Goal: Task Accomplishment & Management: Use online tool/utility

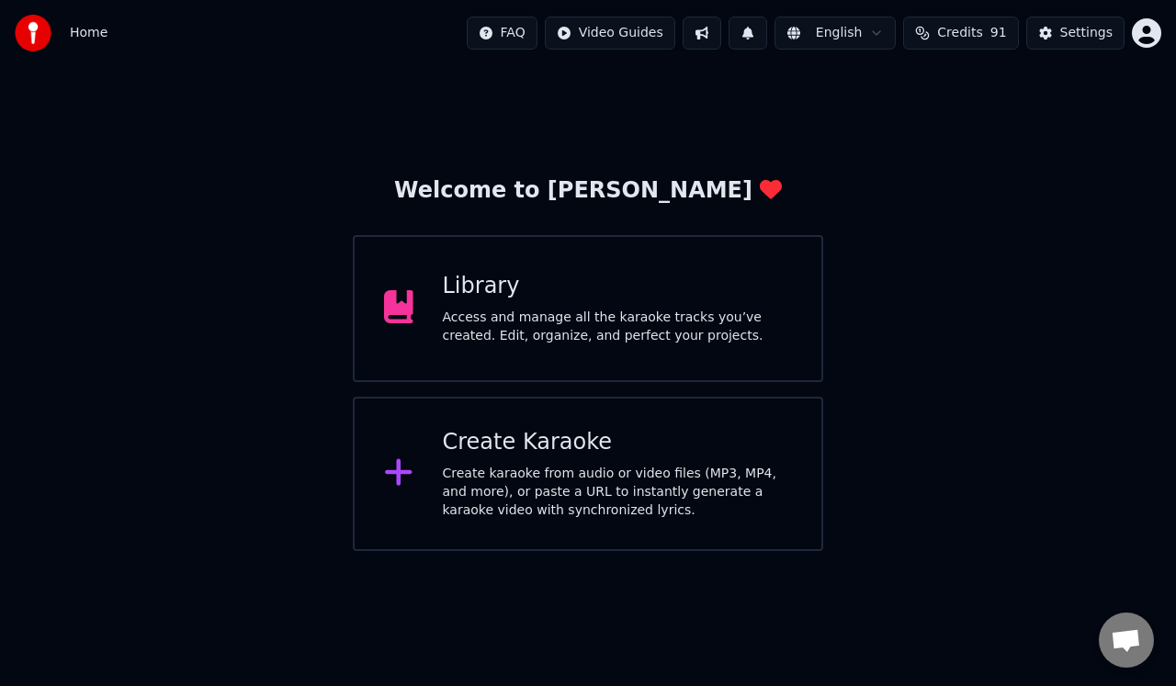
click at [400, 479] on icon at bounding box center [398, 472] width 27 height 27
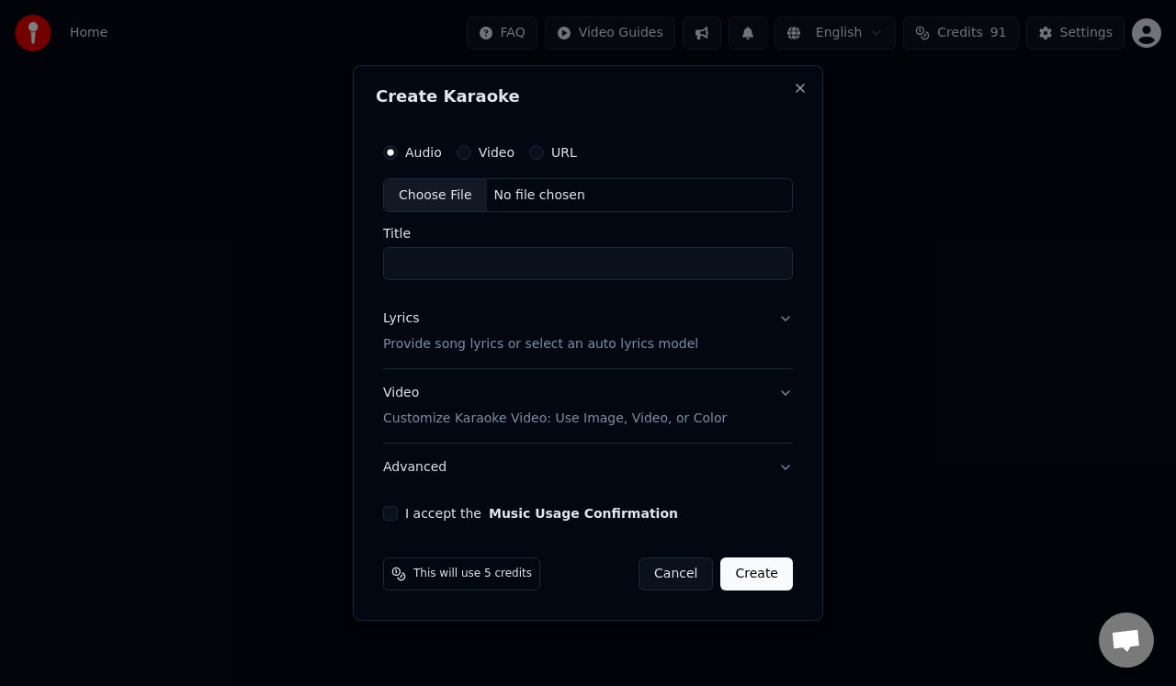
click at [431, 153] on label "Audio" at bounding box center [423, 152] width 37 height 13
click at [398, 153] on button "Audio" at bounding box center [390, 152] width 15 height 15
click at [428, 197] on div "Choose File" at bounding box center [435, 195] width 103 height 33
type input "**********"
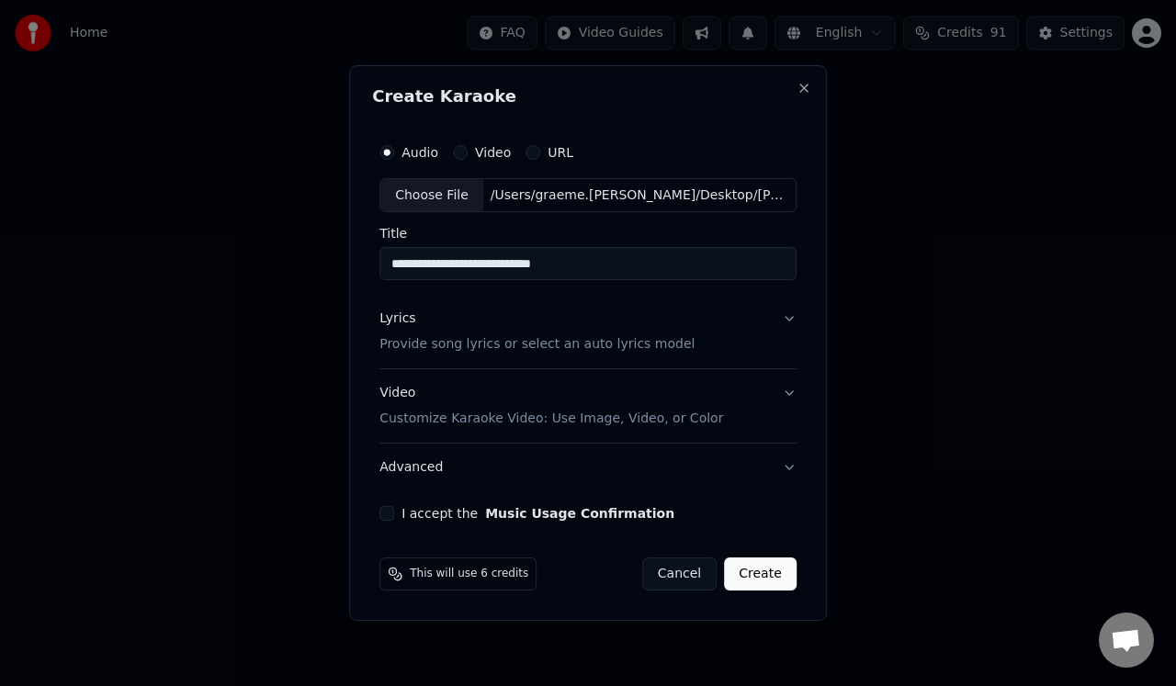
click at [451, 346] on p "Provide song lyrics or select an auto lyrics model" at bounding box center [536, 345] width 315 height 18
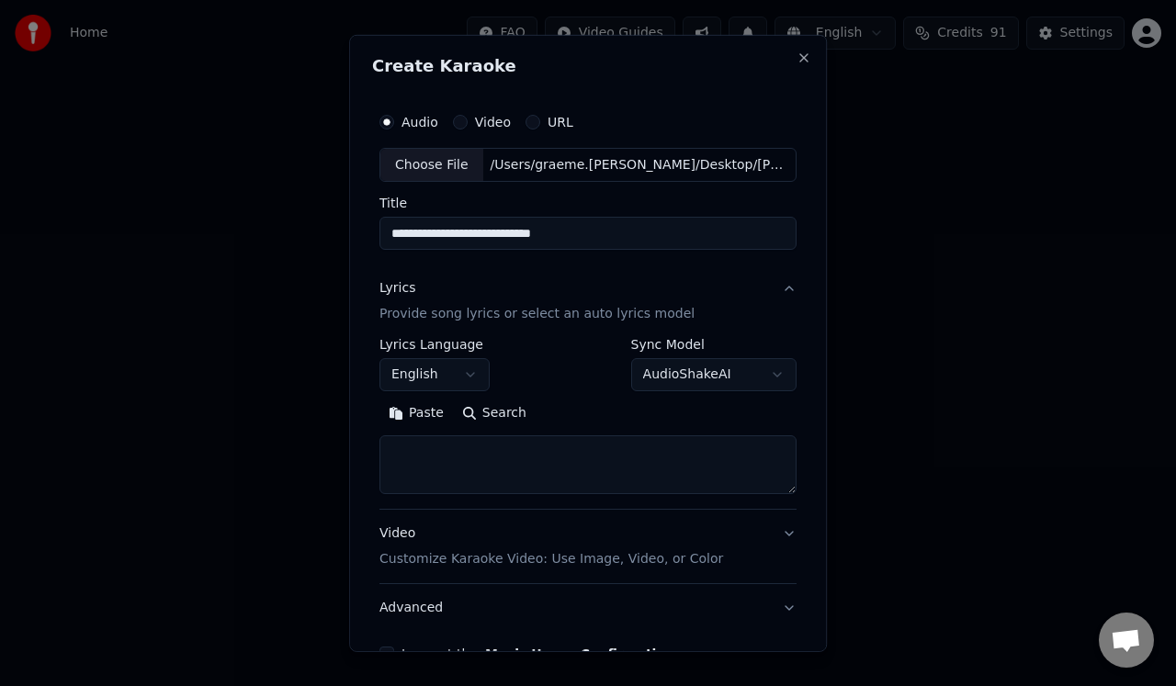
click at [419, 445] on textarea at bounding box center [587, 465] width 417 height 59
paste textarea "**********"
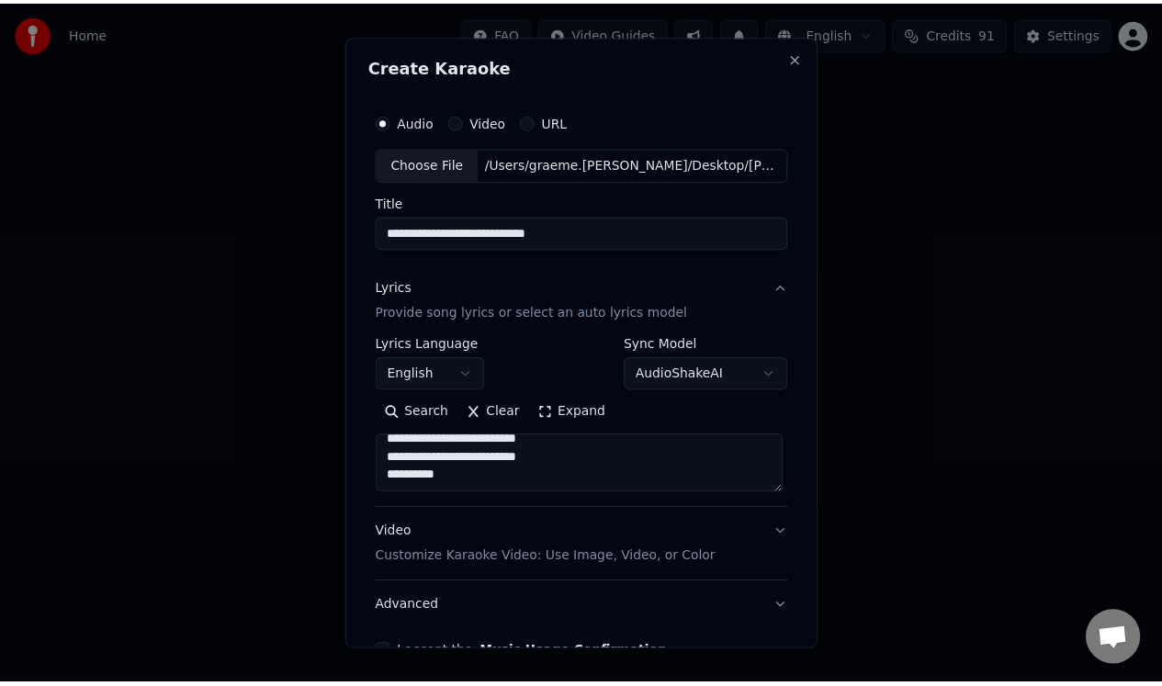
scroll to position [109, 0]
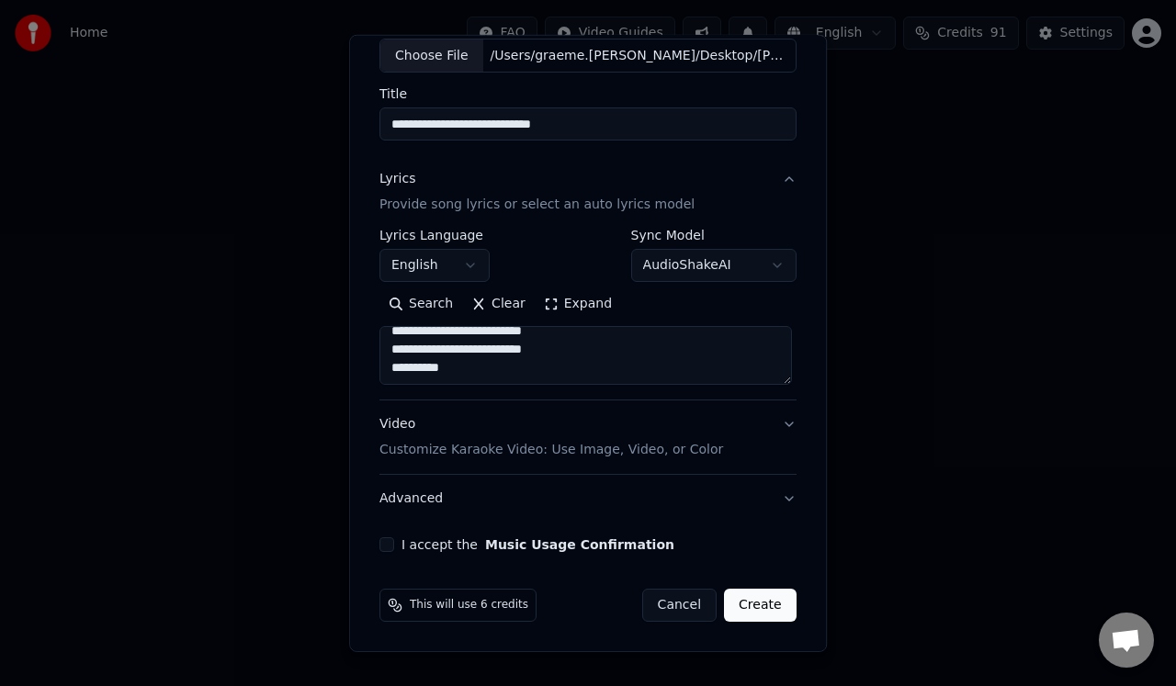
type textarea "**********"
click at [384, 541] on button "I accept the Music Usage Confirmation" at bounding box center [386, 544] width 15 height 15
click at [759, 613] on button "Create" at bounding box center [760, 605] width 73 height 33
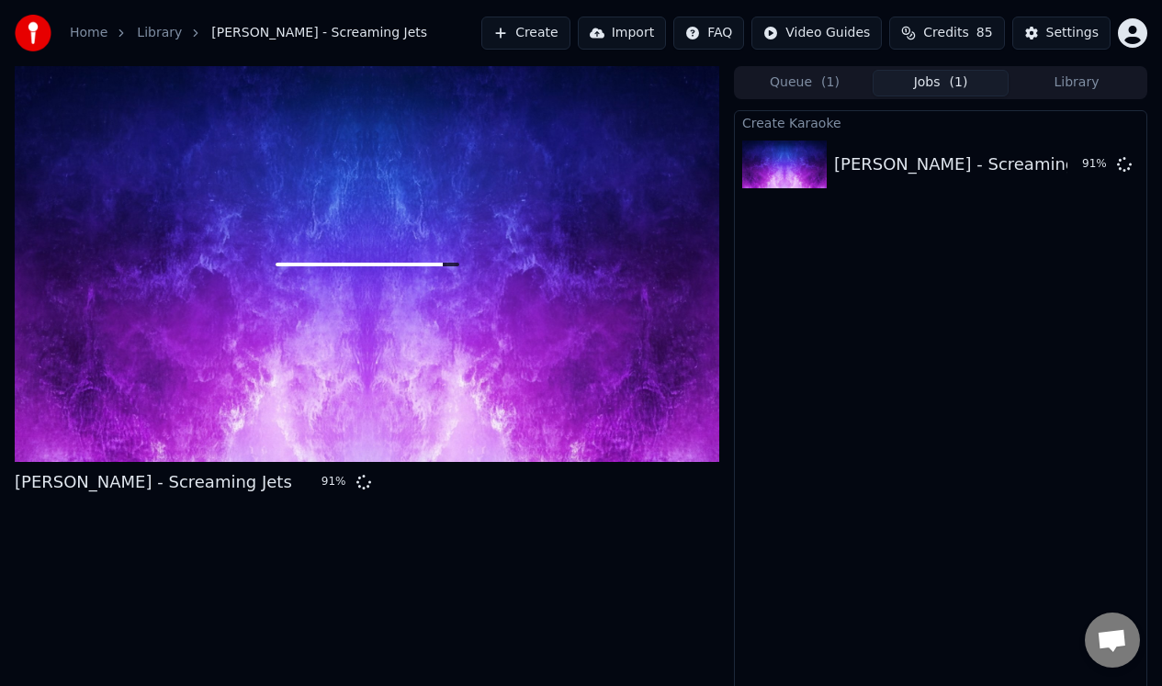
drag, startPoint x: 12, startPoint y: 481, endPoint x: 196, endPoint y: 479, distance: 183.8
click at [196, 479] on div "[PERSON_NAME] - Screaming Jets 91 % Queue ( 1 ) Jobs ( 1 ) Library Create Karao…" at bounding box center [581, 380] width 1162 height 628
click at [289, 383] on div at bounding box center [367, 264] width 705 height 396
click at [328, 368] on div at bounding box center [367, 264] width 705 height 396
click at [383, 291] on div at bounding box center [367, 264] width 705 height 396
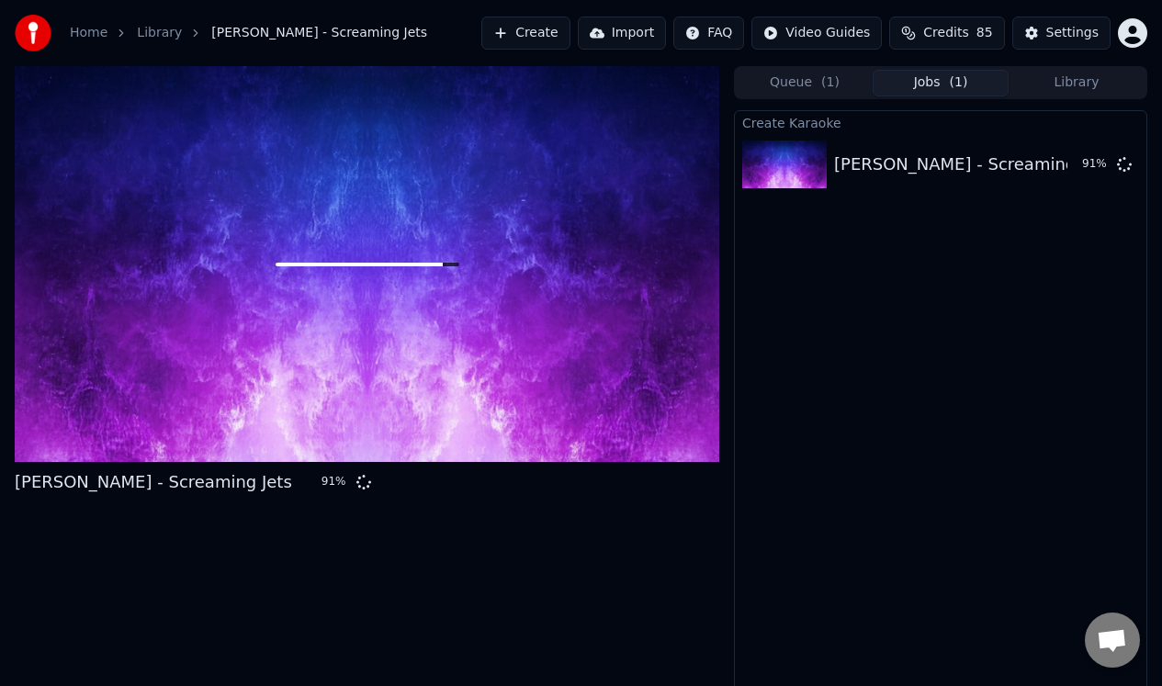
click at [421, 242] on div at bounding box center [367, 264] width 705 height 396
click at [442, 212] on div at bounding box center [367, 264] width 705 height 396
click at [457, 178] on div at bounding box center [367, 264] width 705 height 396
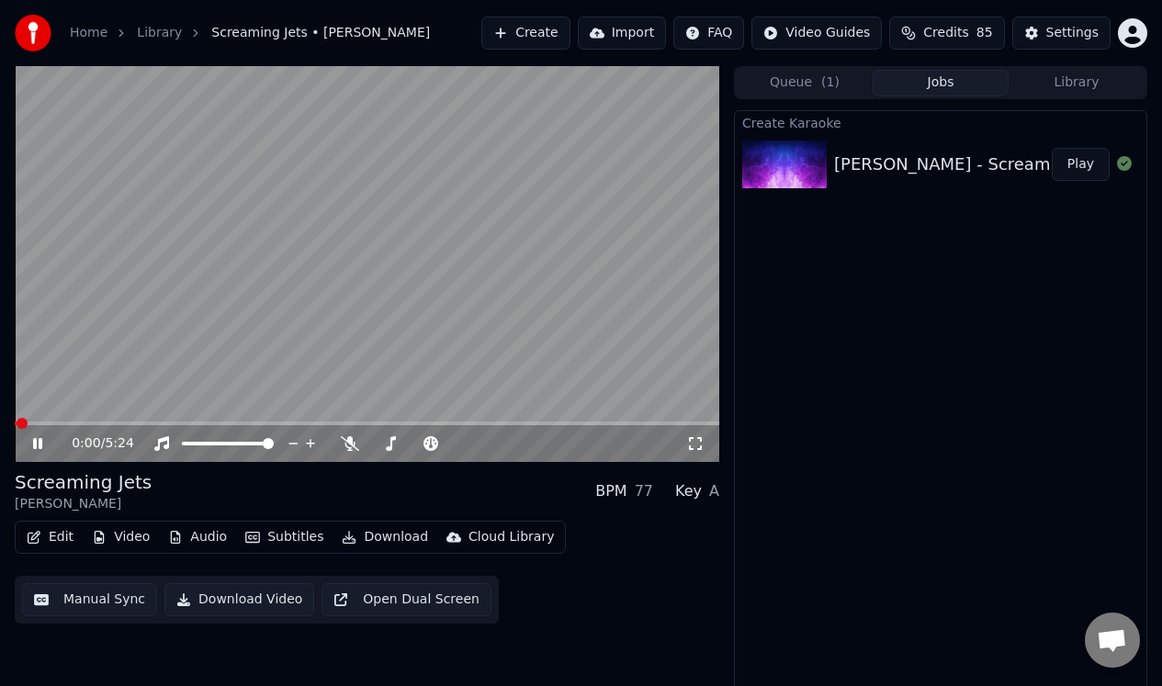
click at [35, 443] on icon at bounding box center [37, 443] width 9 height 11
click at [84, 601] on button "Manual Sync" at bounding box center [89, 599] width 135 height 33
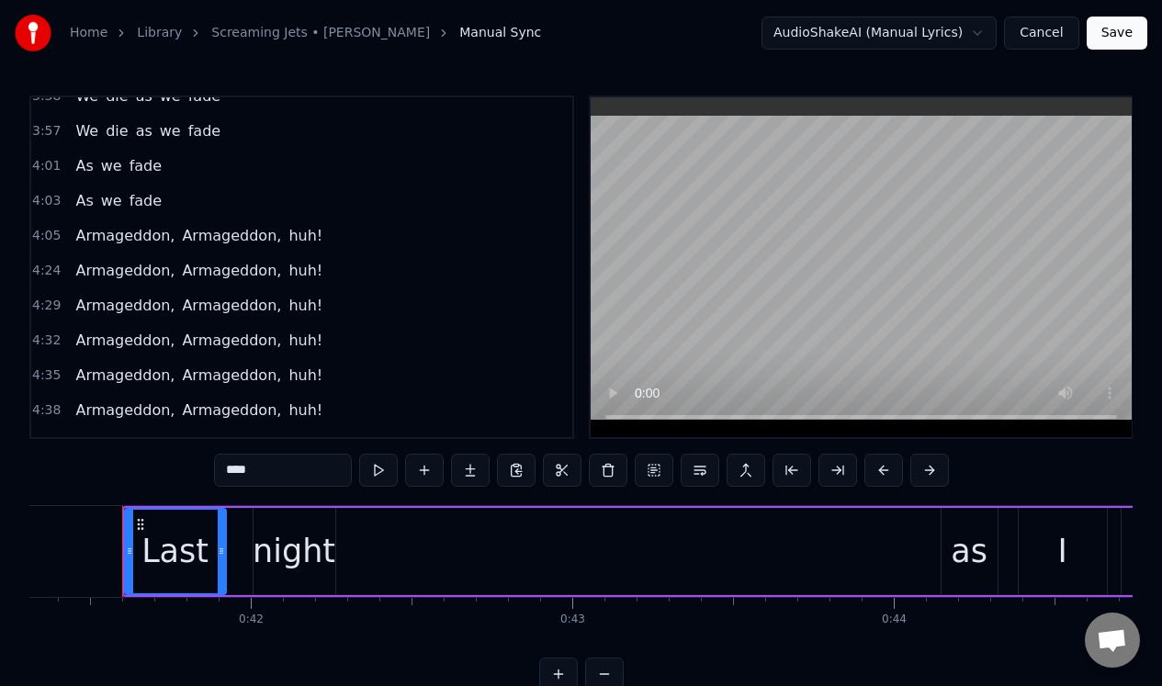
scroll to position [845, 0]
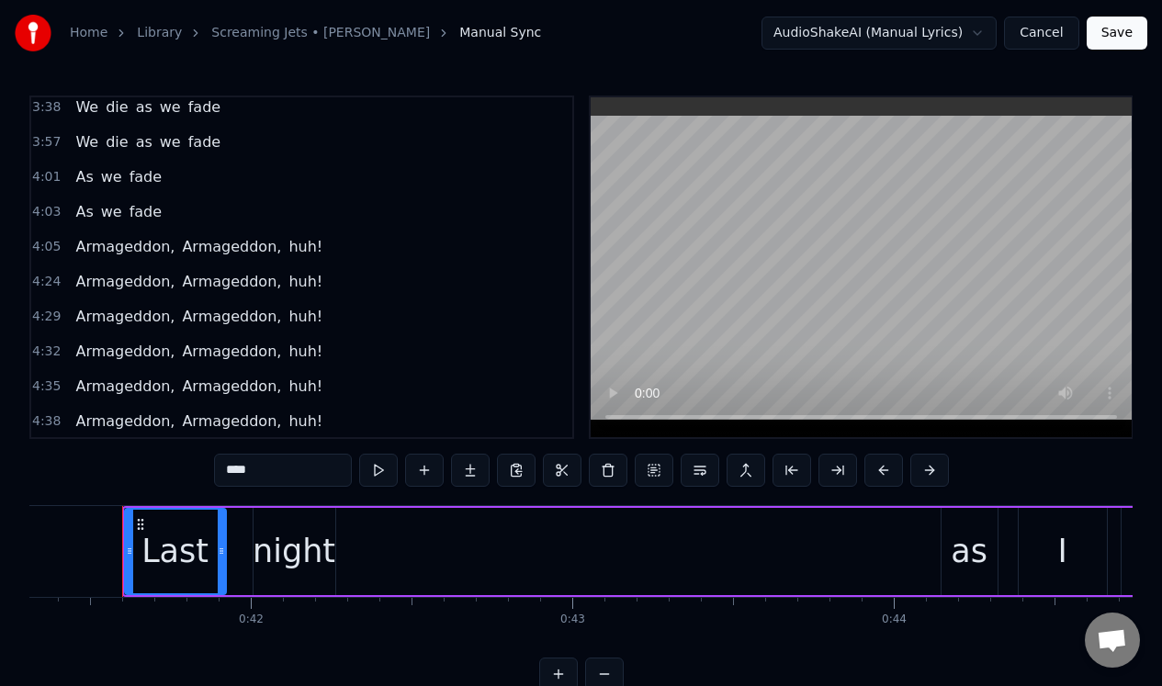
click at [345, 250] on div "4:05 Armageddon, Armageddon, huh!" at bounding box center [301, 247] width 541 height 35
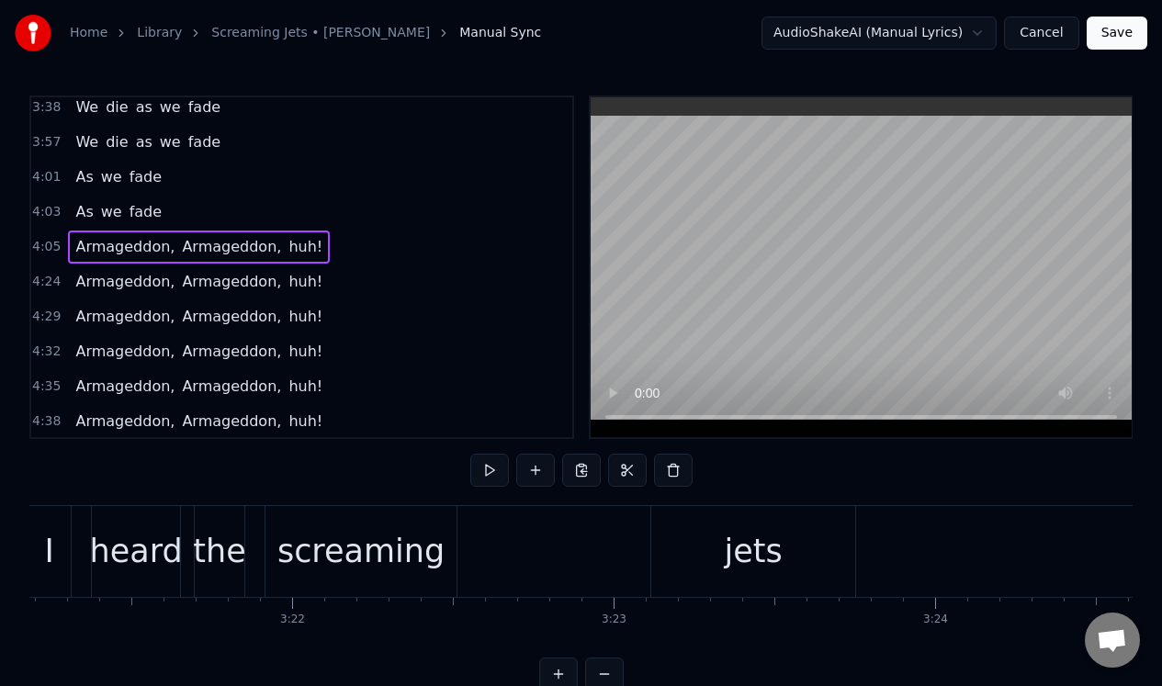
scroll to position [0, 64566]
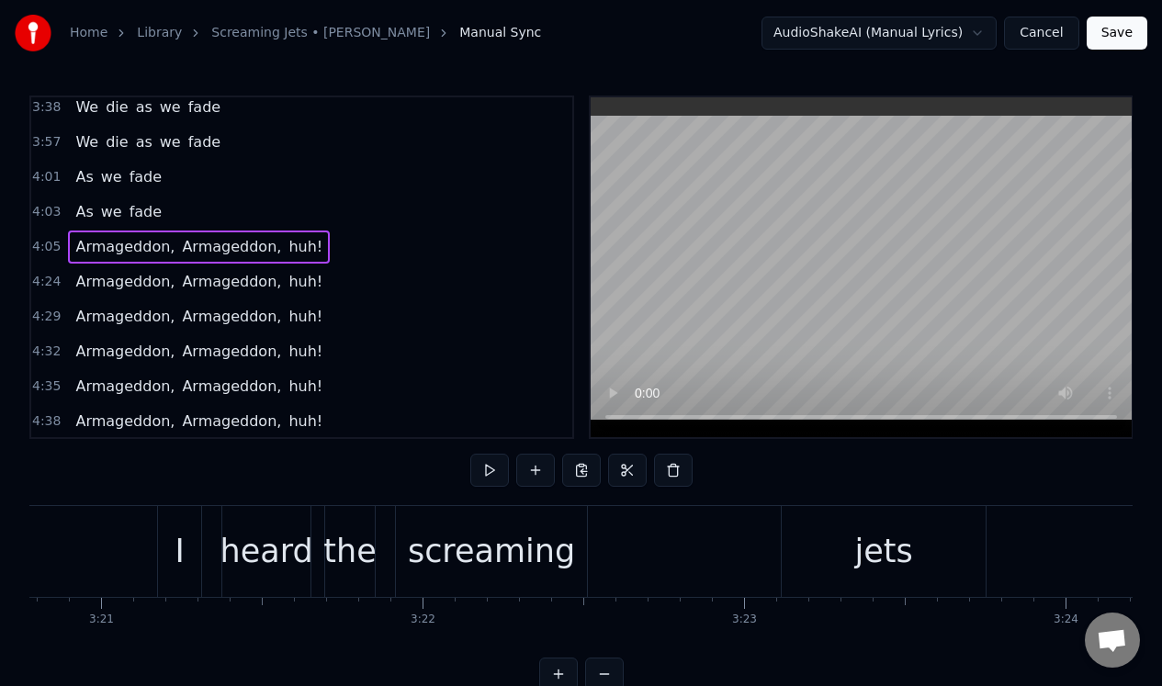
click at [800, 529] on div "jets" at bounding box center [884, 551] width 204 height 91
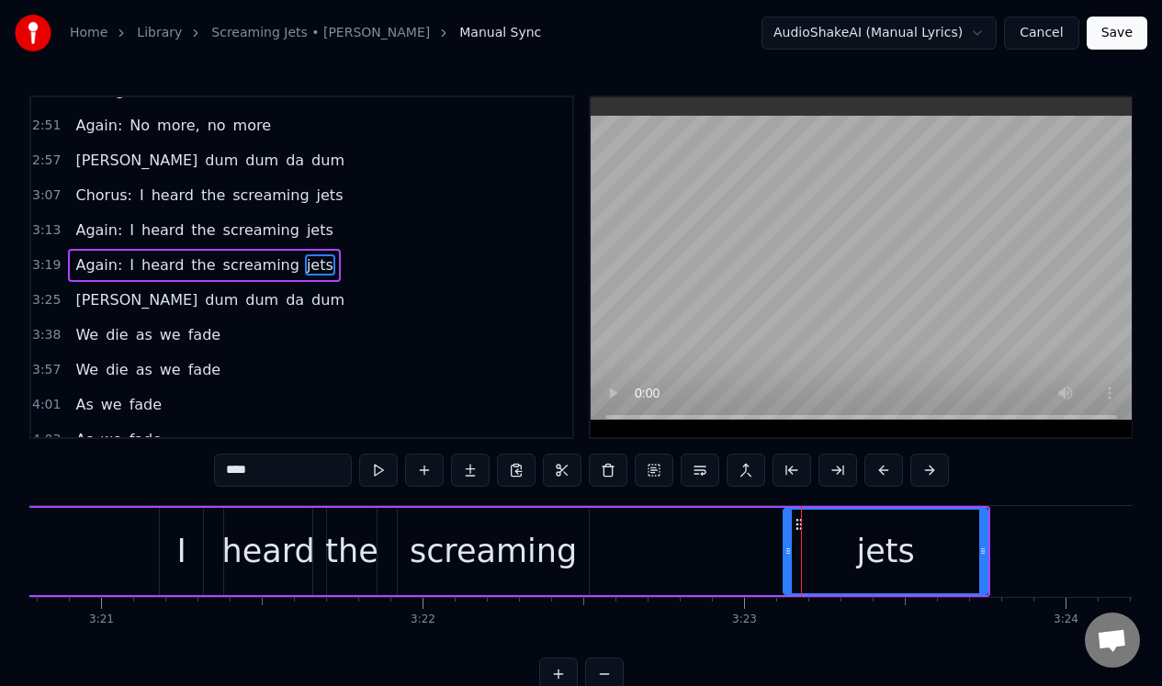
scroll to position [616, 0]
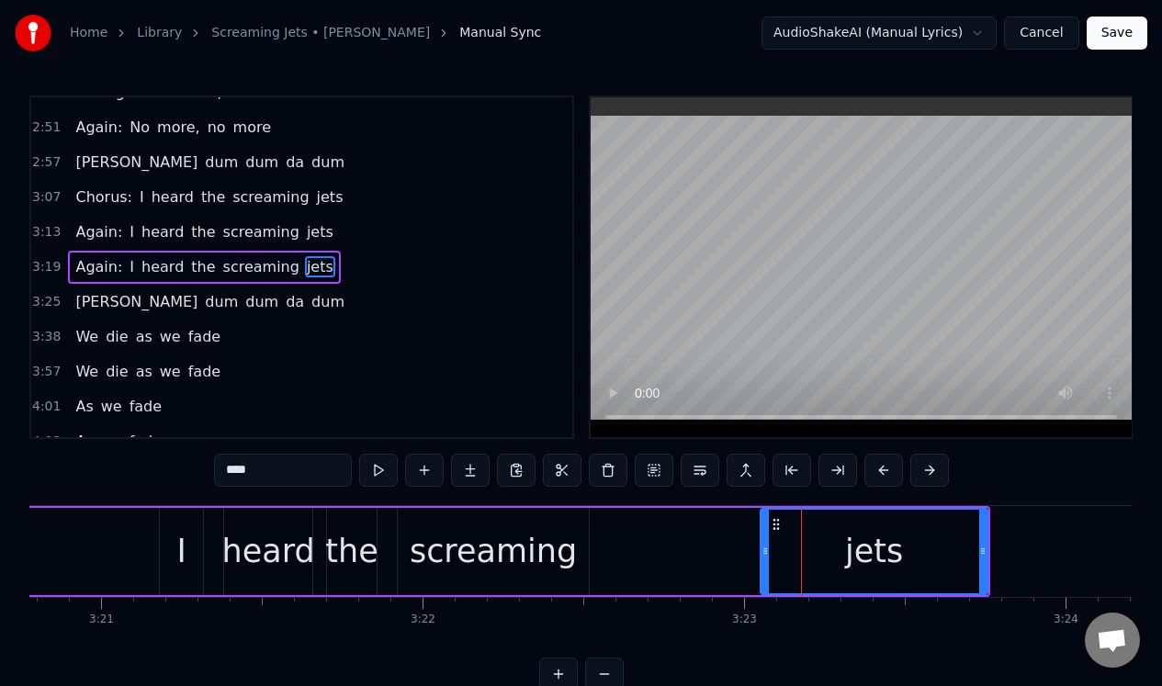
drag, startPoint x: 786, startPoint y: 538, endPoint x: 764, endPoint y: 540, distance: 22.1
click at [764, 540] on div at bounding box center [765, 552] width 7 height 84
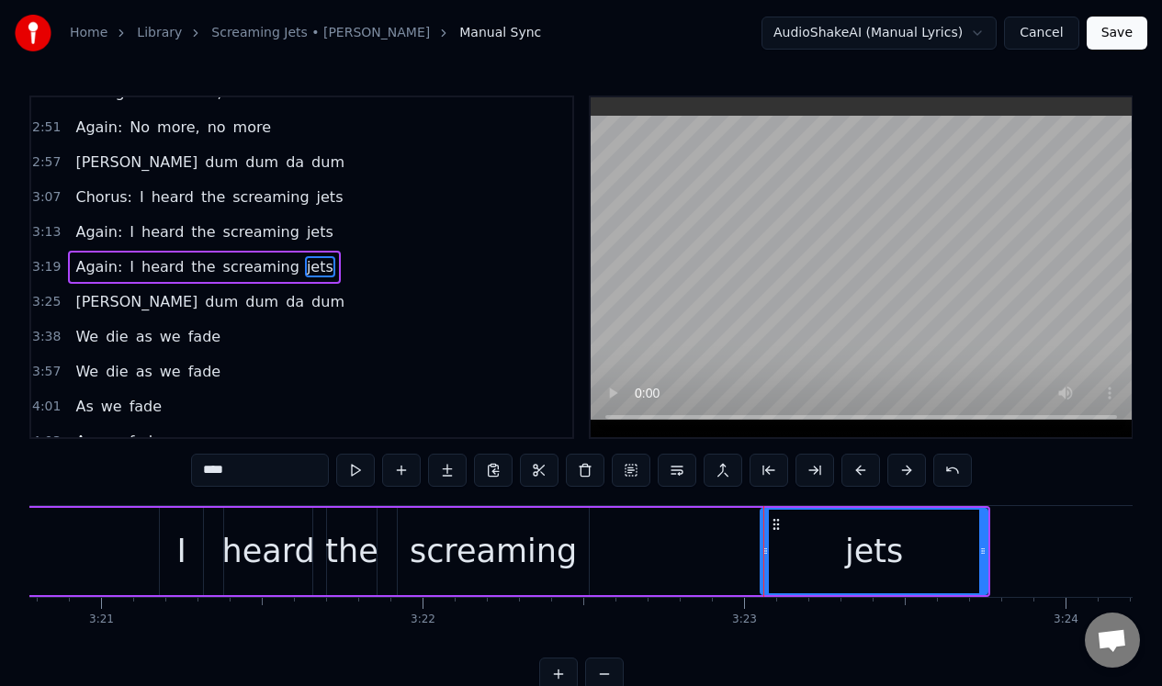
click at [570, 537] on div "screaming" at bounding box center [493, 551] width 191 height 87
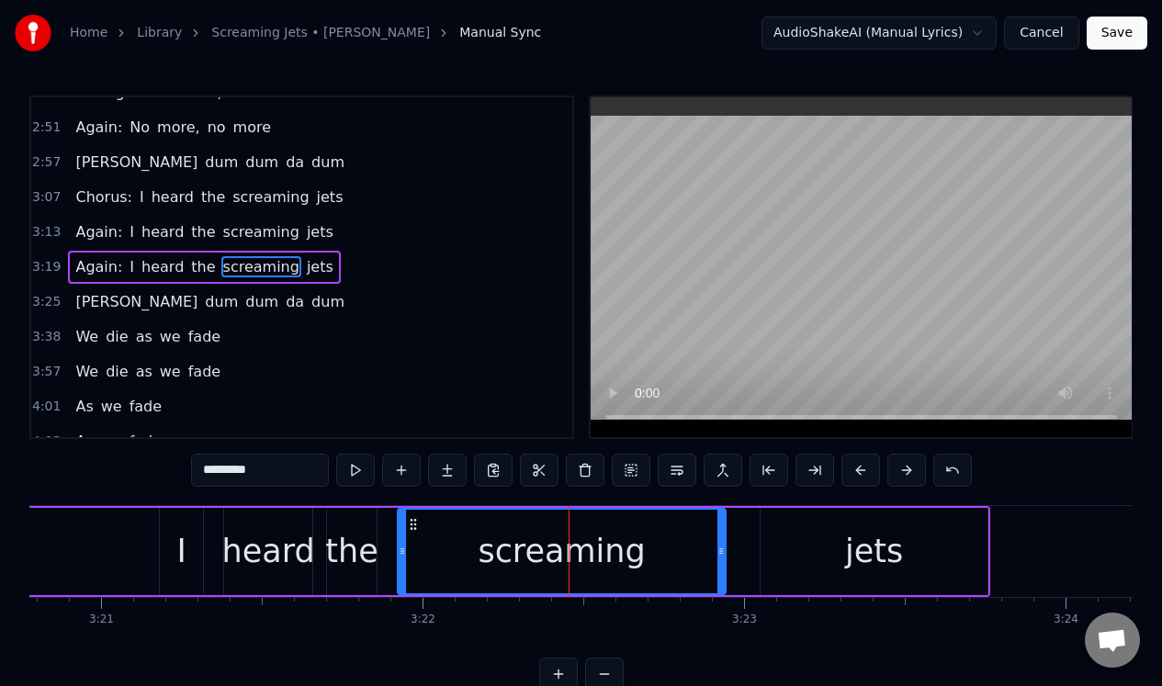
drag, startPoint x: 585, startPoint y: 539, endPoint x: 722, endPoint y: 539, distance: 136.9
click at [722, 541] on div at bounding box center [721, 552] width 7 height 84
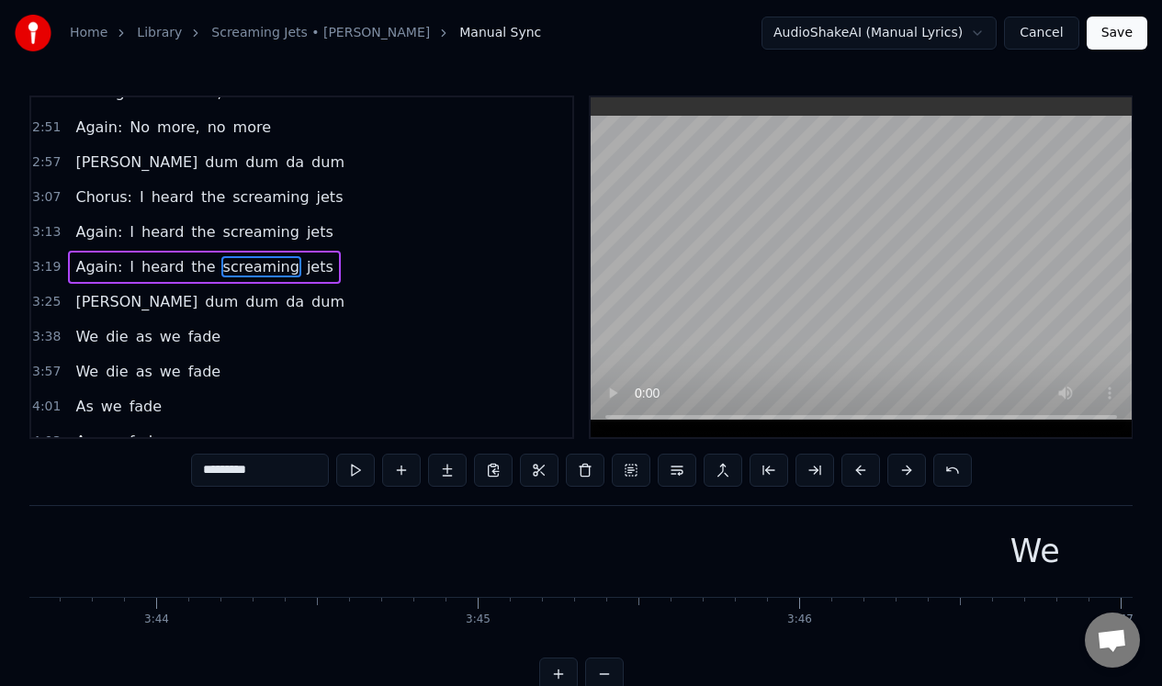
scroll to position [0, 72211]
click at [784, 573] on div "We" at bounding box center [731, 551] width 5182 height 91
type input "**"
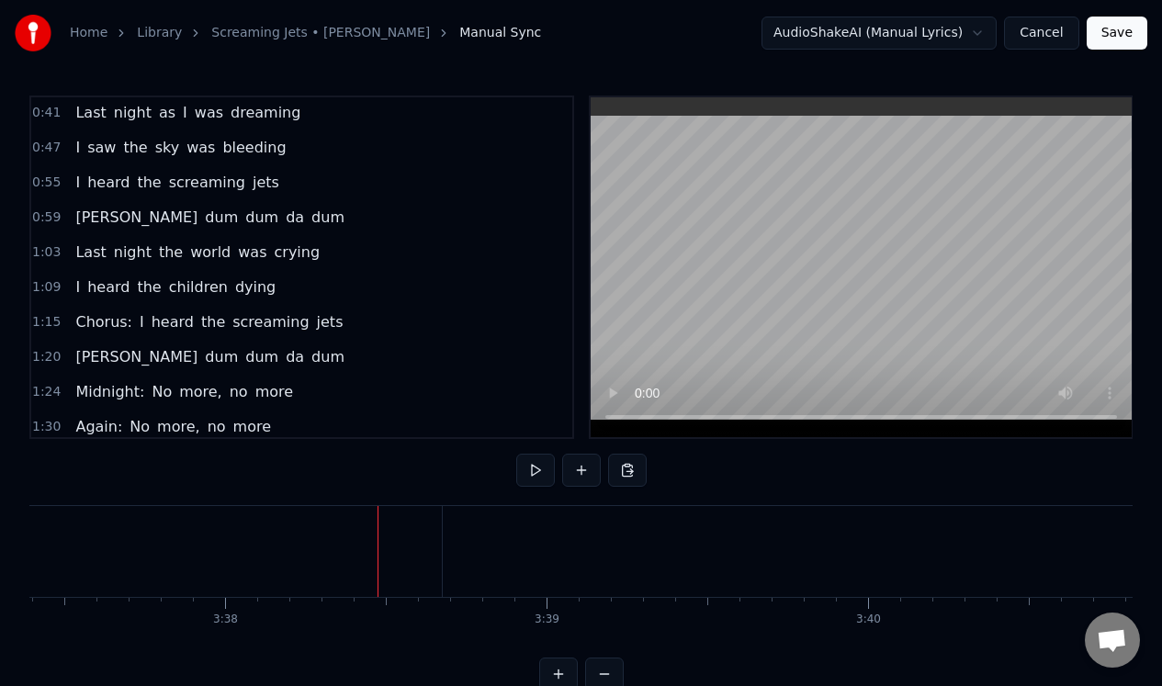
scroll to position [0, 0]
click at [374, 119] on div "0:41 Last night as I was dreaming" at bounding box center [301, 114] width 541 height 35
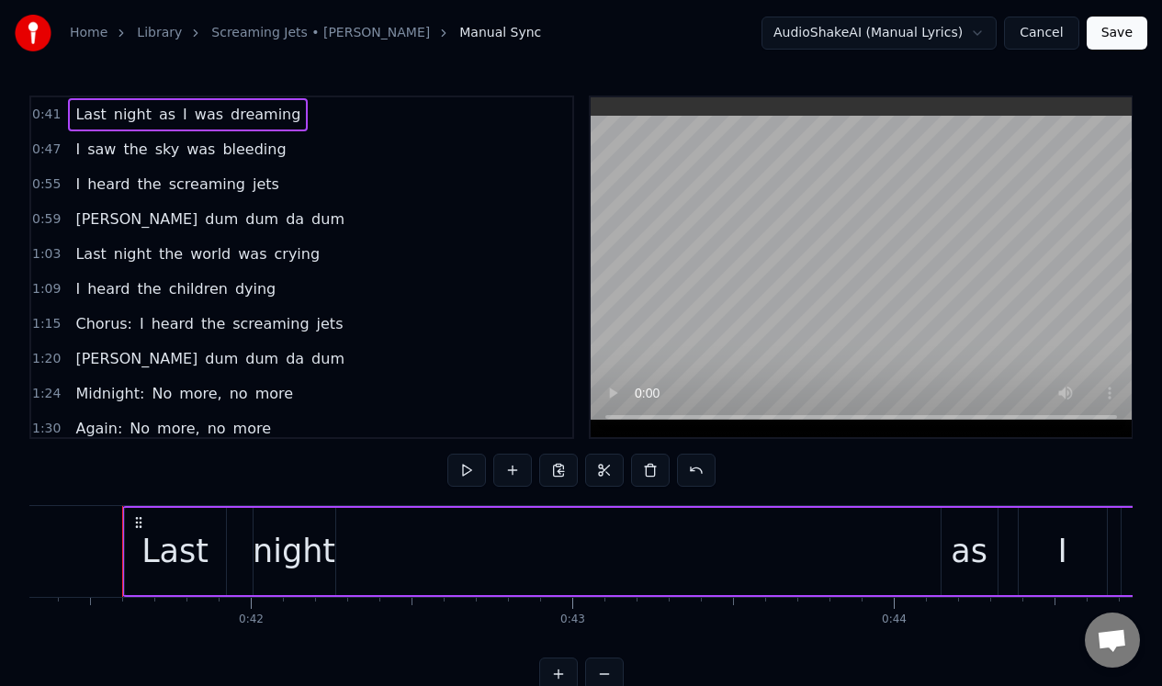
click at [323, 154] on div "0:47 I saw the sky was bleeding" at bounding box center [301, 149] width 541 height 35
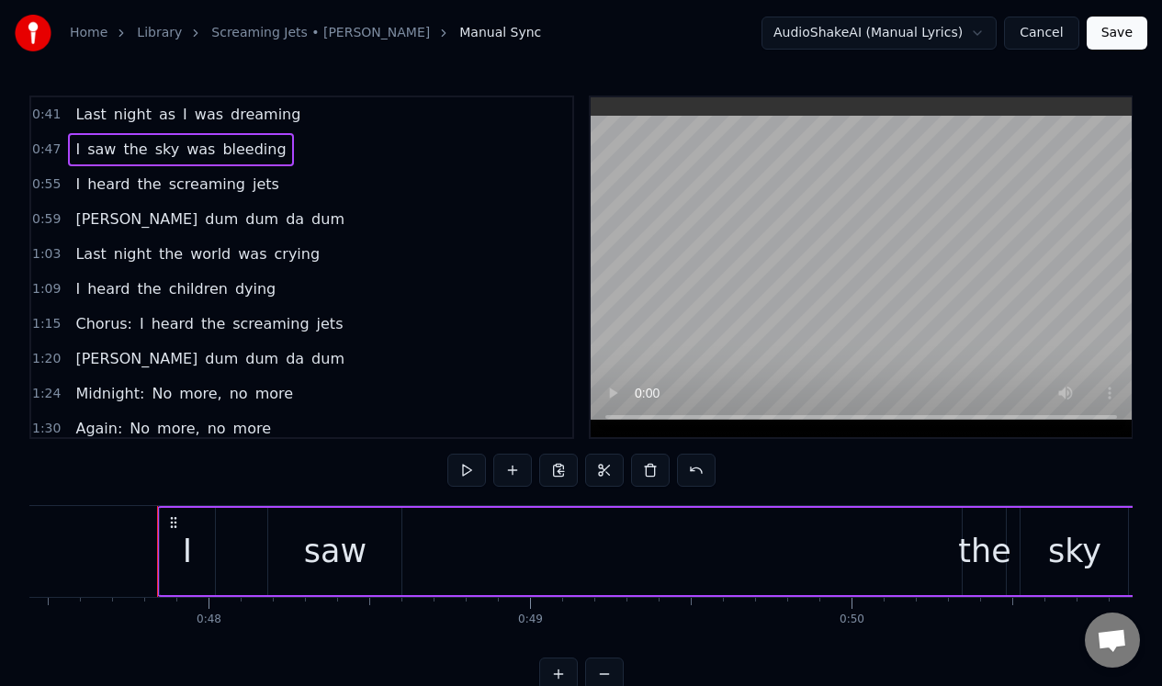
scroll to position [0, 15292]
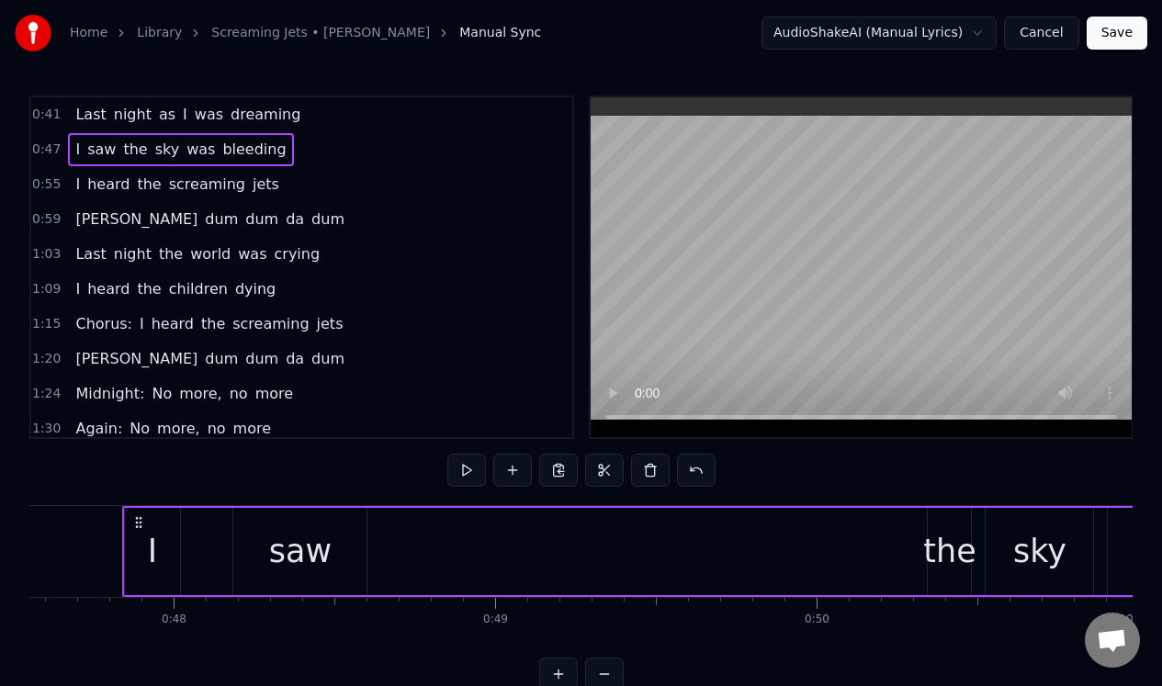
click at [293, 182] on div "0:55 I heard the screaming jets" at bounding box center [301, 184] width 541 height 35
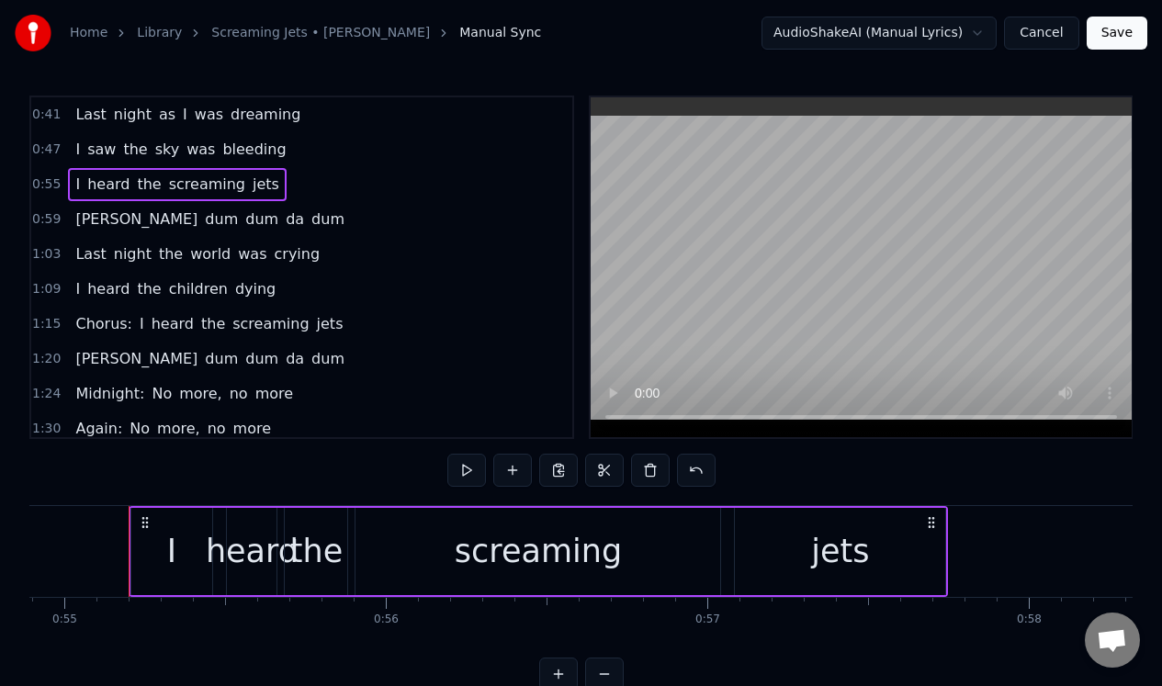
scroll to position [0, 17658]
click at [266, 213] on div "0:59 [PERSON_NAME] dum dum da dum" at bounding box center [301, 219] width 541 height 35
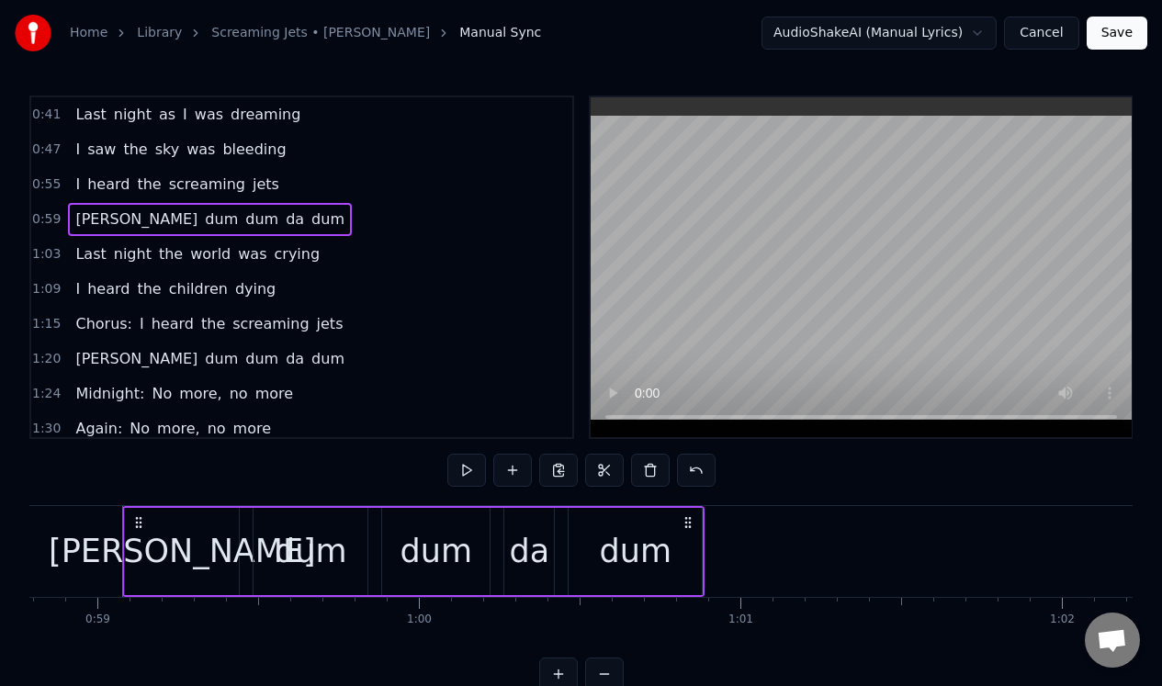
scroll to position [0, 18906]
click at [321, 255] on div "1:03 Last night the world was crying" at bounding box center [301, 254] width 541 height 35
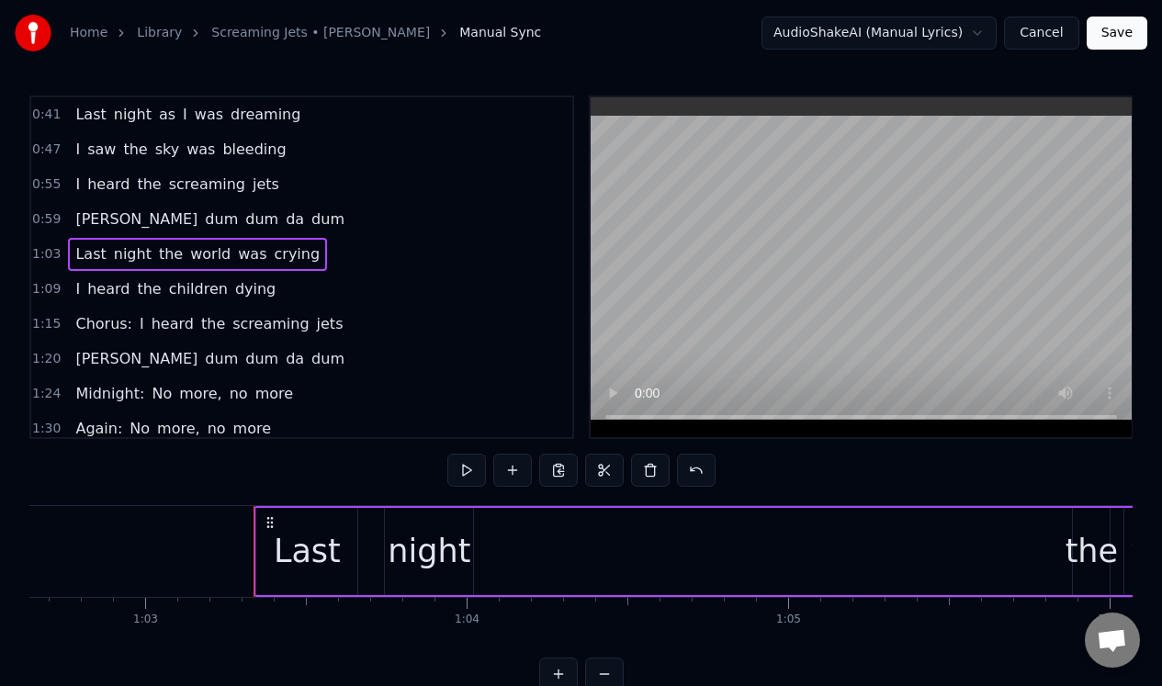
scroll to position [0, 20276]
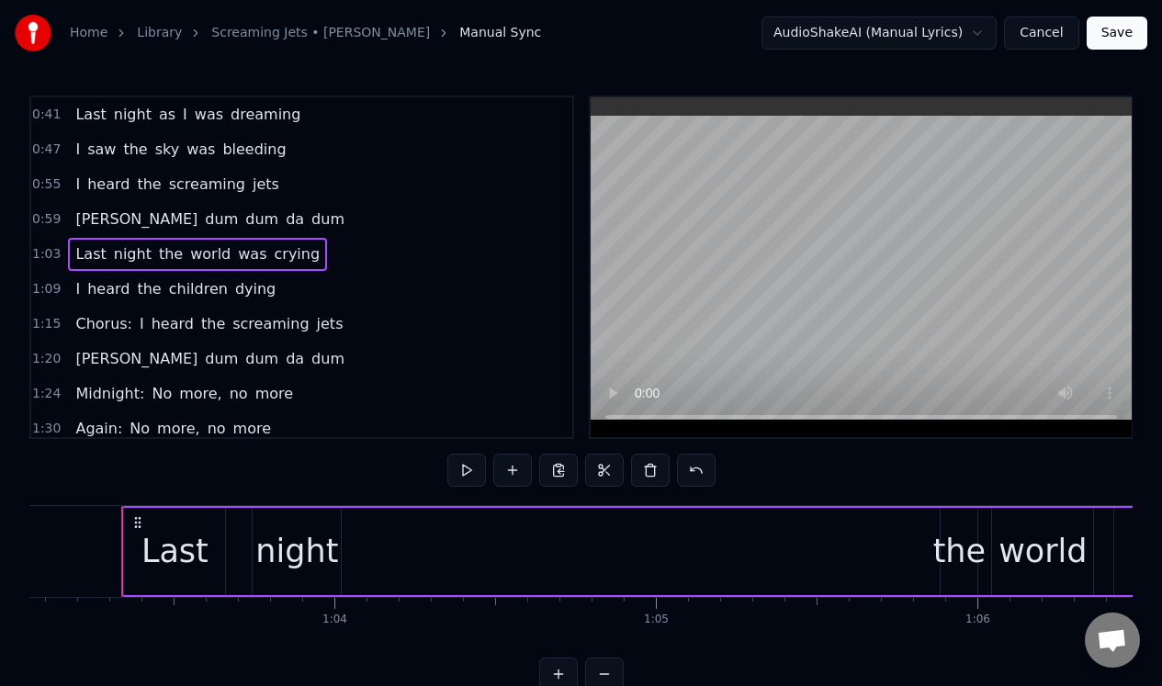
click at [285, 291] on div "1:09 I heard the children dying" at bounding box center [301, 289] width 541 height 35
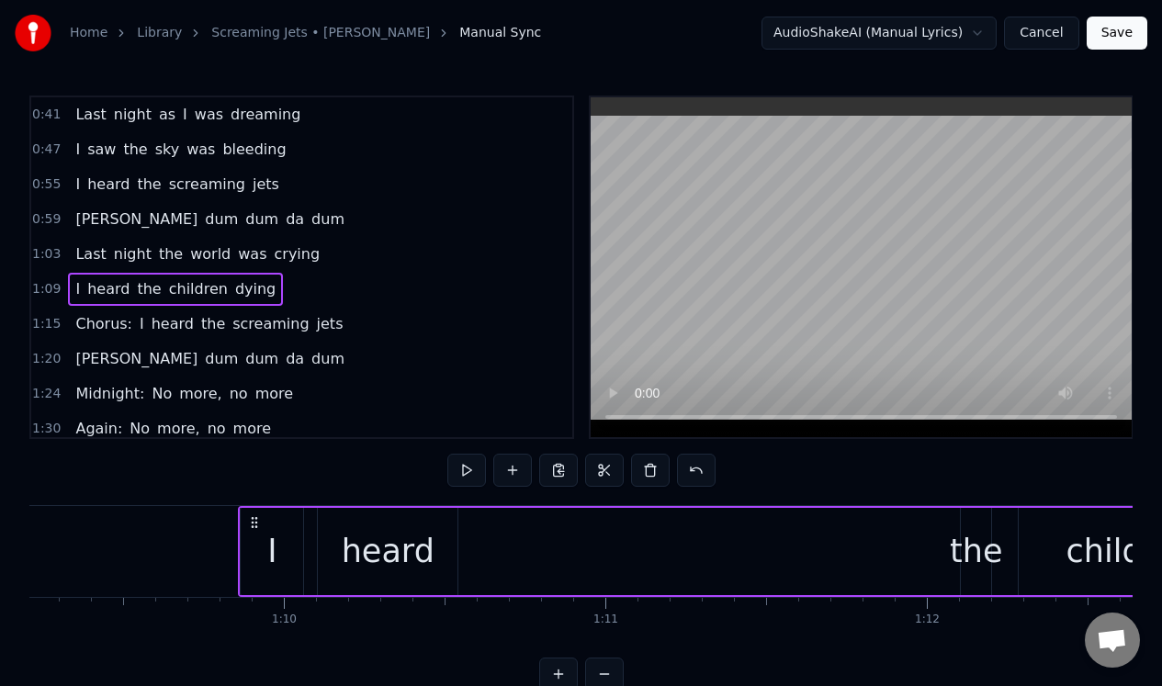
scroll to position [0, 22373]
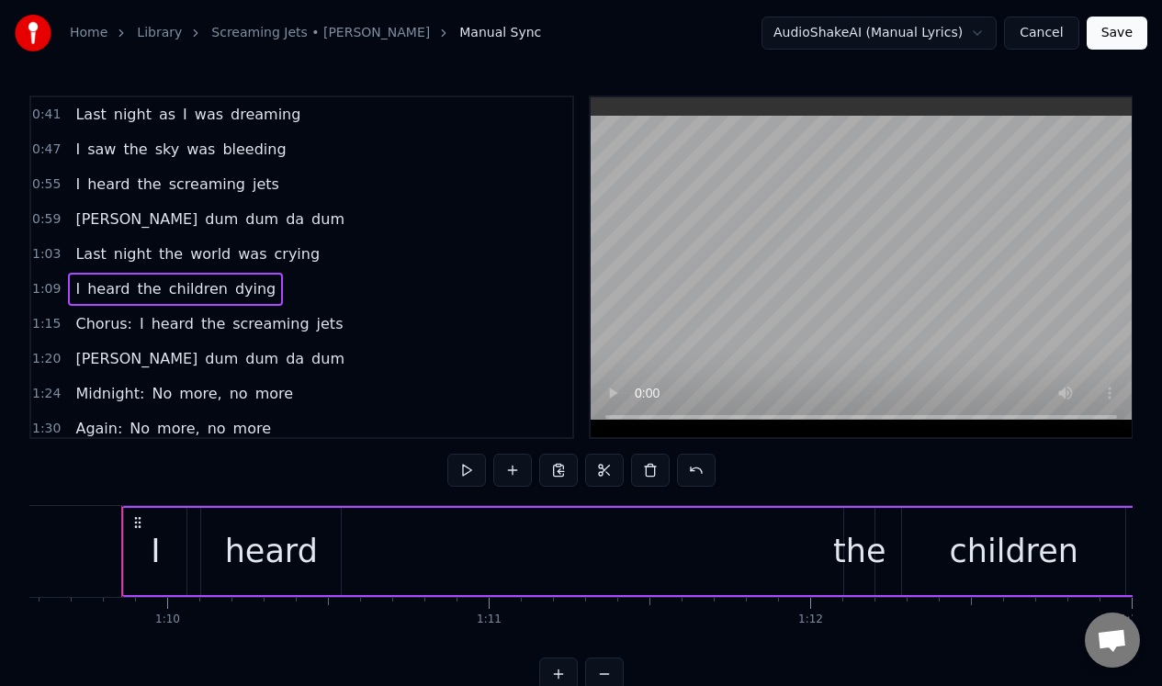
click at [337, 320] on div "1:15 Chorus: I heard the screaming jets" at bounding box center [301, 324] width 541 height 35
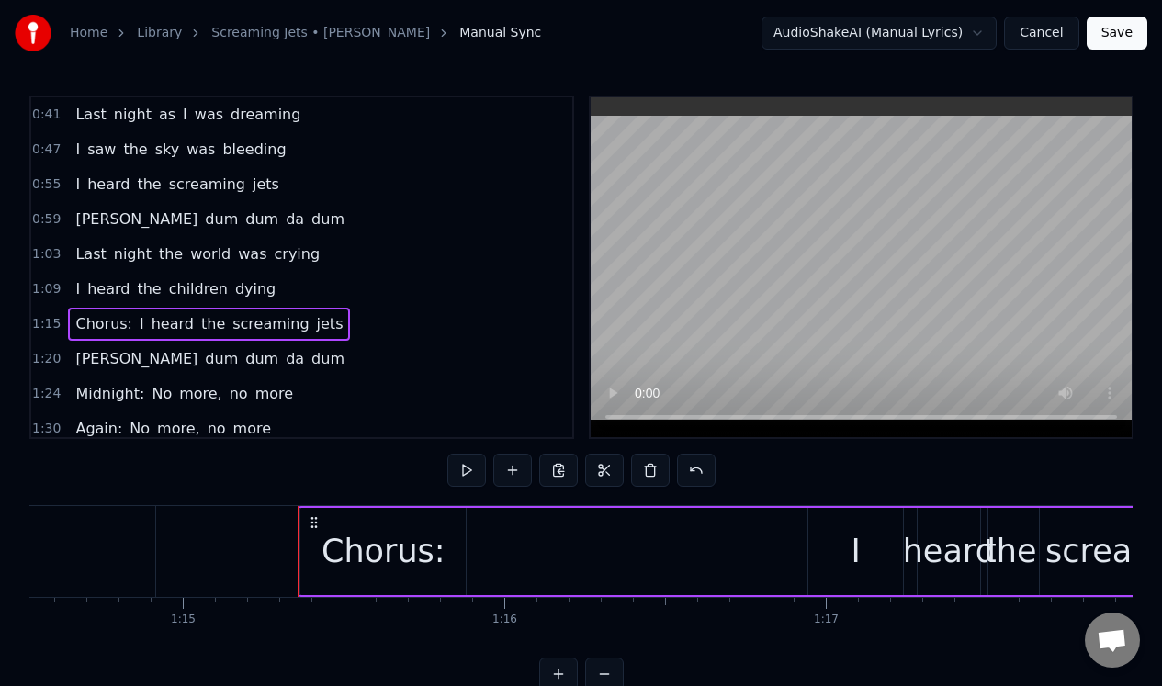
scroll to position [0, 24141]
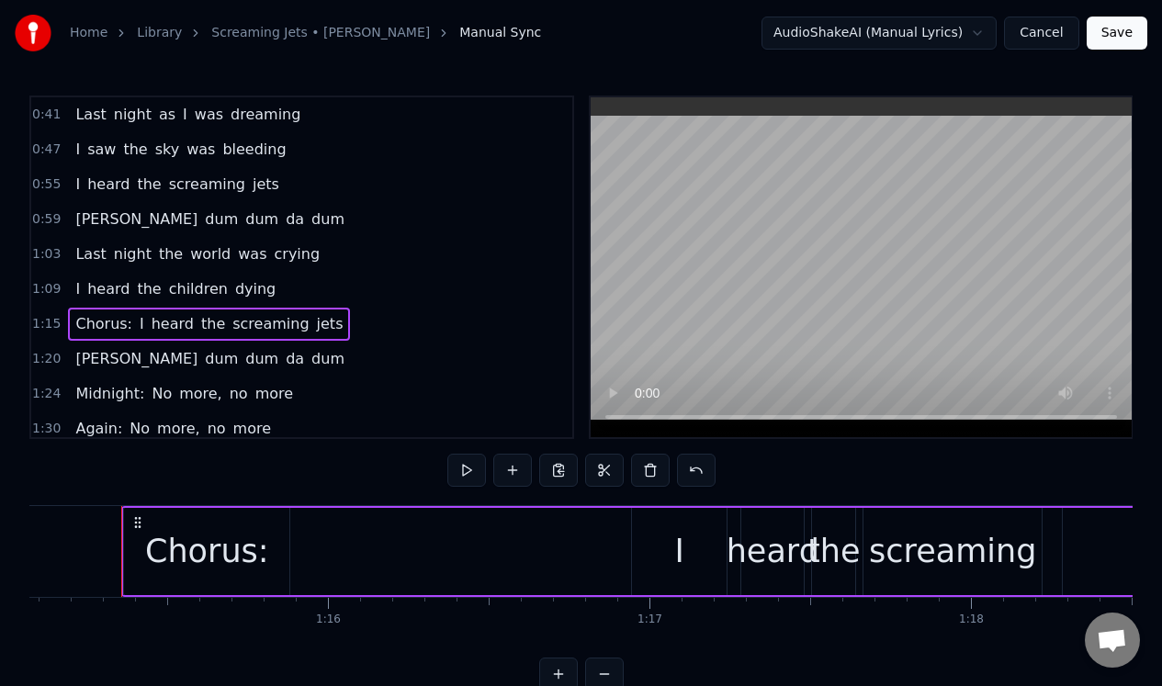
click at [138, 322] on span "I" at bounding box center [142, 323] width 8 height 21
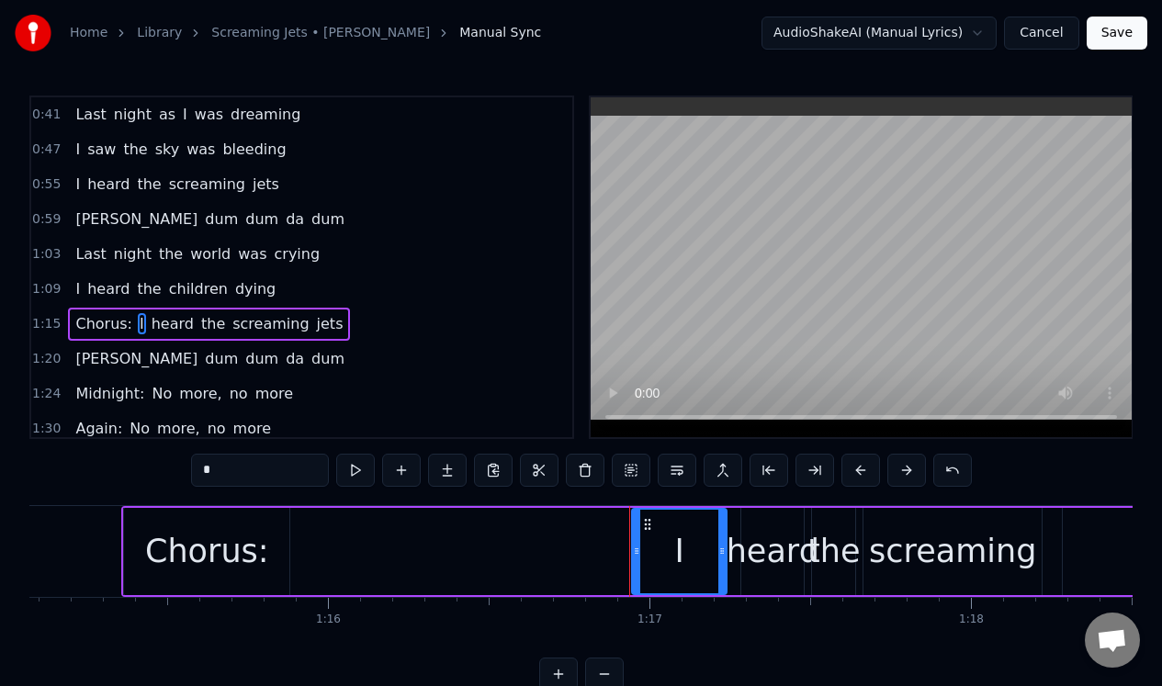
scroll to position [57, 0]
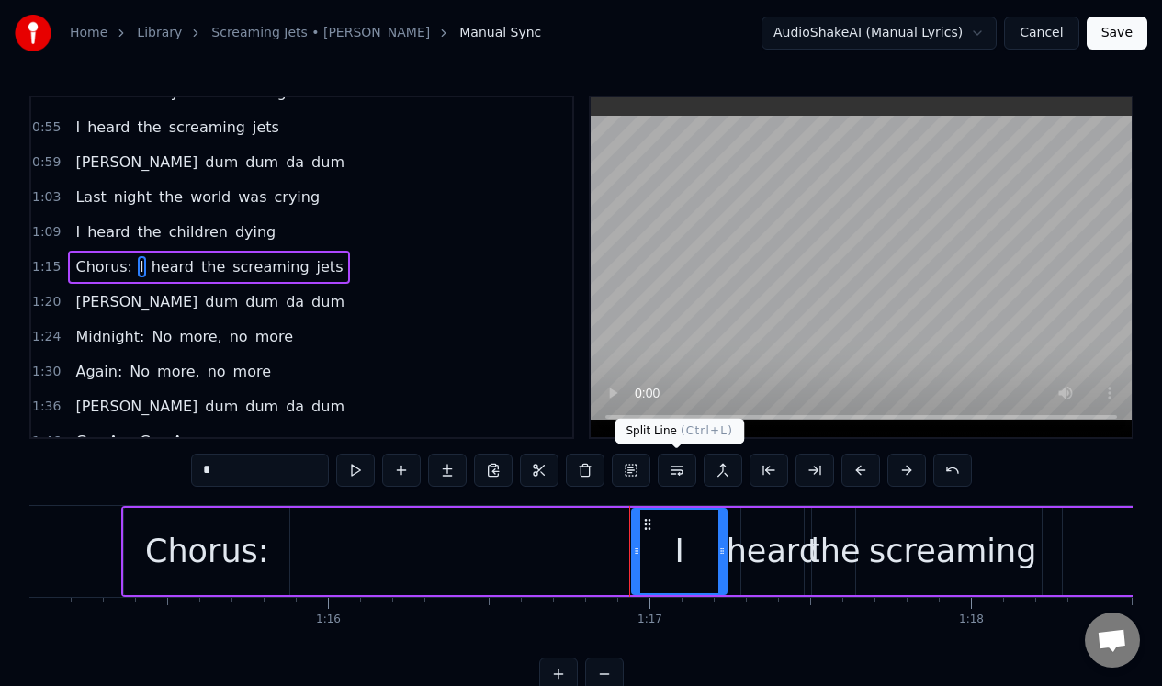
click at [675, 465] on button at bounding box center [677, 470] width 39 height 33
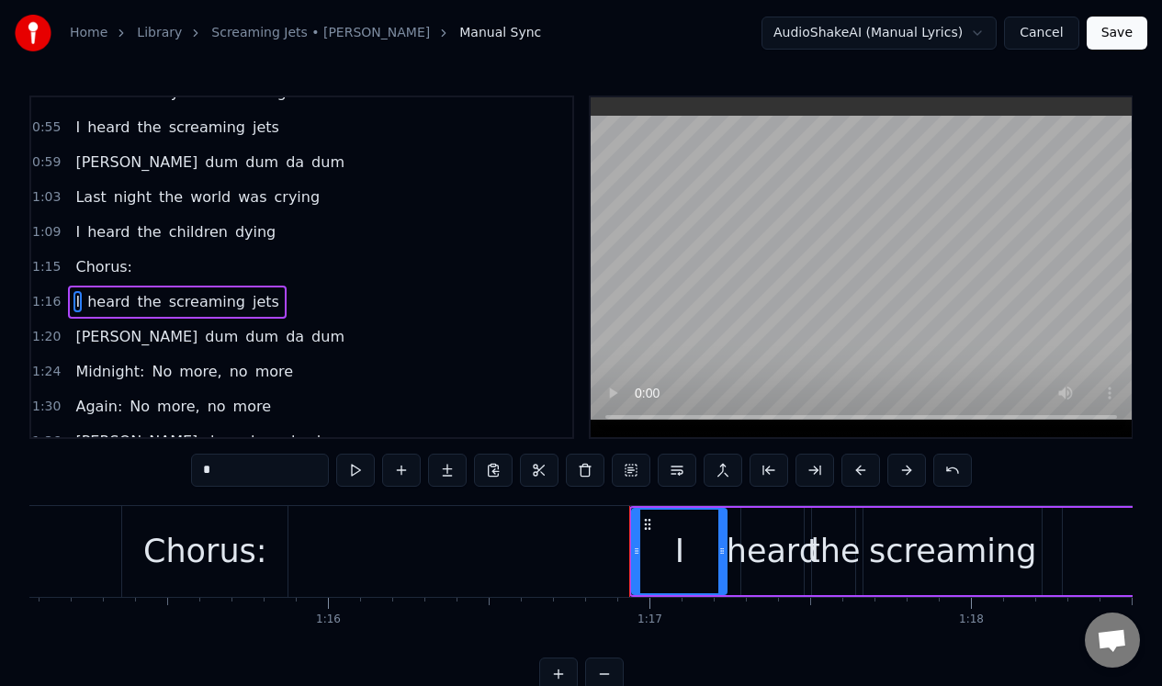
scroll to position [92, 0]
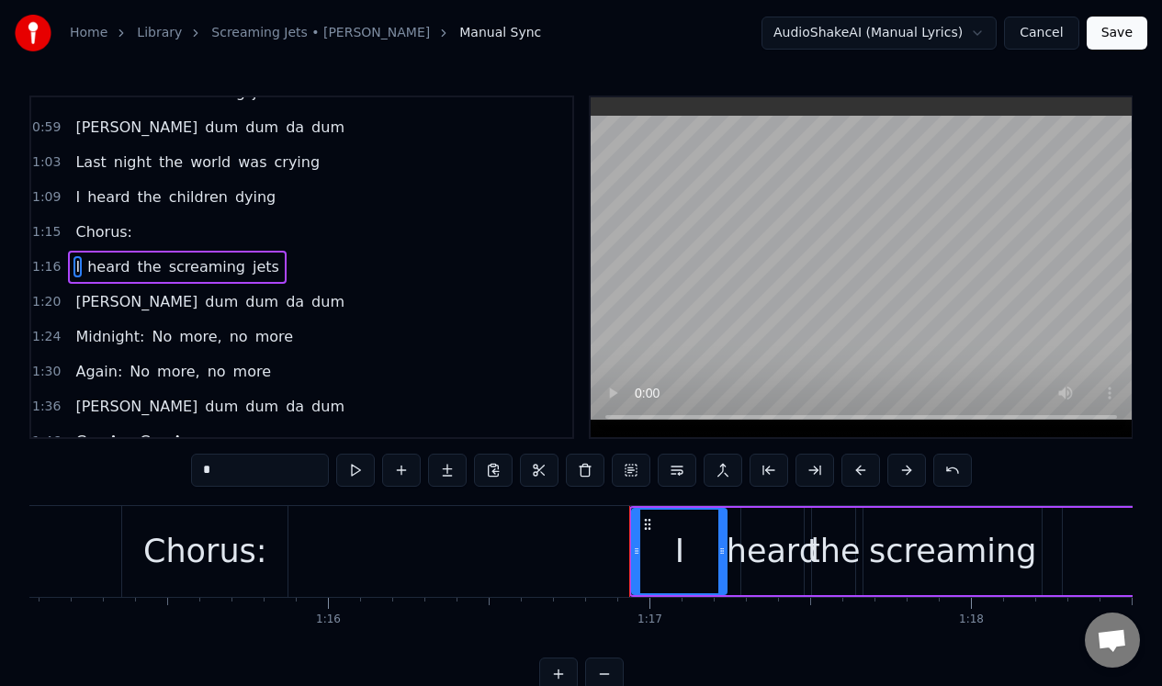
click at [101, 232] on span "Chorus:" at bounding box center [104, 231] width 61 height 21
type input "*******"
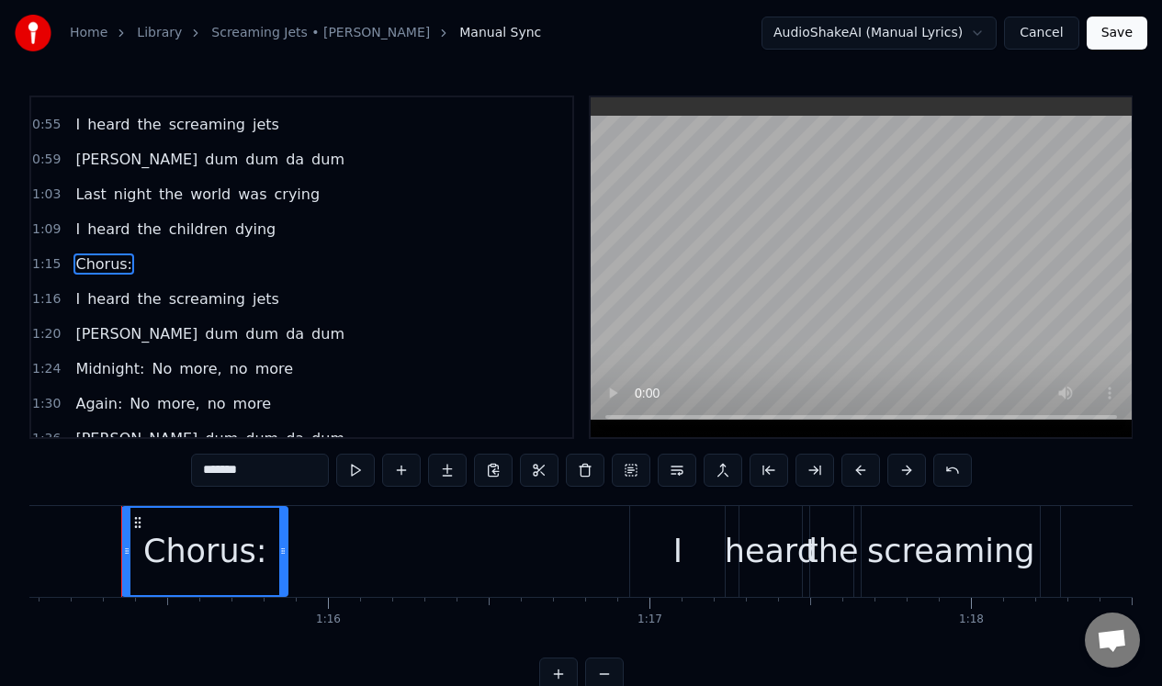
click at [262, 300] on div "I heard the screaming jets" at bounding box center [177, 299] width 218 height 33
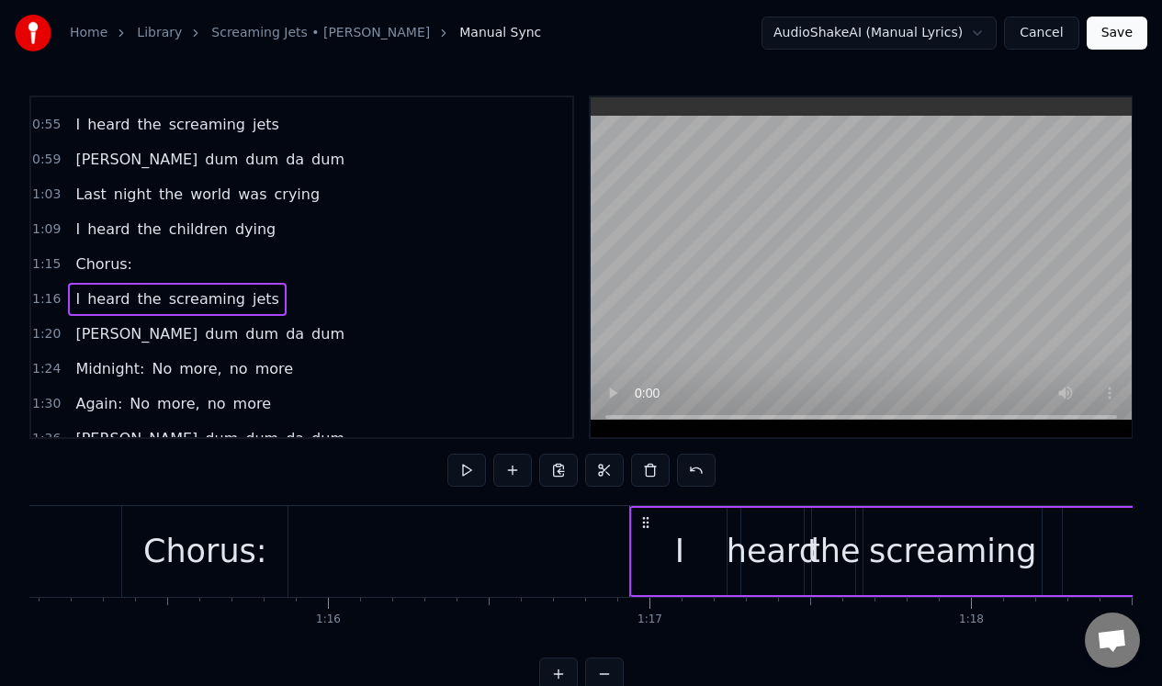
click at [255, 226] on span "dying" at bounding box center [255, 229] width 44 height 21
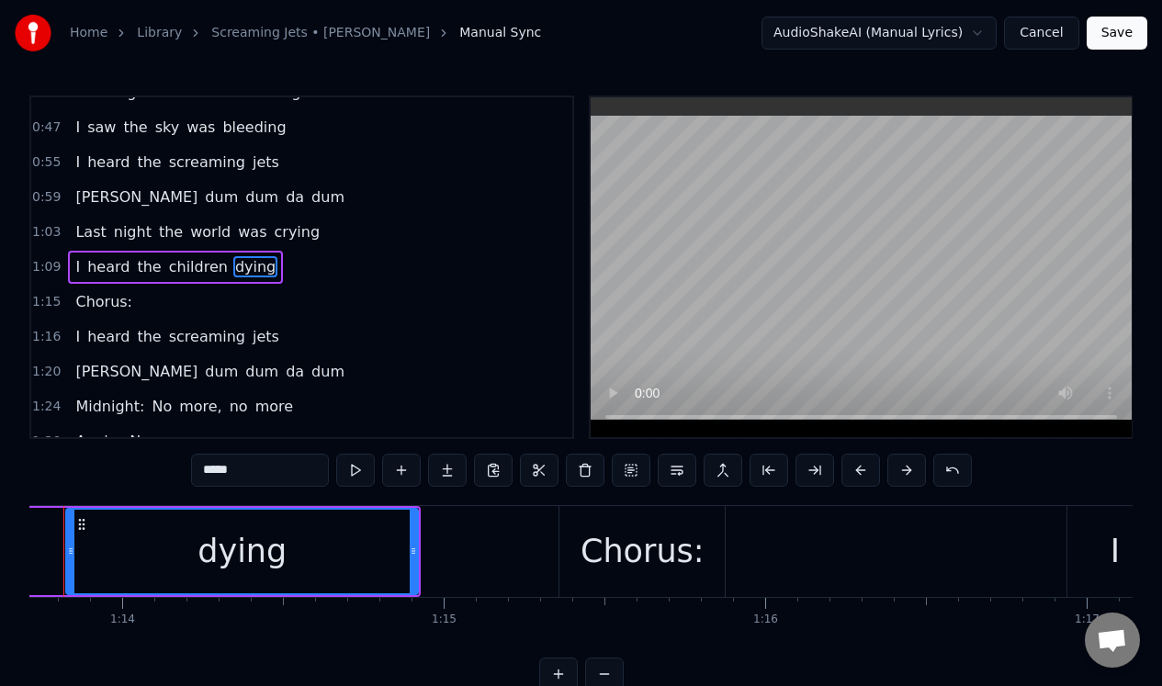
scroll to position [0, 23646]
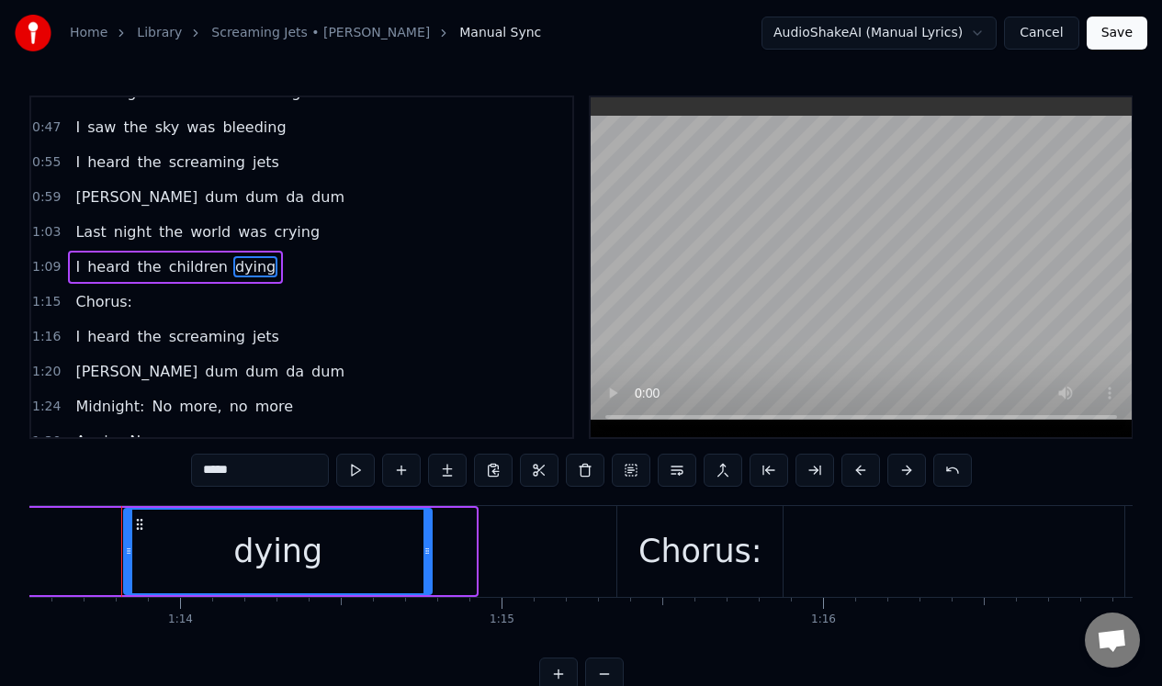
drag, startPoint x: 470, startPoint y: 532, endPoint x: 425, endPoint y: 532, distance: 44.1
click at [424, 532] on div at bounding box center [427, 552] width 7 height 84
click at [694, 573] on div "Chorus:" at bounding box center [701, 551] width 124 height 49
type input "*******"
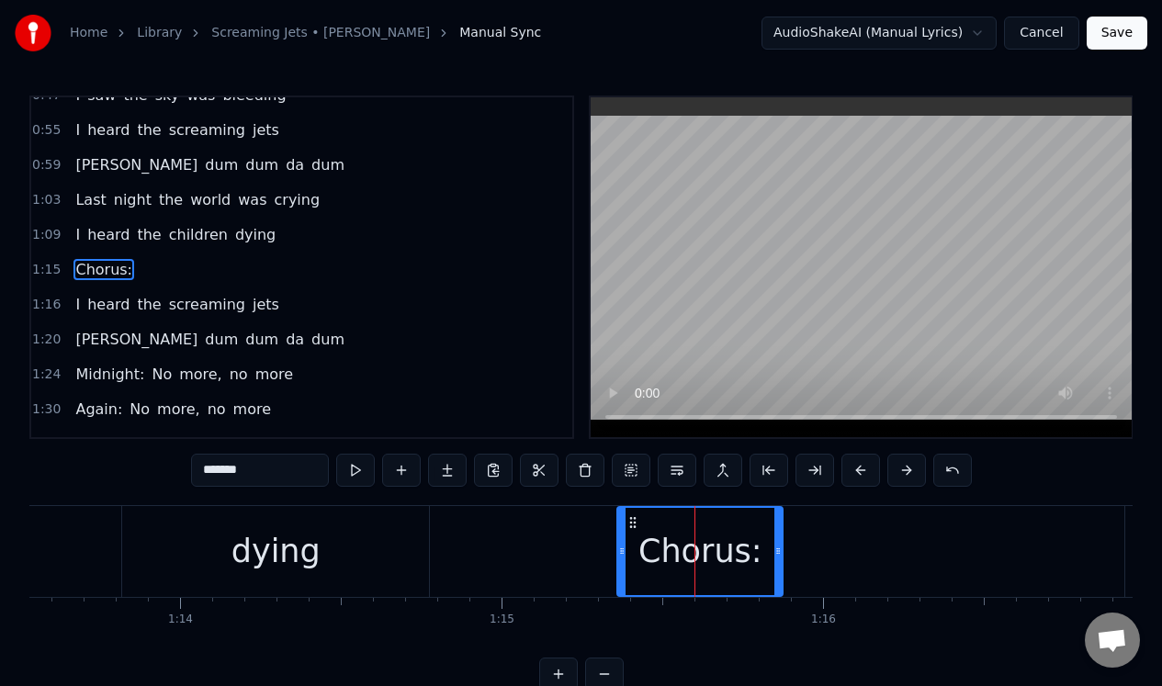
scroll to position [57, 0]
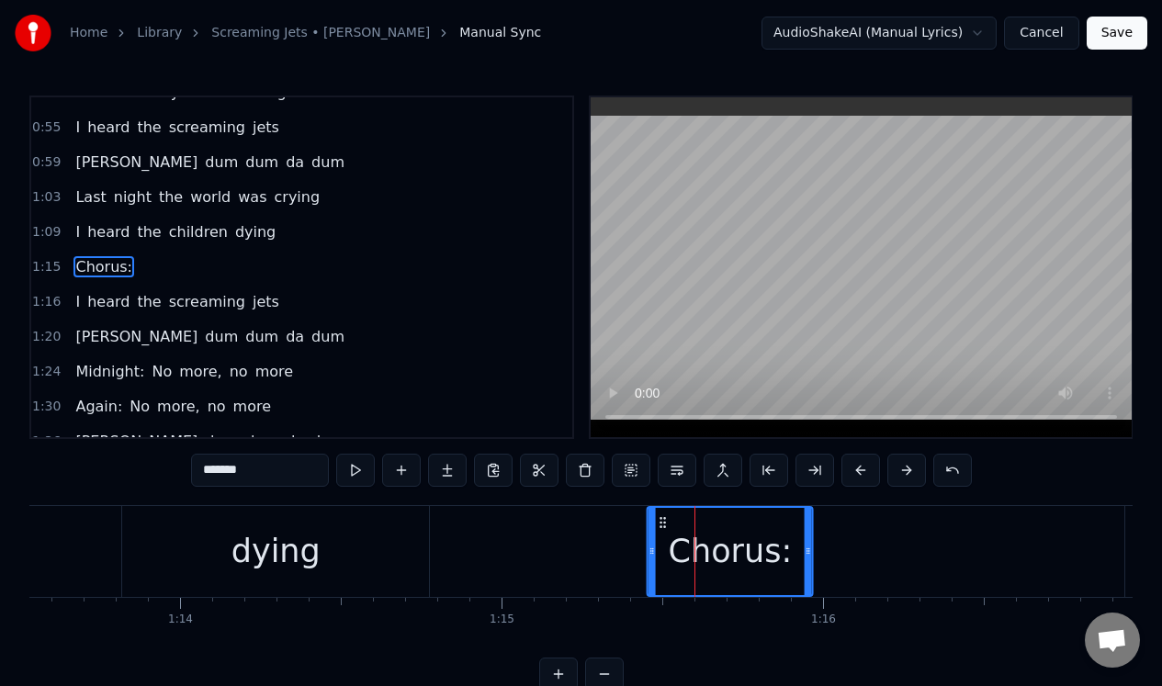
drag, startPoint x: 628, startPoint y: 521, endPoint x: 657, endPoint y: 518, distance: 29.5
click at [657, 518] on icon at bounding box center [663, 522] width 15 height 15
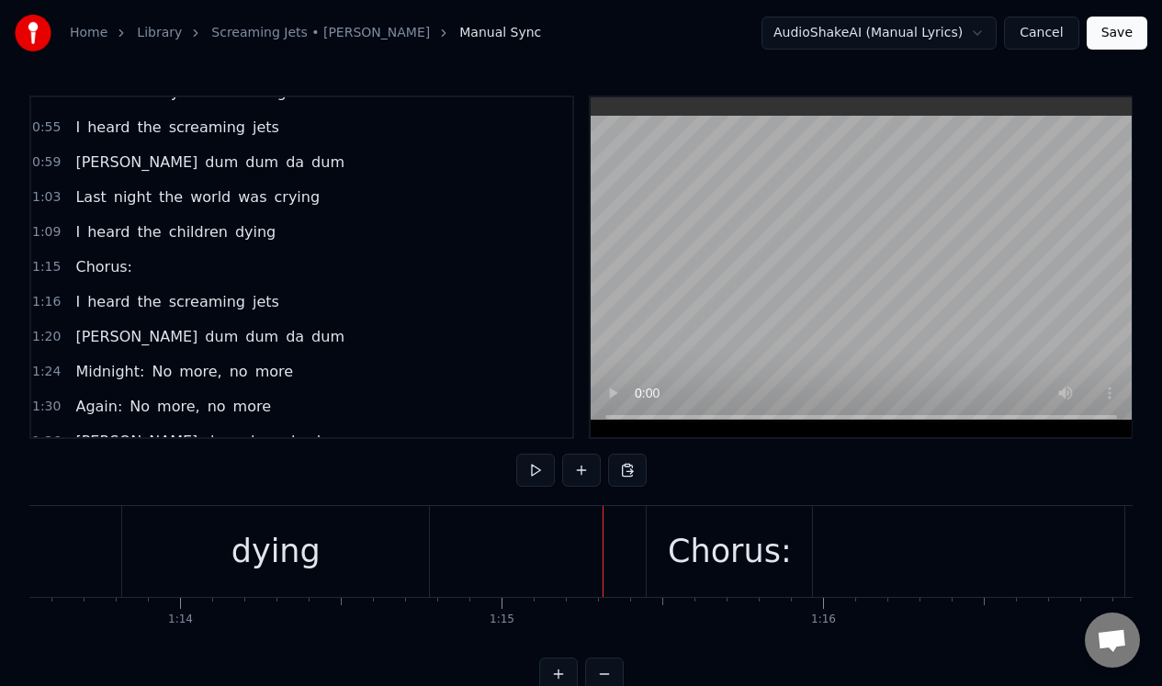
click at [311, 537] on div "dying" at bounding box center [276, 551] width 89 height 49
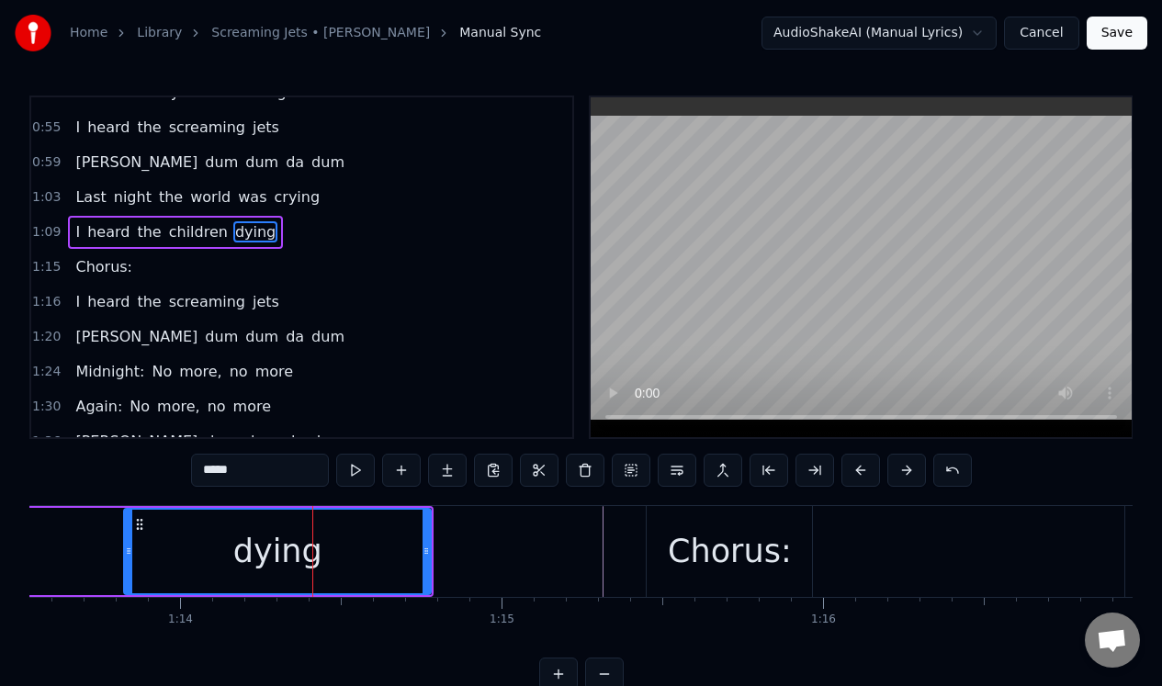
scroll to position [22, 0]
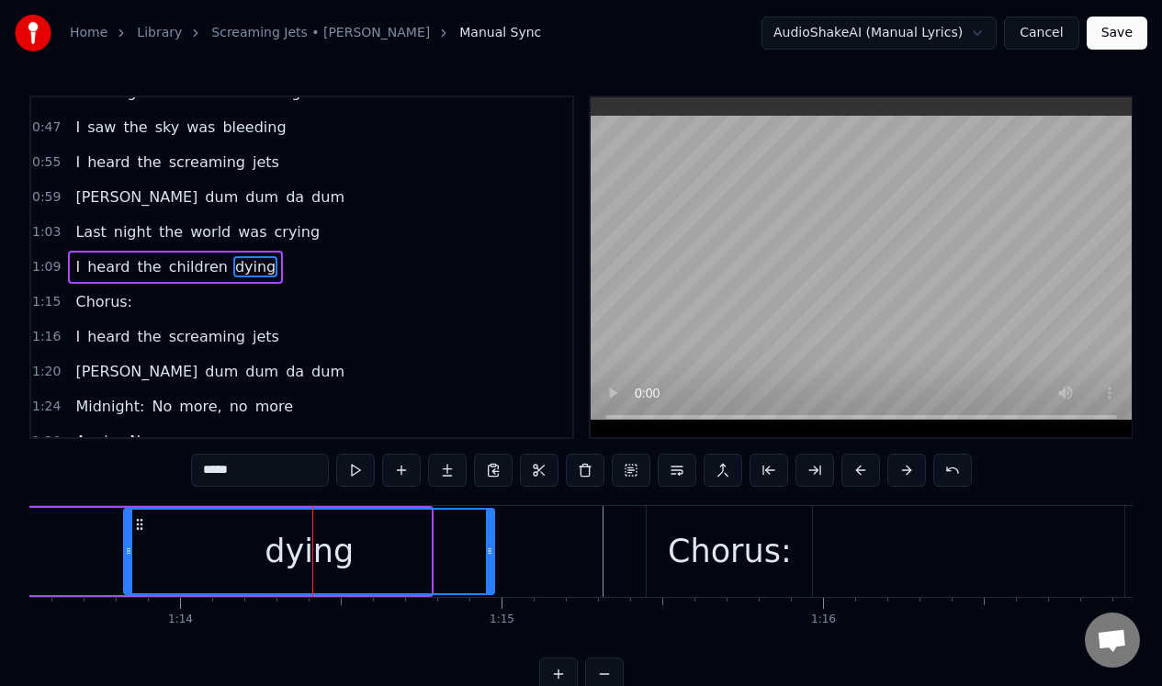
drag, startPoint x: 427, startPoint y: 571, endPoint x: 487, endPoint y: 563, distance: 60.2
click at [490, 568] on div at bounding box center [489, 552] width 7 height 84
click at [377, 551] on div "dying" at bounding box center [309, 552] width 368 height 84
click at [248, 467] on input "*****" at bounding box center [260, 470] width 138 height 33
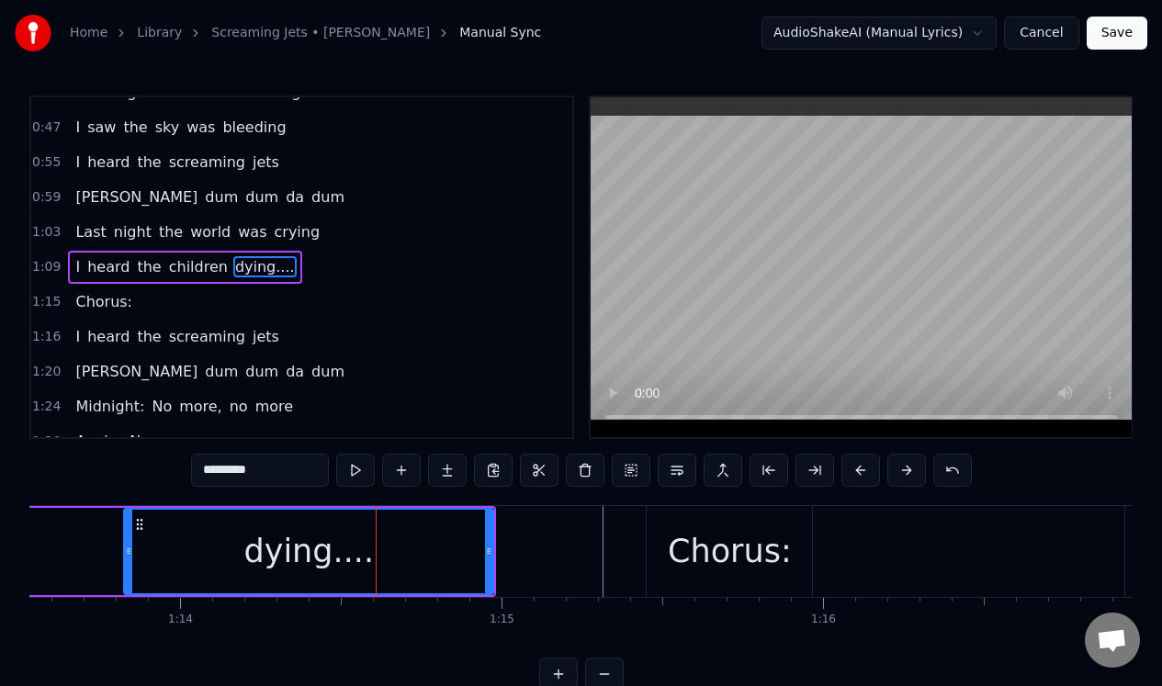
type input "*********"
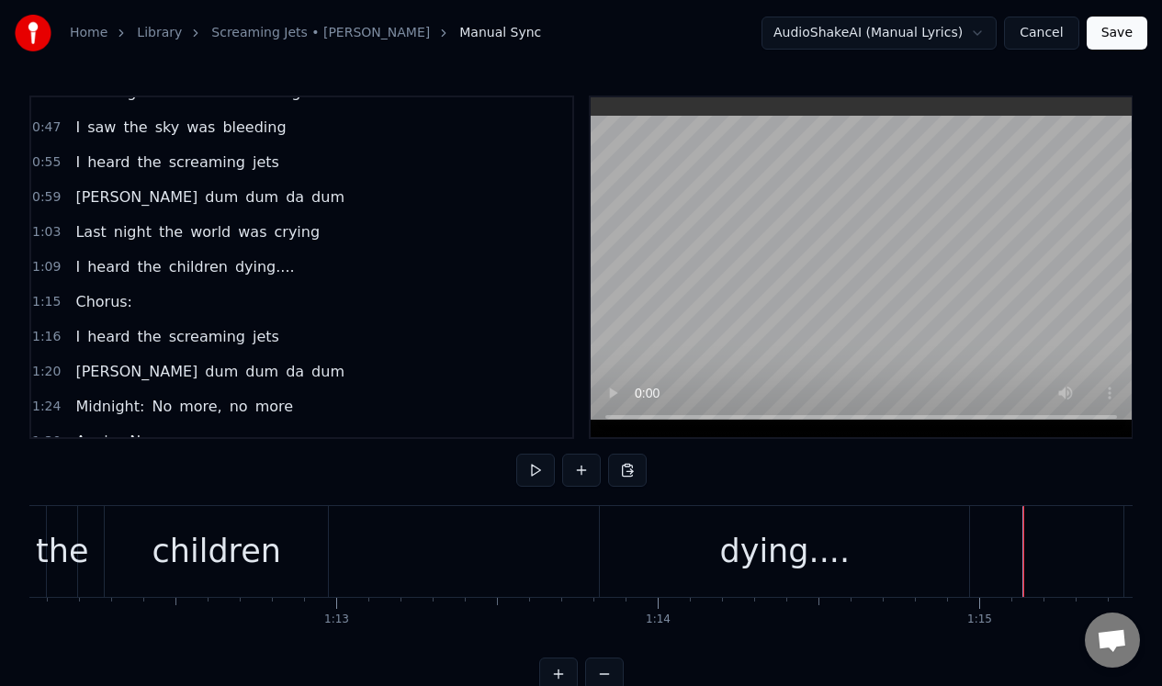
scroll to position [0, 23125]
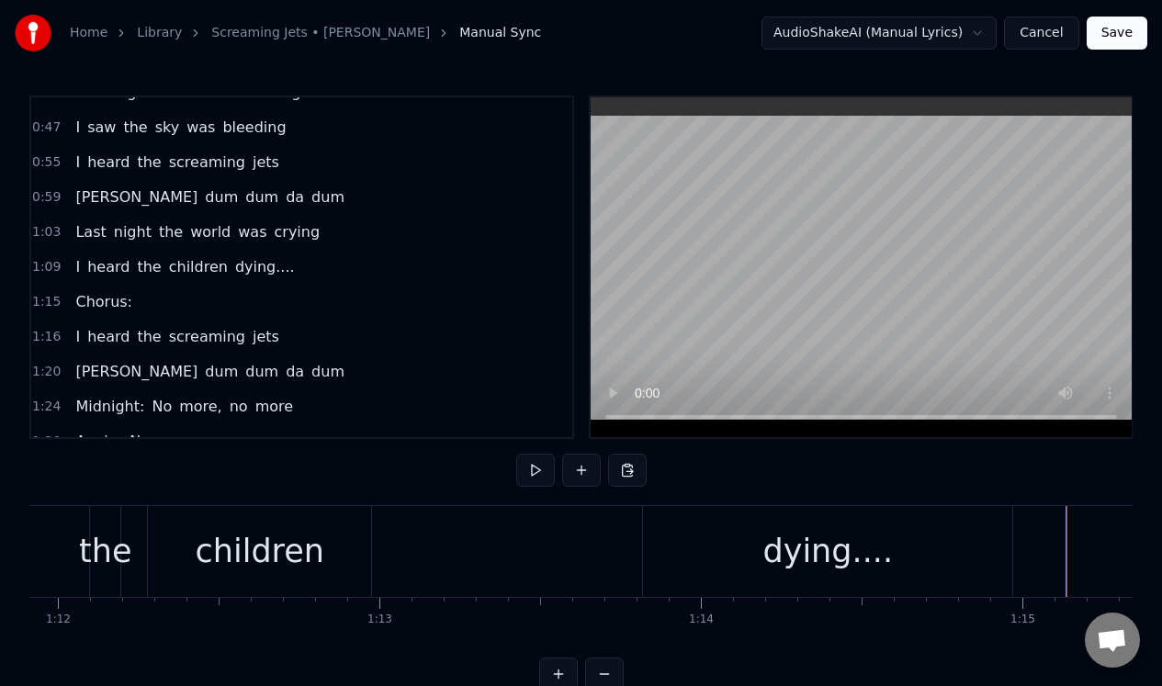
click at [364, 541] on div "children" at bounding box center [259, 551] width 223 height 91
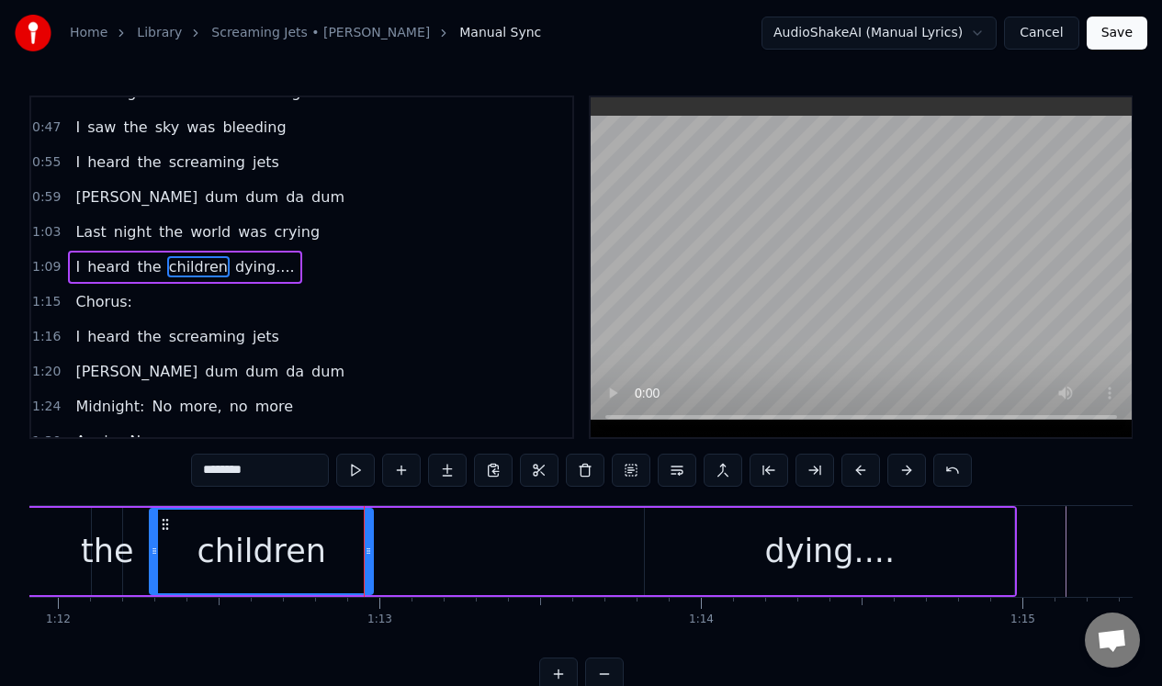
click at [729, 517] on div "dying...." at bounding box center [829, 551] width 369 height 87
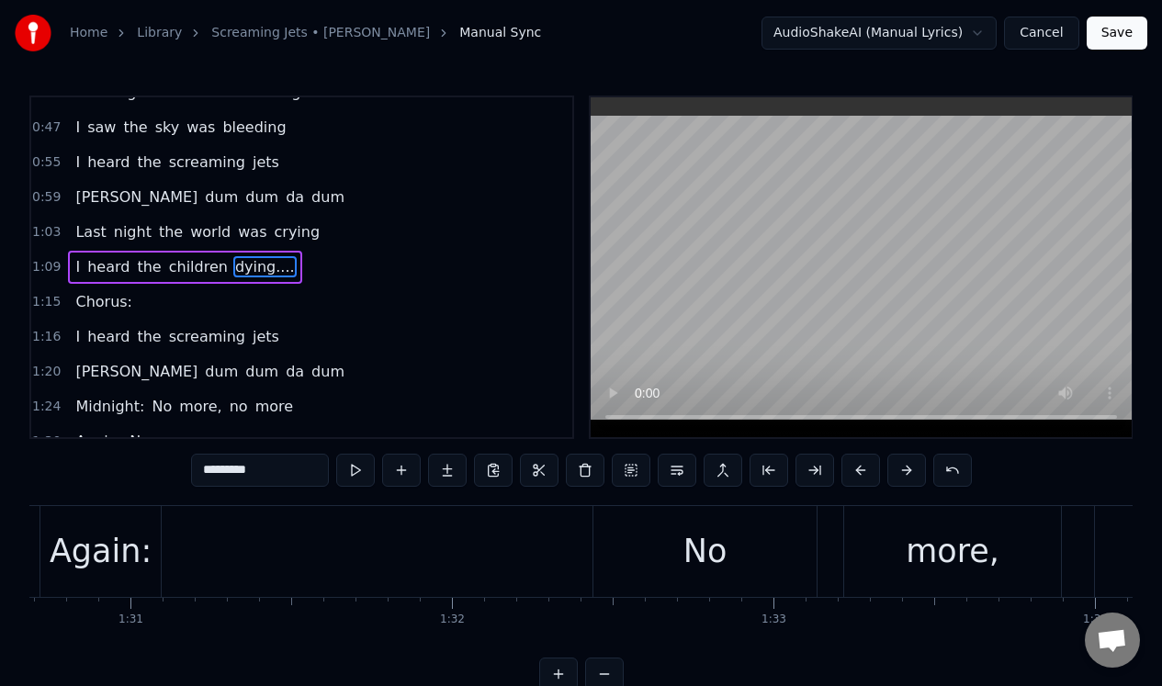
scroll to position [0, 29293]
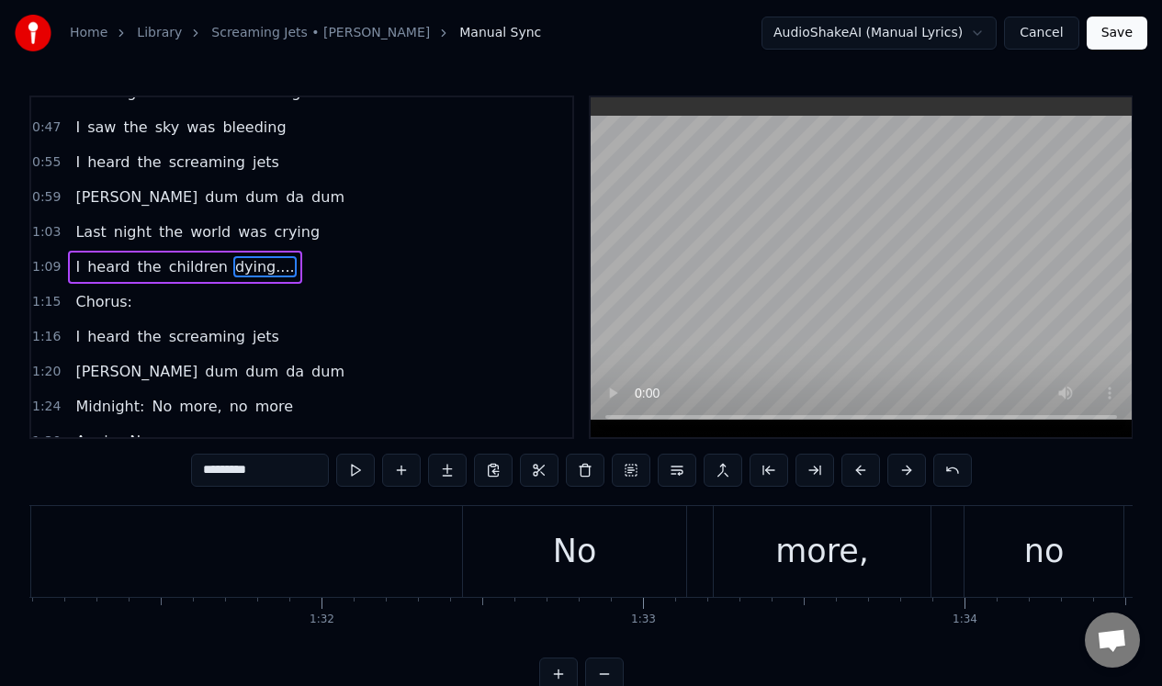
click at [472, 564] on div "No" at bounding box center [574, 551] width 223 height 91
type input "**"
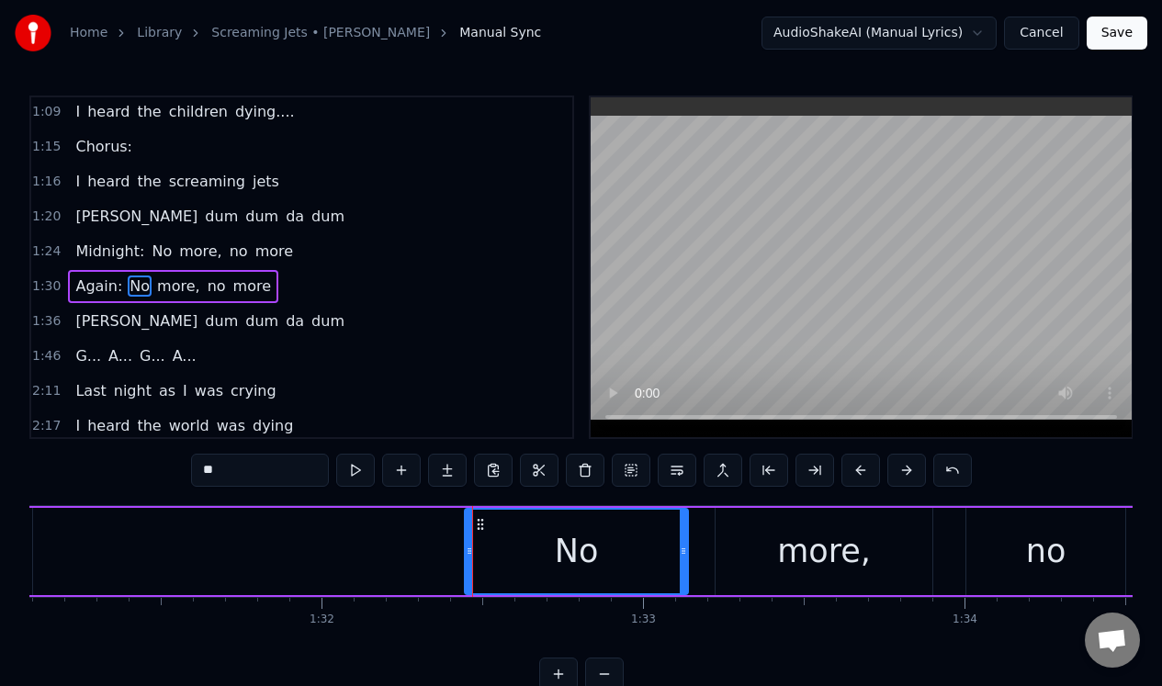
scroll to position [197, 0]
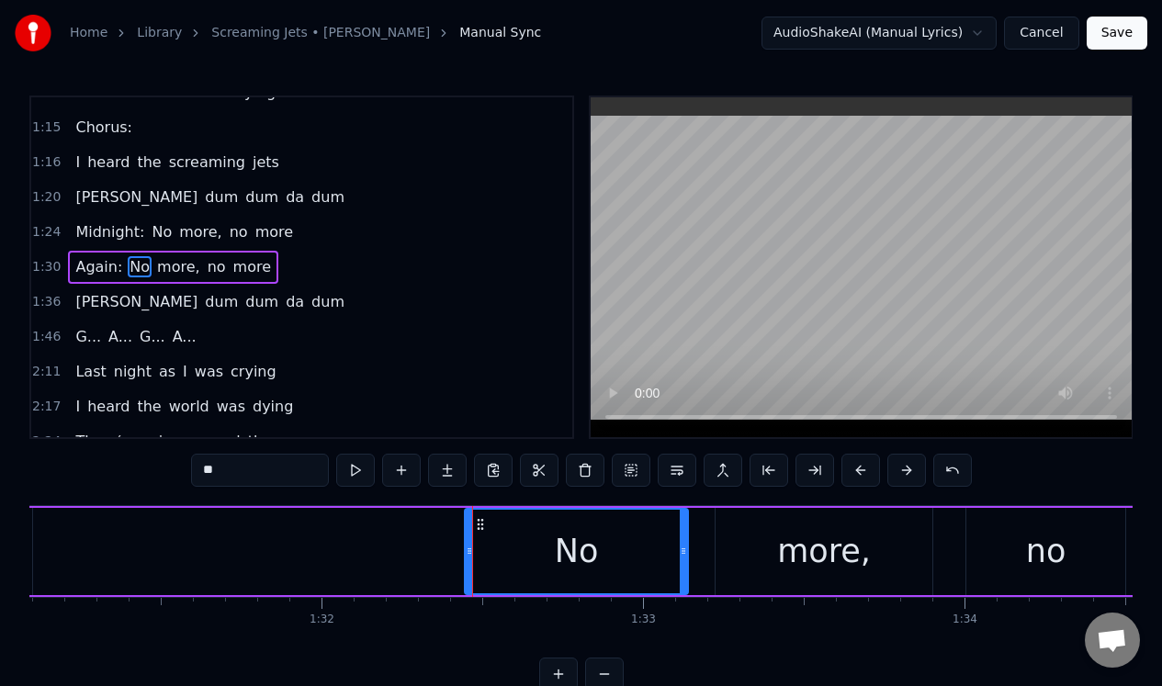
drag, startPoint x: 463, startPoint y: 556, endPoint x: 408, endPoint y: 549, distance: 55.6
click at [405, 550] on div "Again: No more, no more" at bounding box center [631, 551] width 1444 height 91
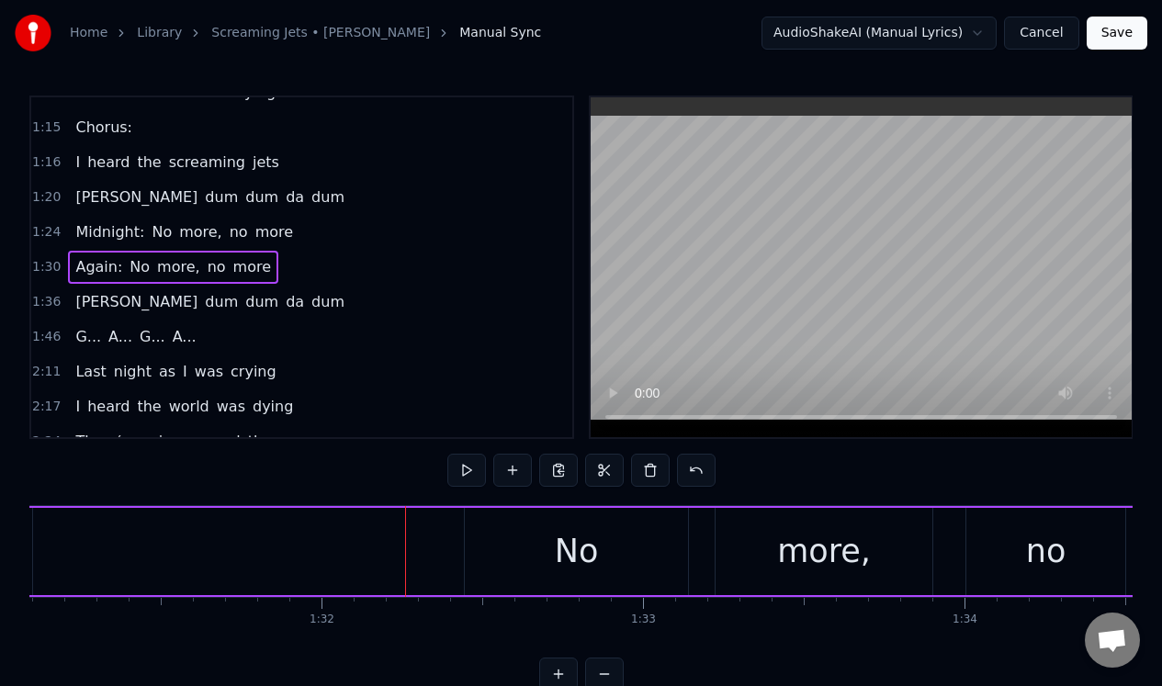
click at [494, 542] on div "No" at bounding box center [576, 551] width 223 height 87
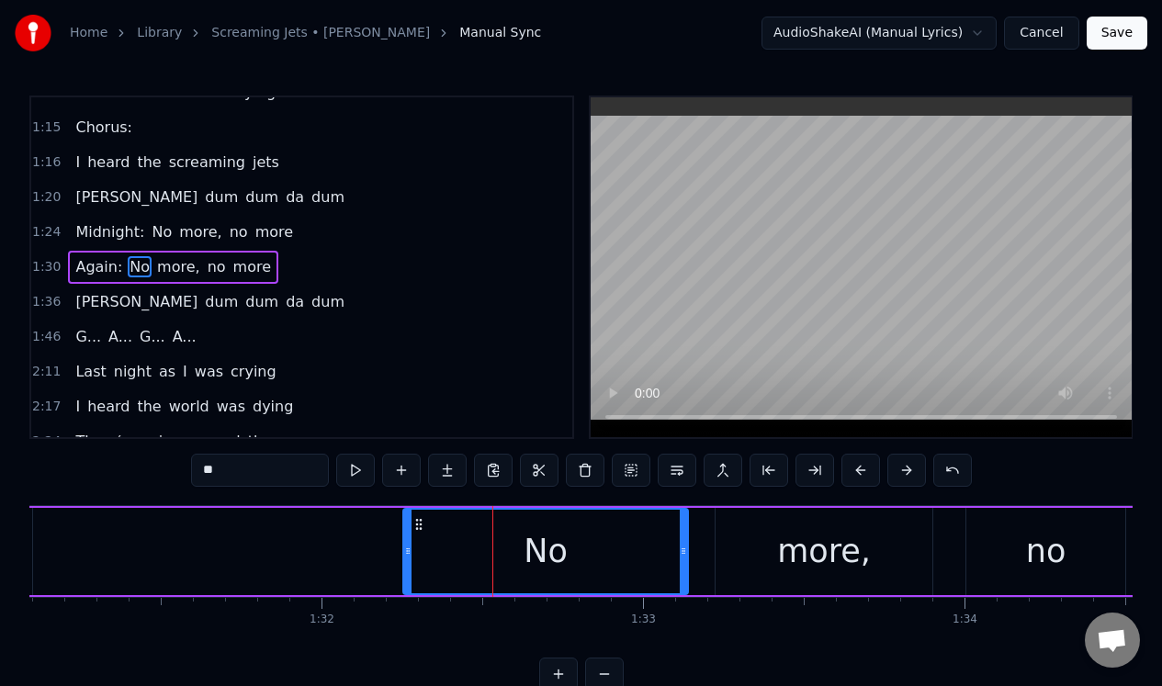
drag, startPoint x: 470, startPoint y: 550, endPoint x: 409, endPoint y: 546, distance: 60.8
click at [409, 546] on icon at bounding box center [407, 551] width 7 height 15
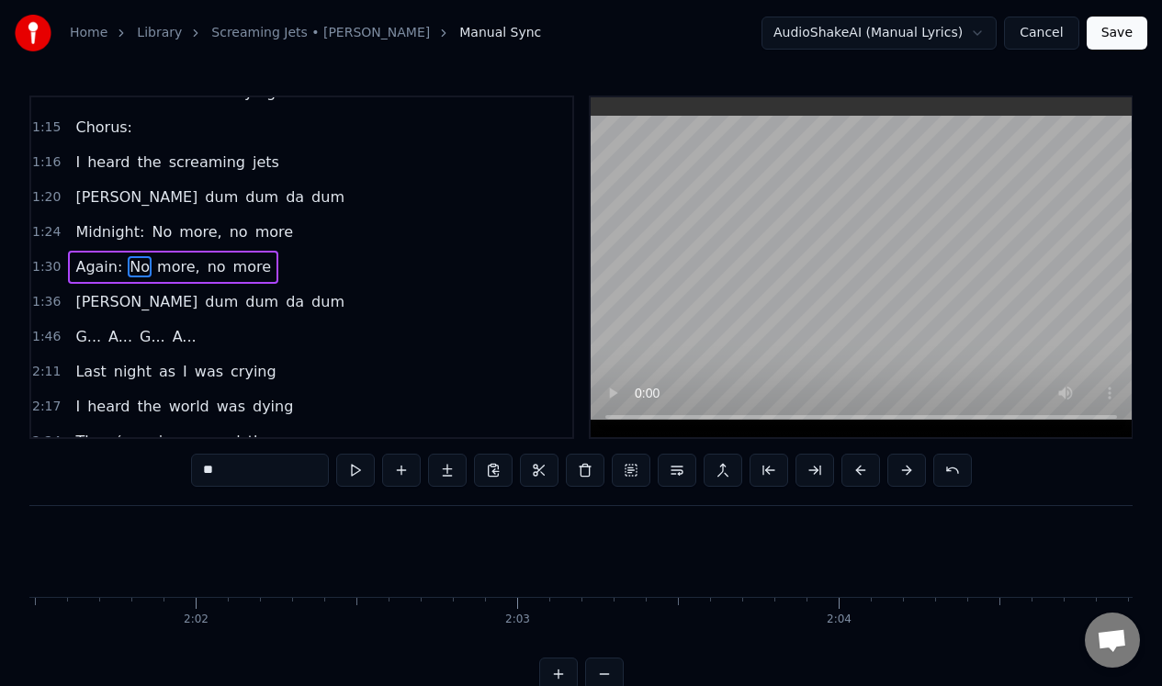
scroll to position [0, 36156]
click at [1112, 20] on button "Save" at bounding box center [1117, 33] width 61 height 33
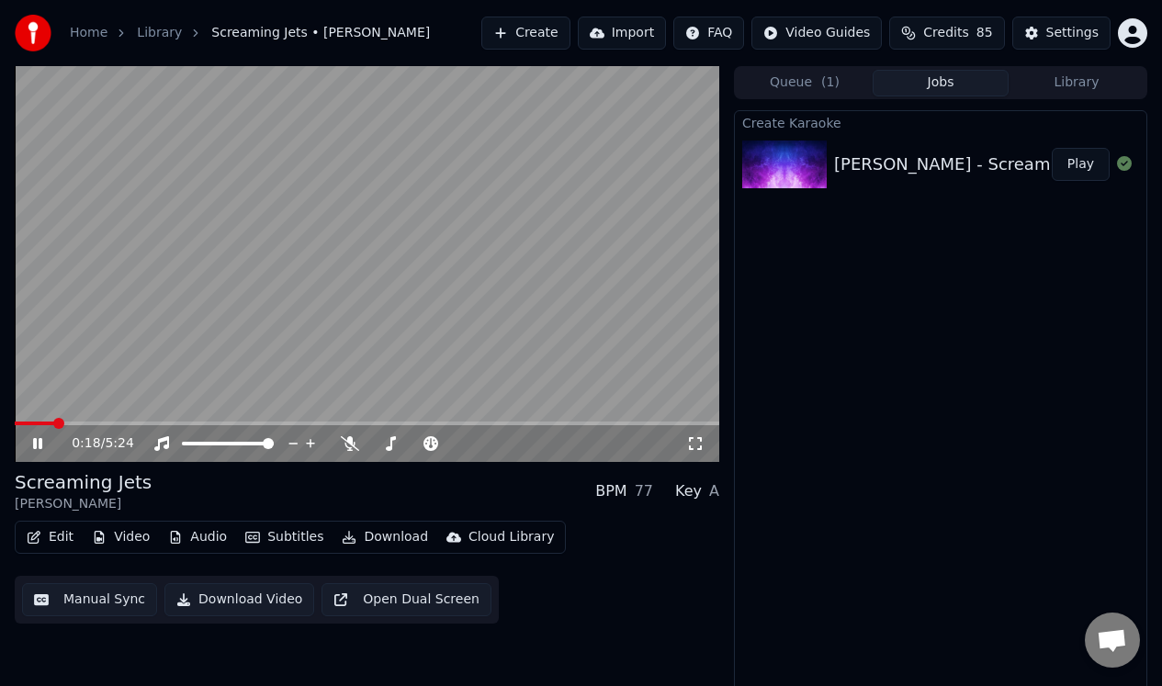
click at [40, 434] on div "0:18 / 5:24" at bounding box center [367, 443] width 705 height 37
click at [39, 441] on icon at bounding box center [37, 443] width 9 height 11
click at [802, 84] on button "Queue ( 1 )" at bounding box center [805, 83] width 136 height 27
click at [940, 80] on button "Jobs" at bounding box center [941, 83] width 136 height 27
click at [795, 91] on button "Queue ( 1 )" at bounding box center [805, 83] width 136 height 27
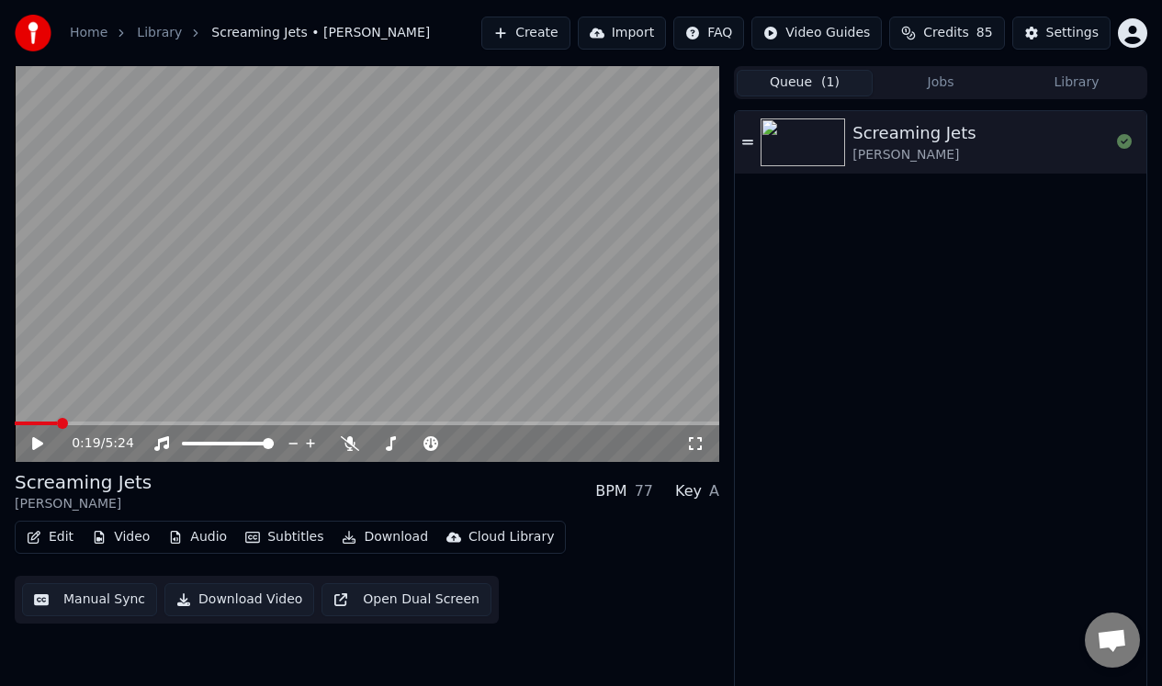
click at [776, 329] on div "Screaming Jets [PERSON_NAME]" at bounding box center [941, 402] width 412 height 582
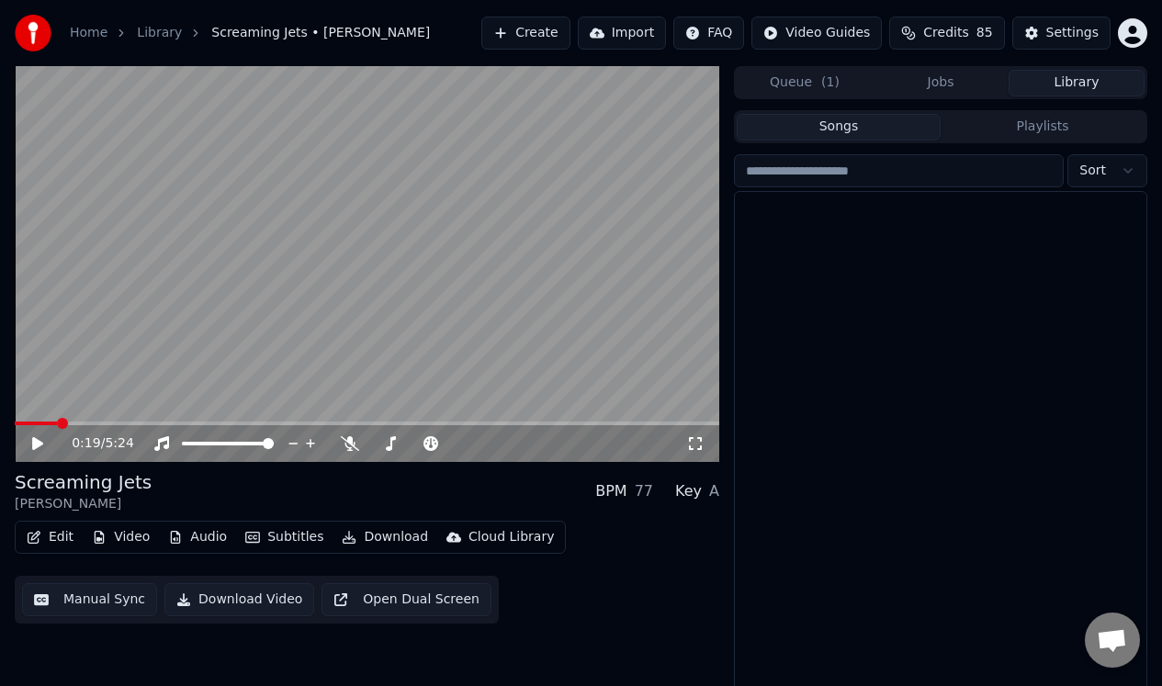
click at [1074, 82] on button "Library" at bounding box center [1077, 83] width 136 height 27
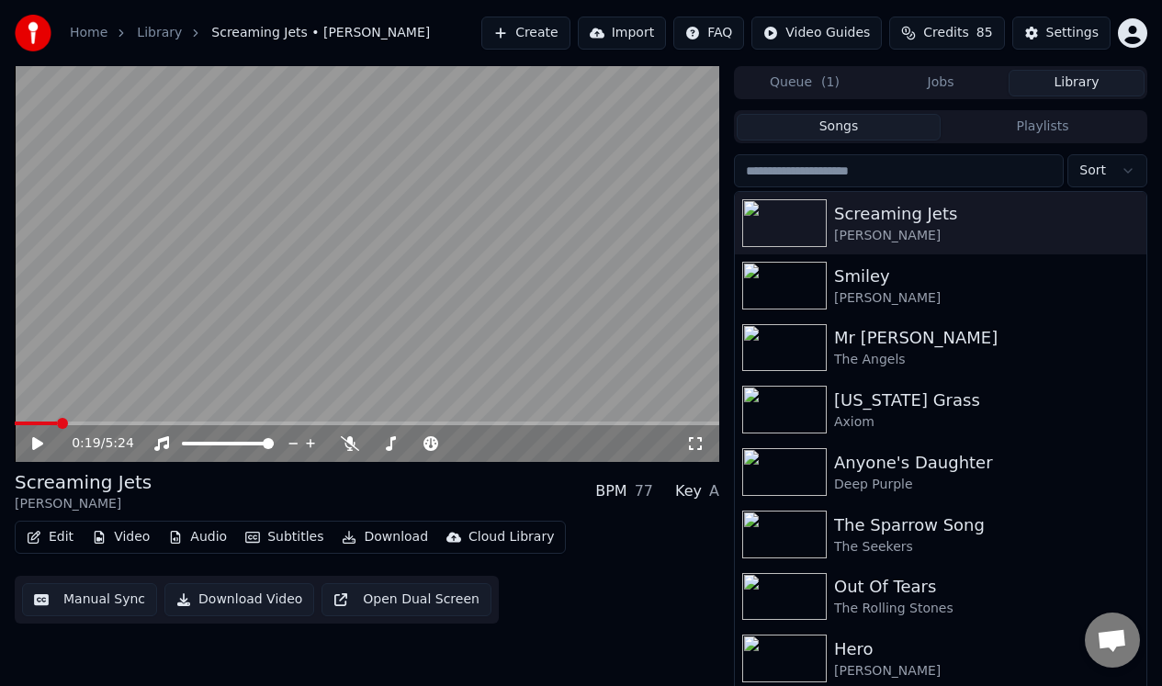
click at [101, 596] on button "Manual Sync" at bounding box center [89, 599] width 135 height 33
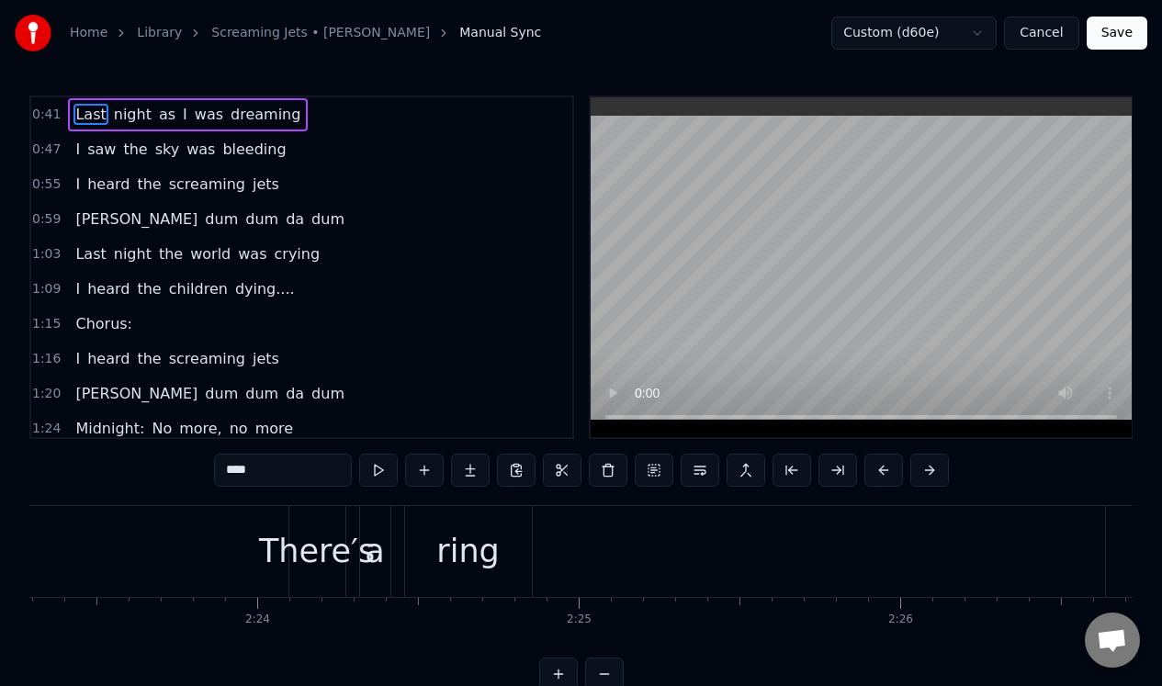
scroll to position [0, 45950]
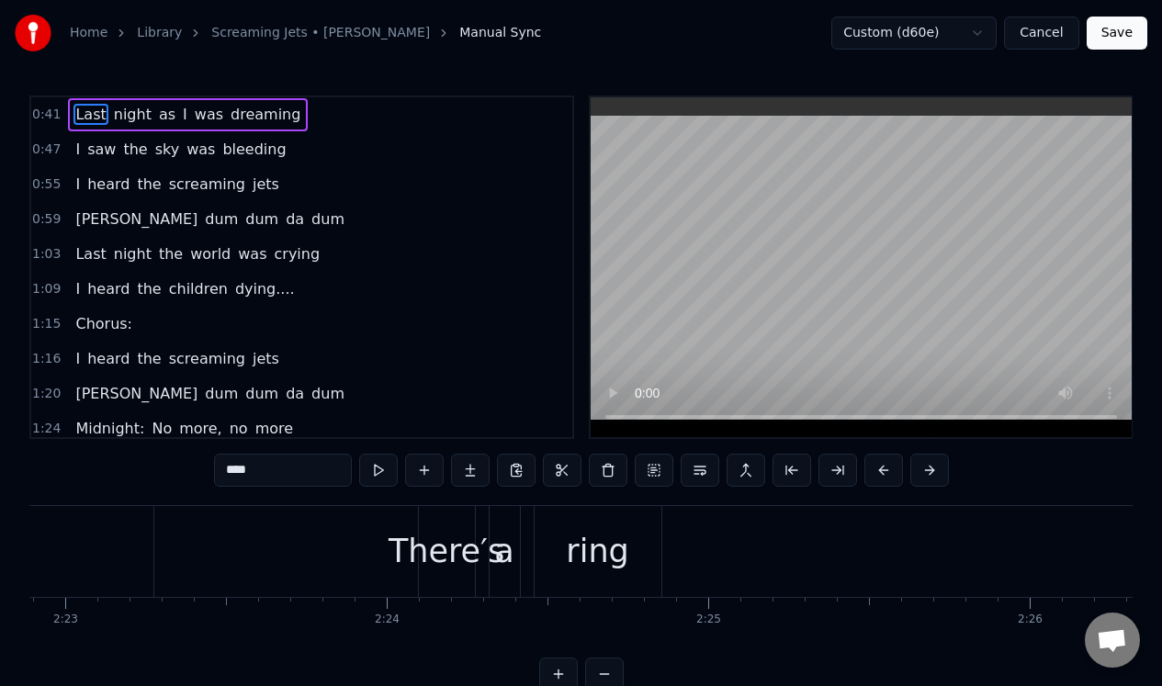
click at [508, 534] on div "a" at bounding box center [503, 551] width 19 height 49
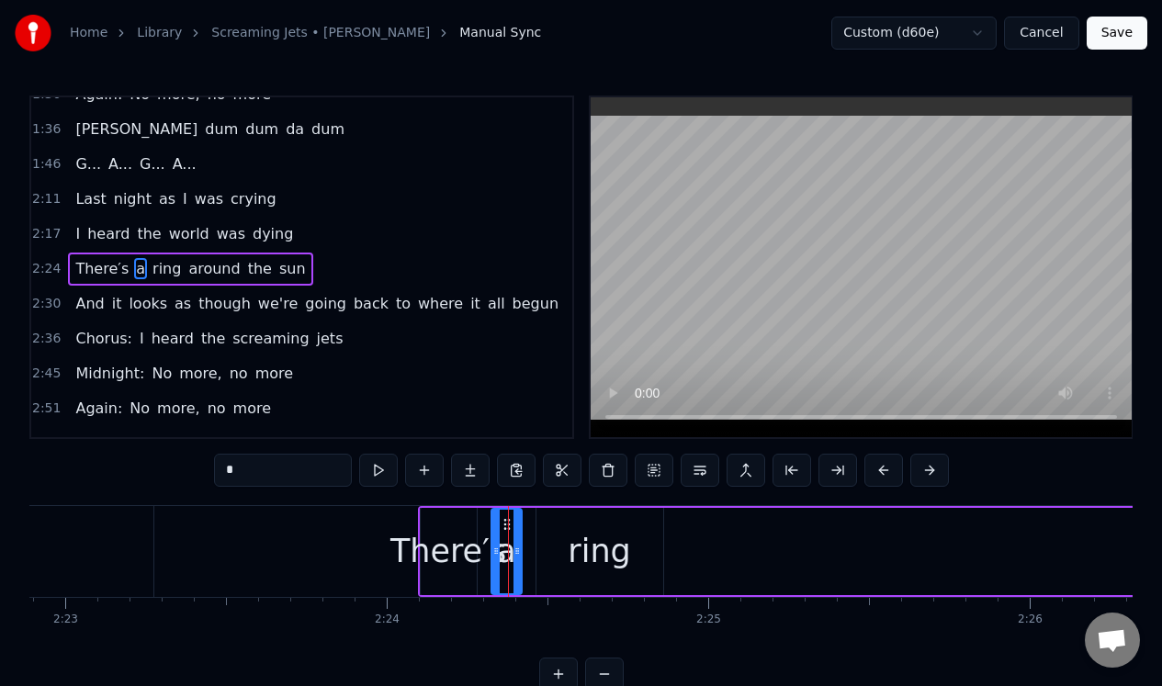
scroll to position [371, 0]
drag, startPoint x: 515, startPoint y: 531, endPoint x: 529, endPoint y: 531, distance: 14.7
click at [529, 531] on div at bounding box center [531, 552] width 7 height 84
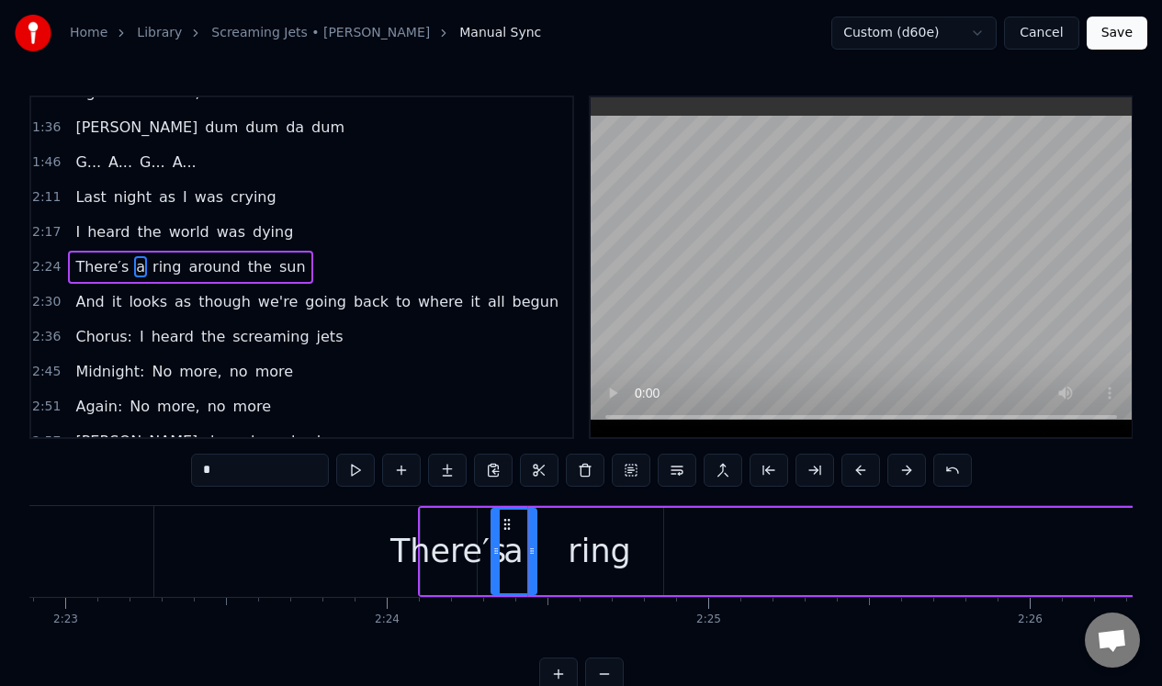
click at [427, 521] on div "There′s" at bounding box center [449, 551] width 56 height 87
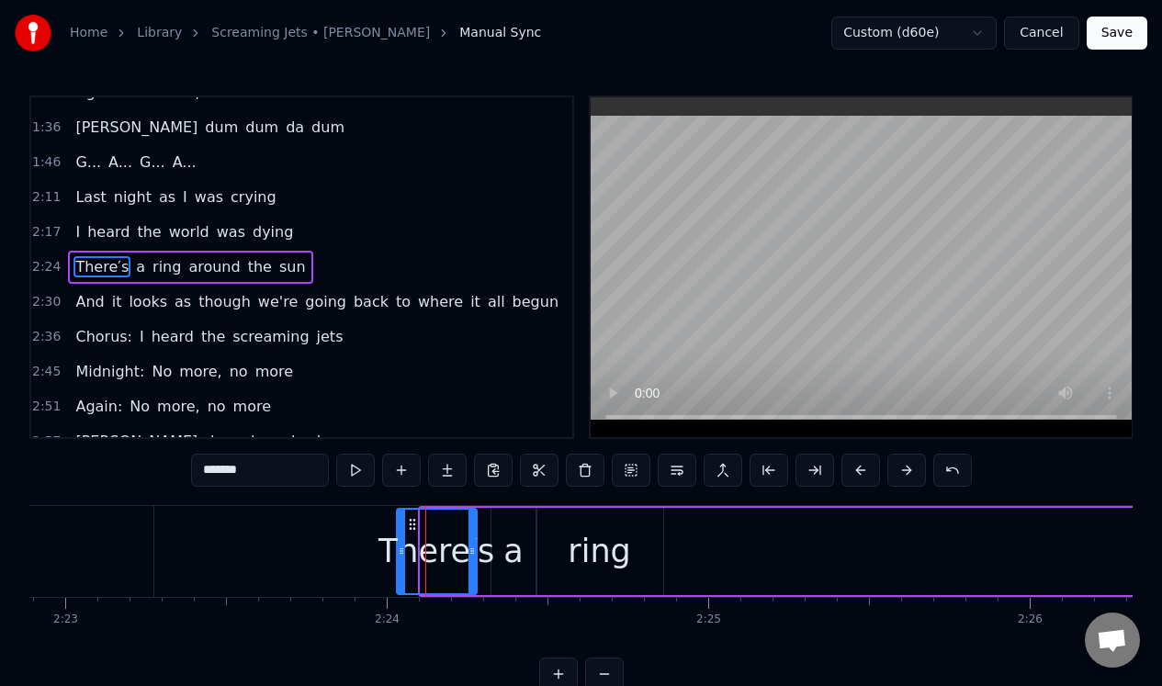
drag, startPoint x: 423, startPoint y: 522, endPoint x: 399, endPoint y: 525, distance: 24.0
click at [399, 525] on div at bounding box center [401, 552] width 7 height 84
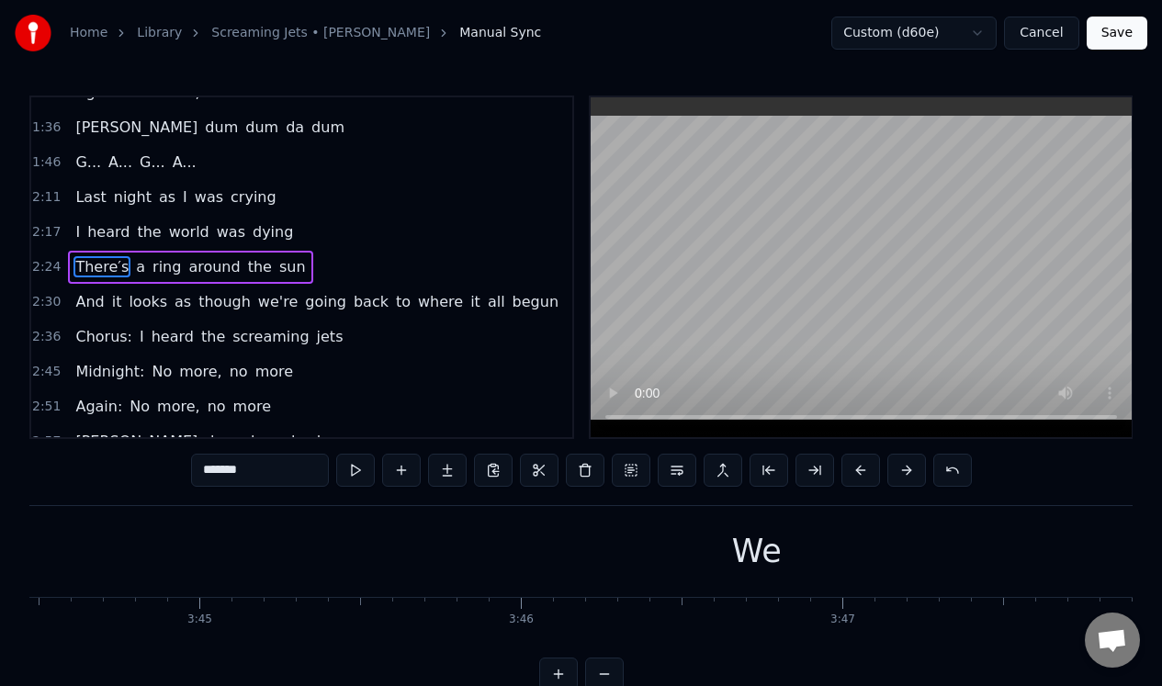
scroll to position [0, 72098]
click at [790, 569] on div "We" at bounding box center [844, 551] width 5182 height 91
type input "**"
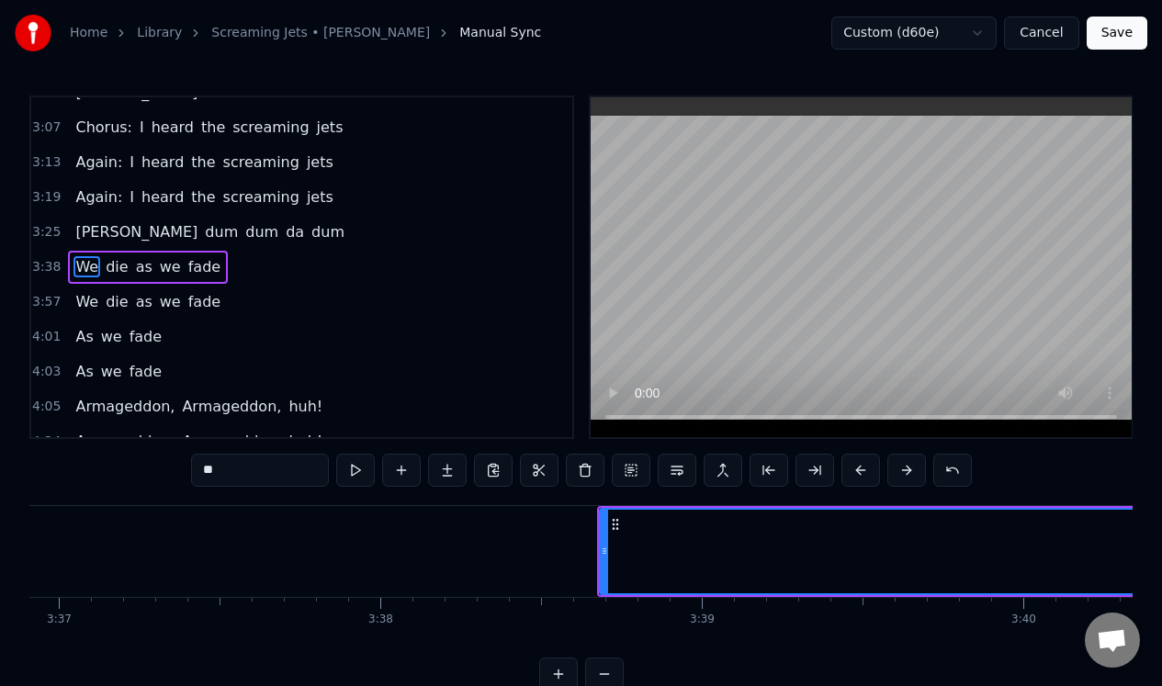
scroll to position [0, 69797]
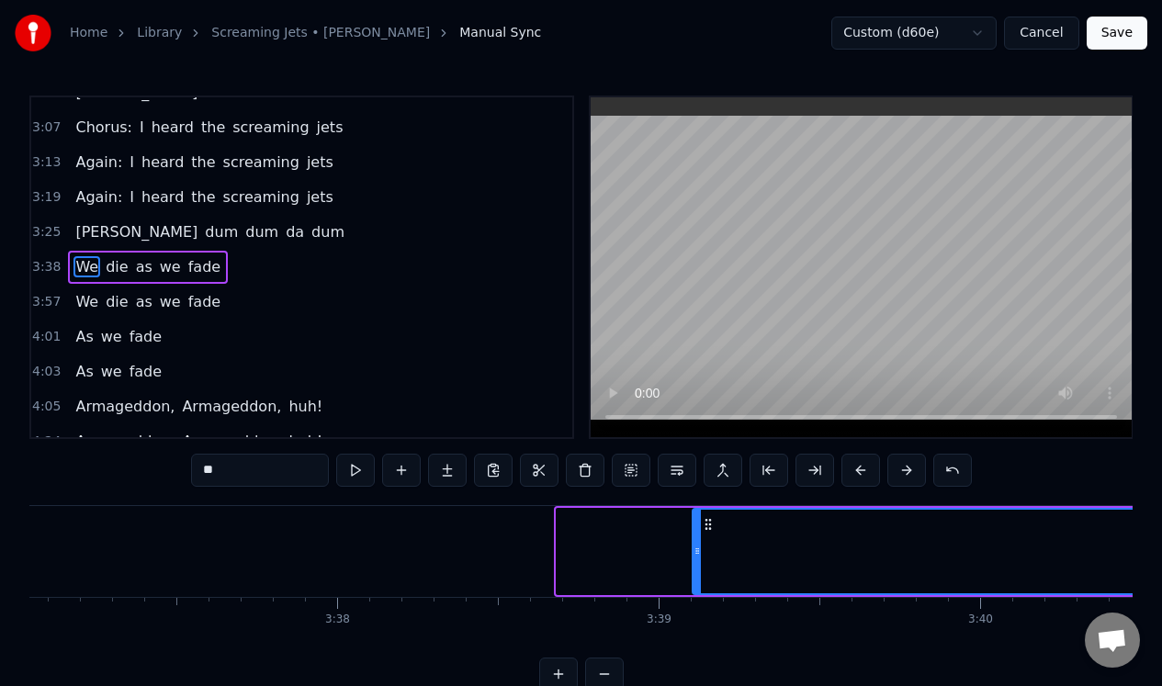
drag, startPoint x: 561, startPoint y: 573, endPoint x: 851, endPoint y: 557, distance: 289.9
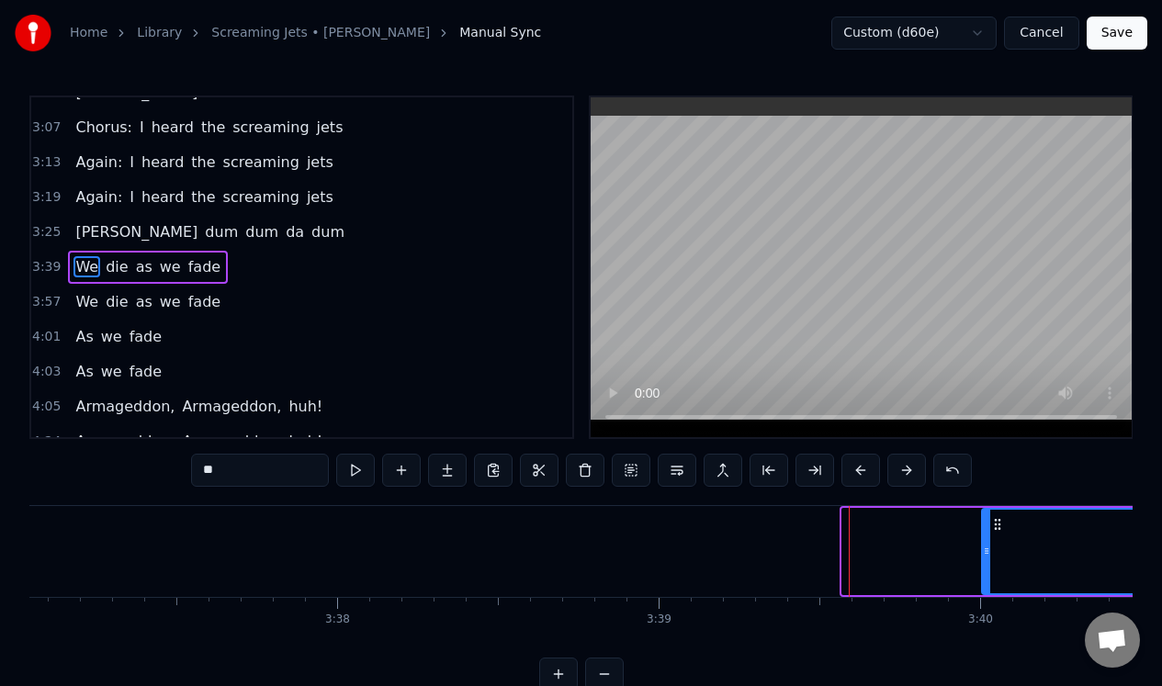
drag, startPoint x: 846, startPoint y: 560, endPoint x: 986, endPoint y: 552, distance: 139.9
click at [986, 552] on div at bounding box center [986, 552] width 7 height 84
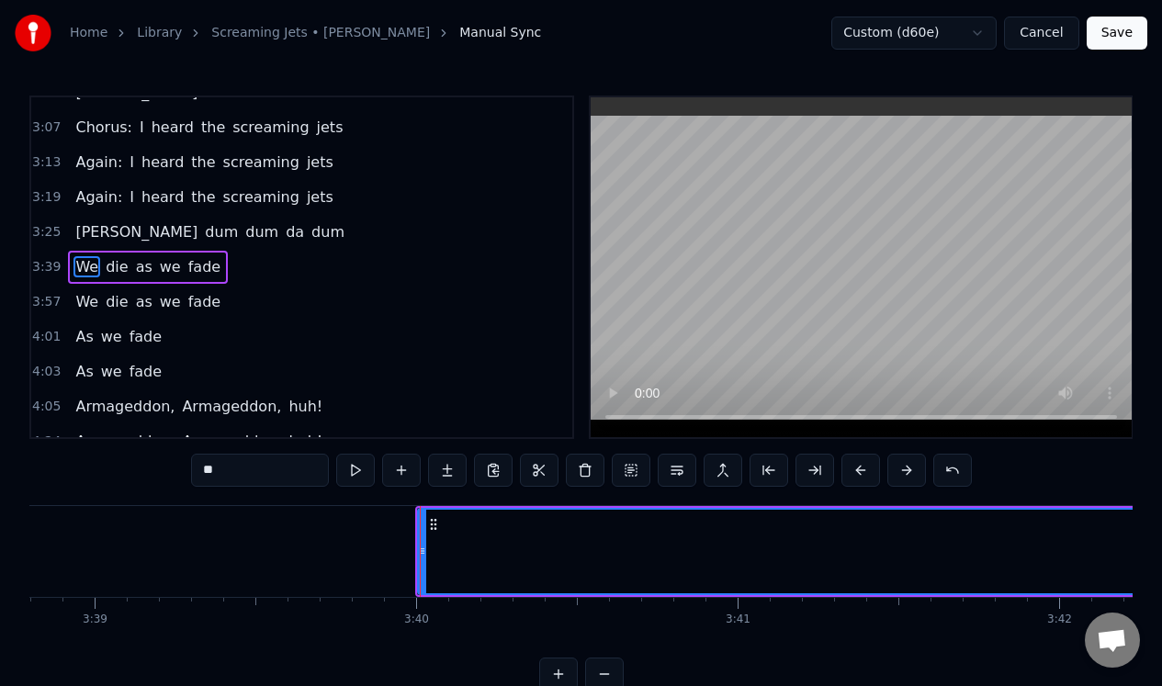
scroll to position [0, 70405]
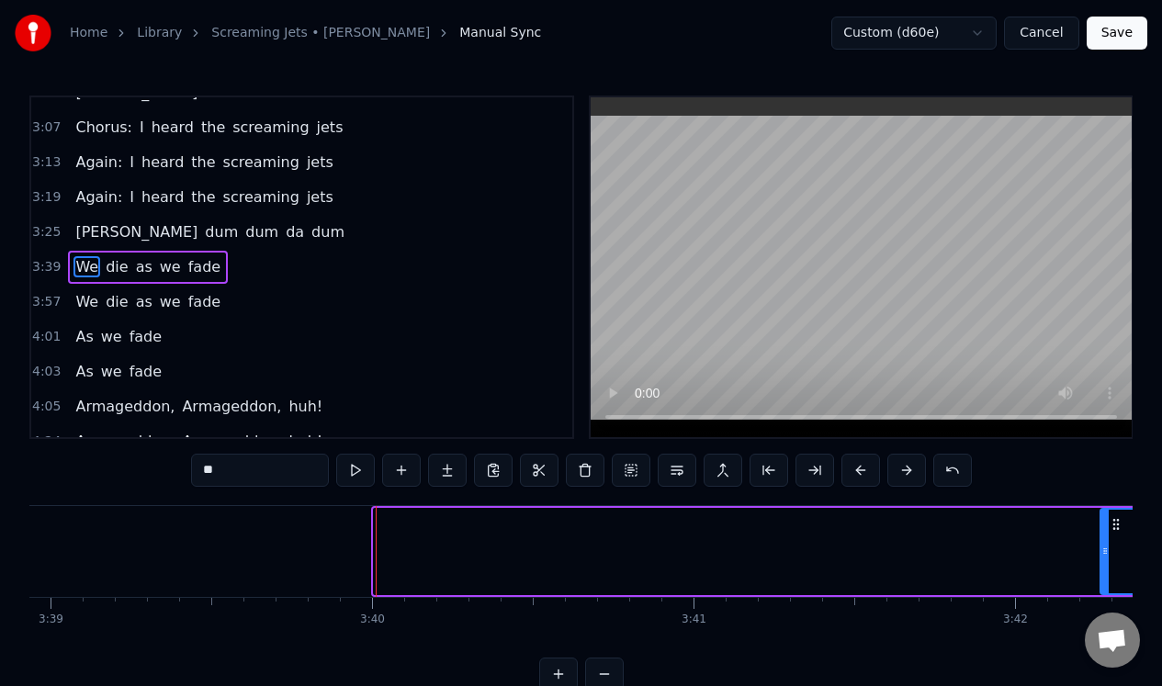
drag, startPoint x: 379, startPoint y: 565, endPoint x: 1105, endPoint y: 533, distance: 727.5
click at [1105, 533] on div at bounding box center [1105, 552] width 7 height 84
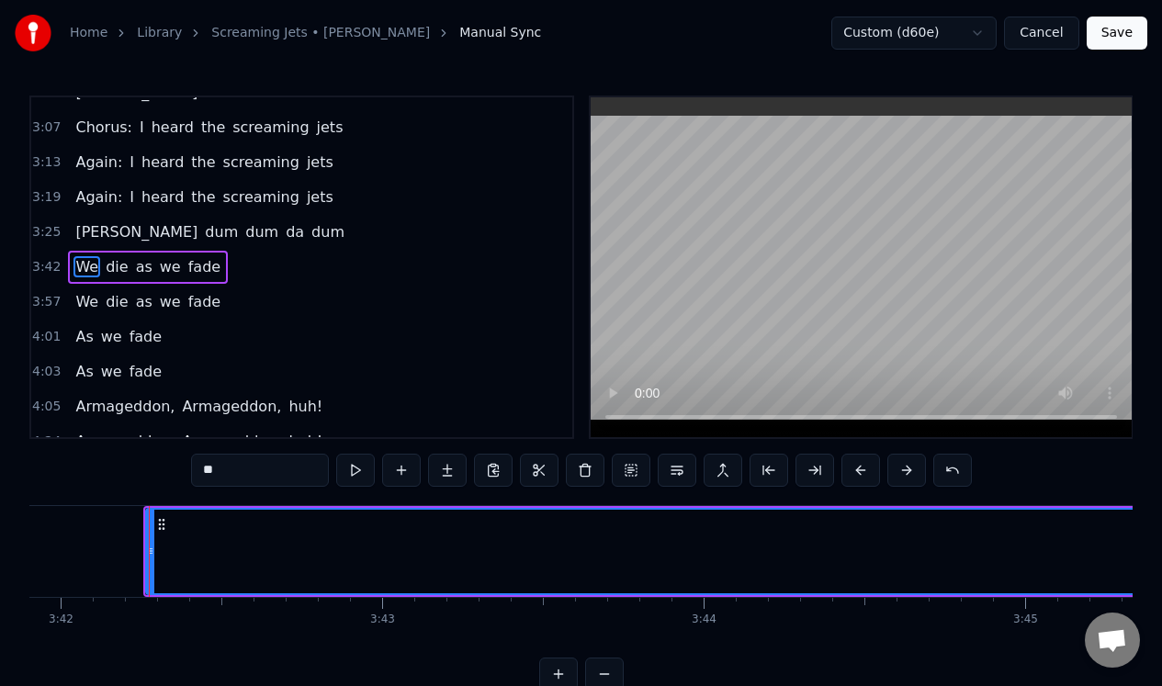
scroll to position [0, 71387]
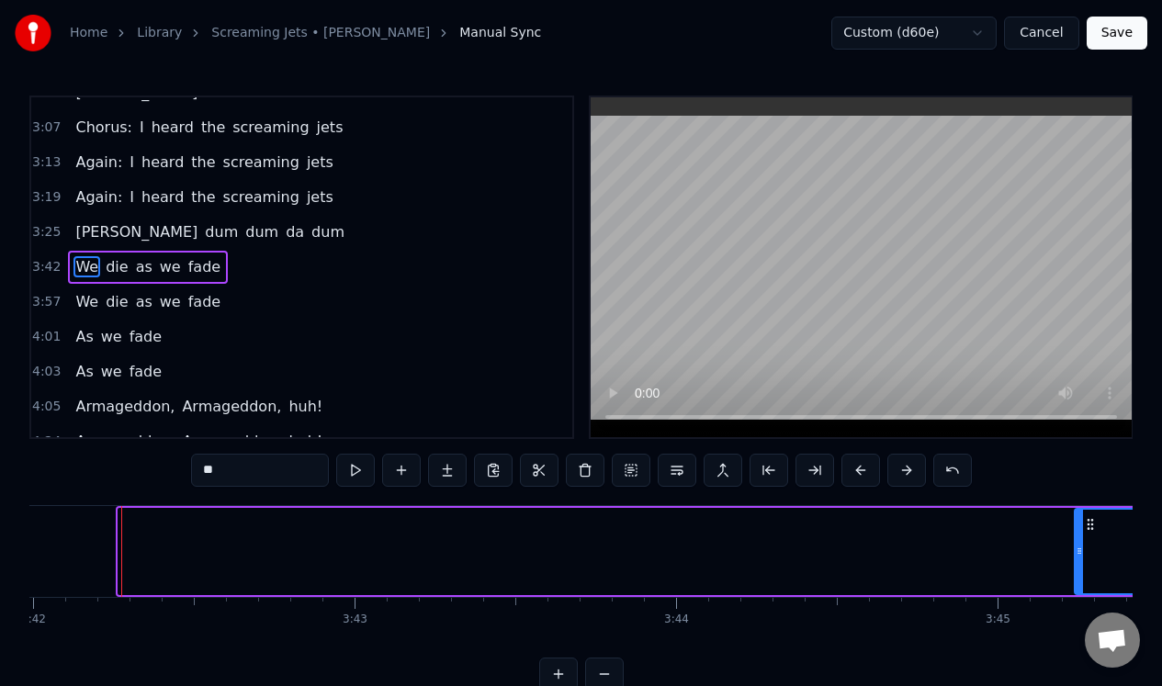
drag, startPoint x: 119, startPoint y: 570, endPoint x: 1076, endPoint y: 600, distance: 957.0
click at [1076, 600] on div "Last night as I was dreaming I saw the sky was bleeding I heard the screaming j…" at bounding box center [580, 574] width 1103 height 138
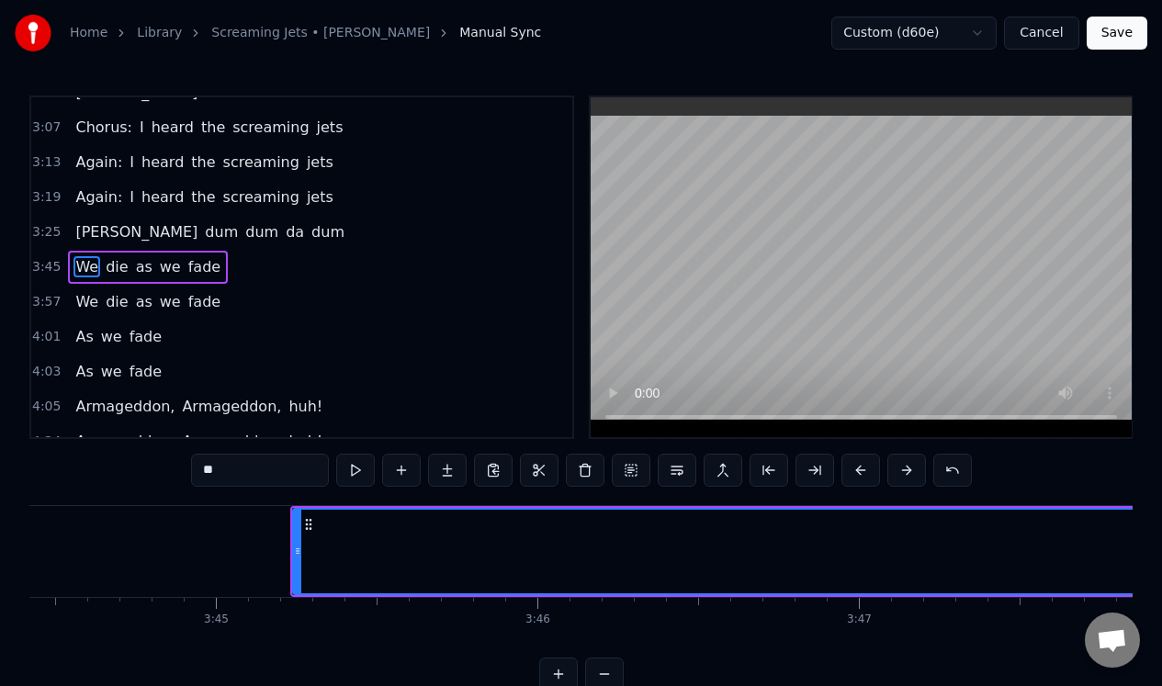
scroll to position [0, 72255]
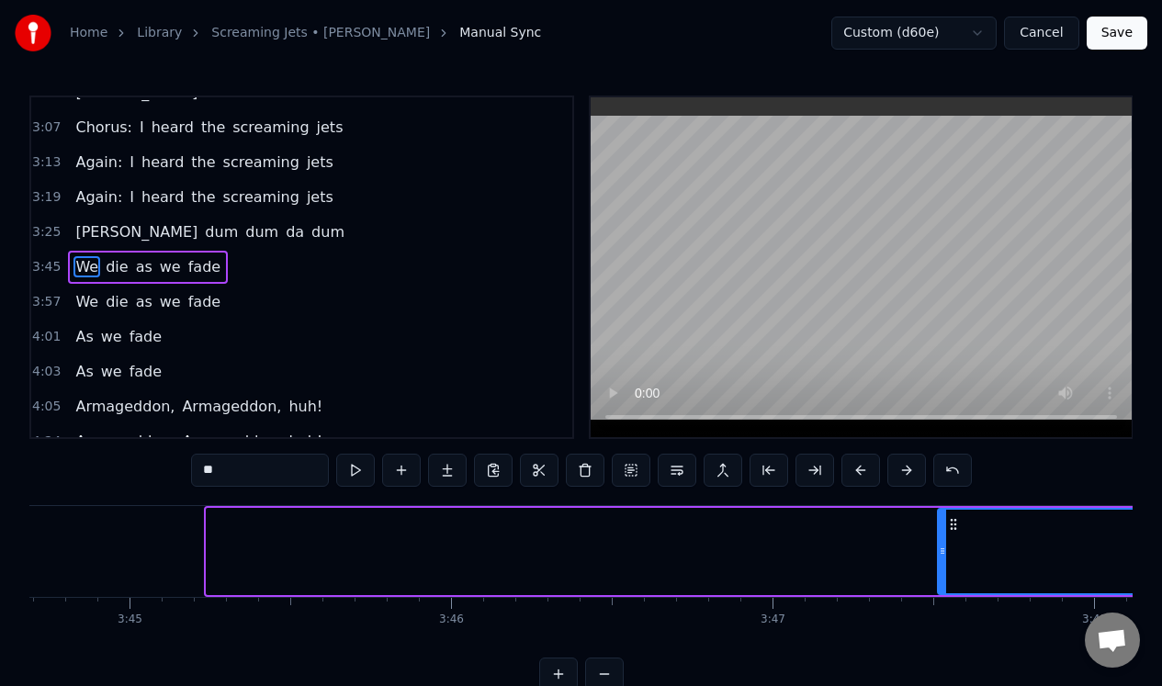
drag, startPoint x: 208, startPoint y: 576, endPoint x: 939, endPoint y: 518, distance: 733.7
click at [939, 521] on div at bounding box center [942, 552] width 7 height 84
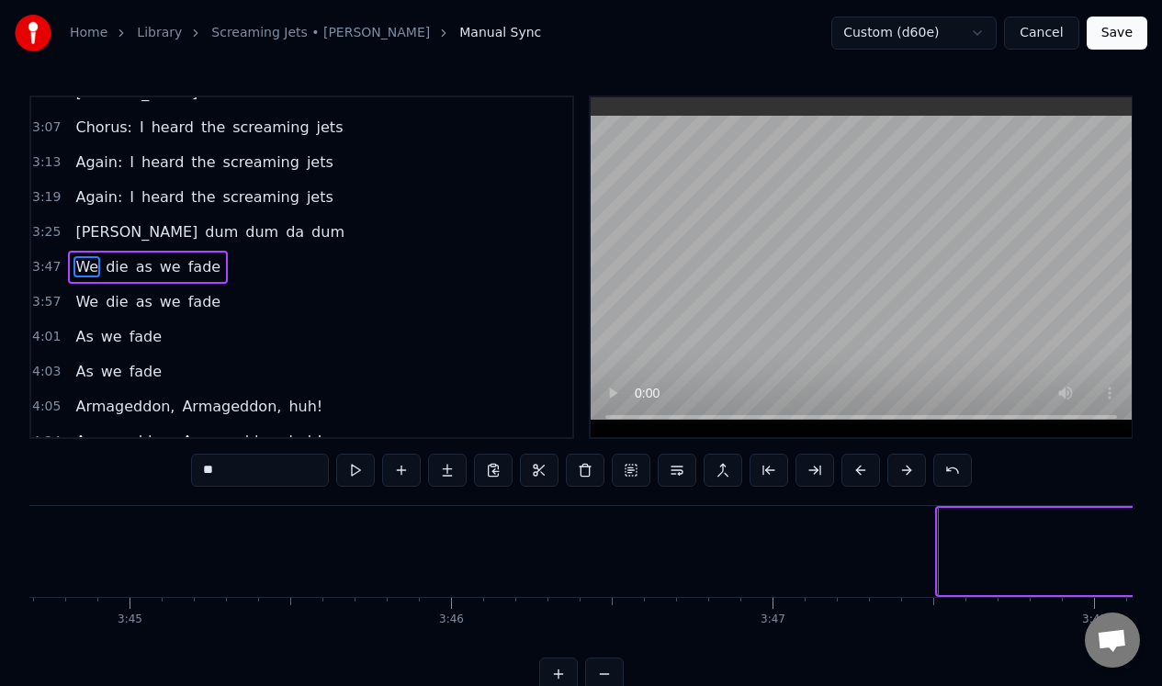
drag, startPoint x: 938, startPoint y: 574, endPoint x: 1136, endPoint y: 572, distance: 197.6
click at [1136, 572] on div "Home Library Screaming Jets • [PERSON_NAME] Manual Sync Custom (d60e) Cancel Sa…" at bounding box center [581, 345] width 1162 height 691
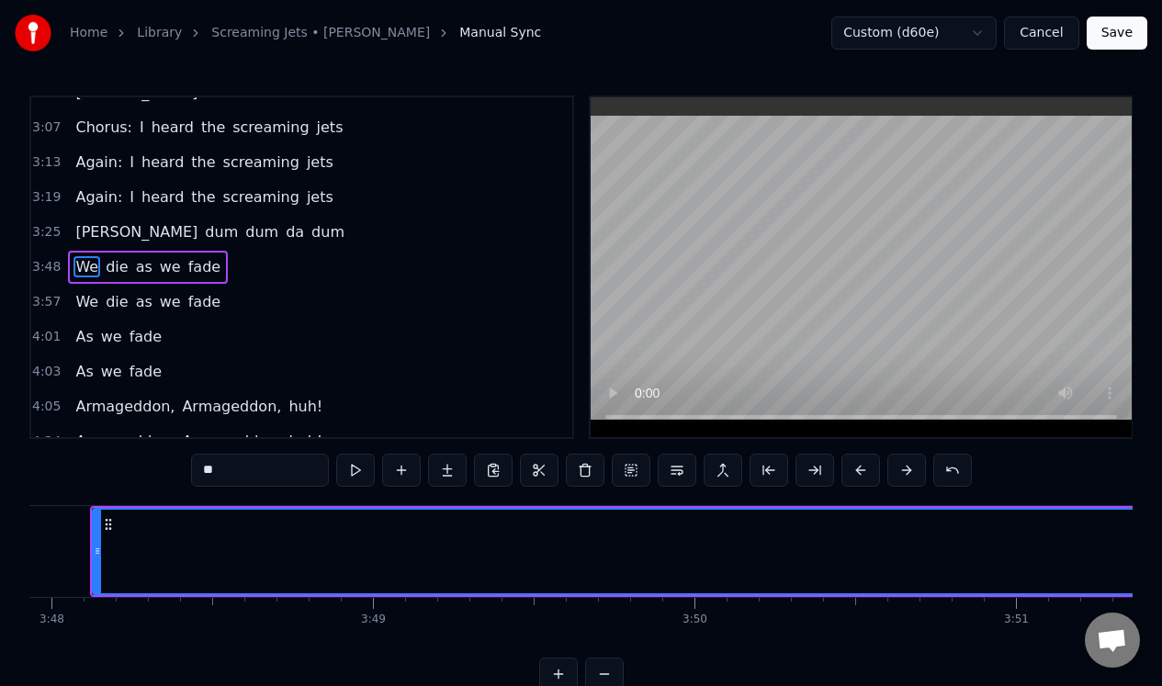
scroll to position [0, 73125]
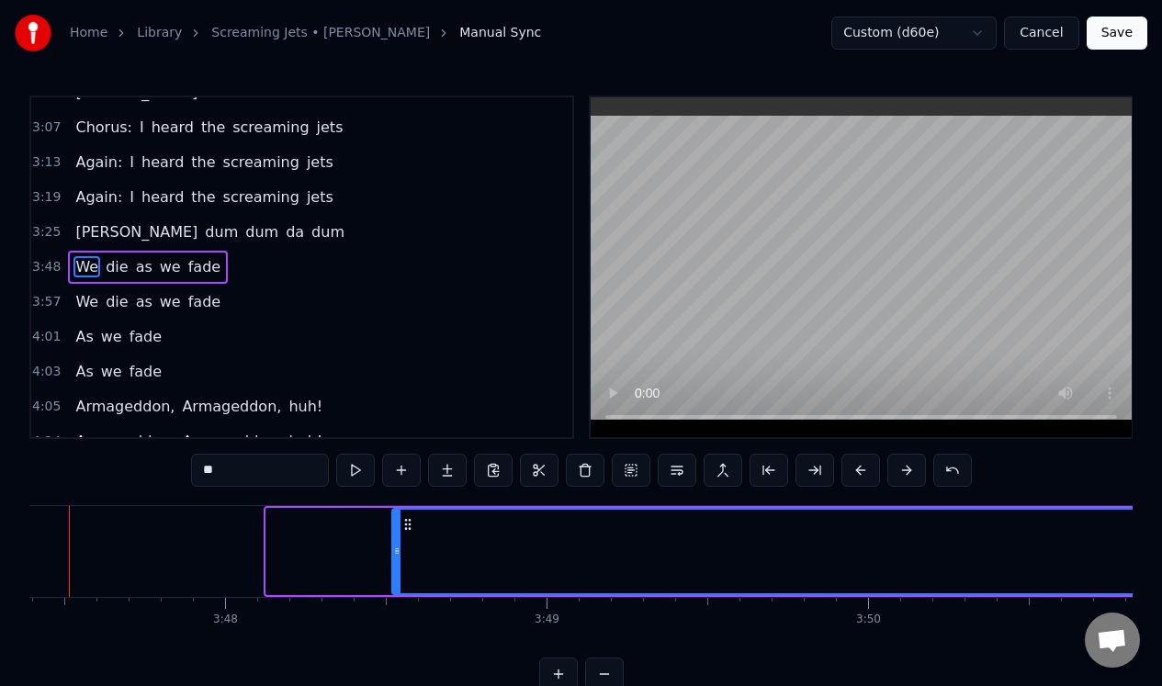
drag, startPoint x: 267, startPoint y: 570, endPoint x: 393, endPoint y: 560, distance: 126.2
click at [393, 560] on div at bounding box center [396, 552] width 7 height 84
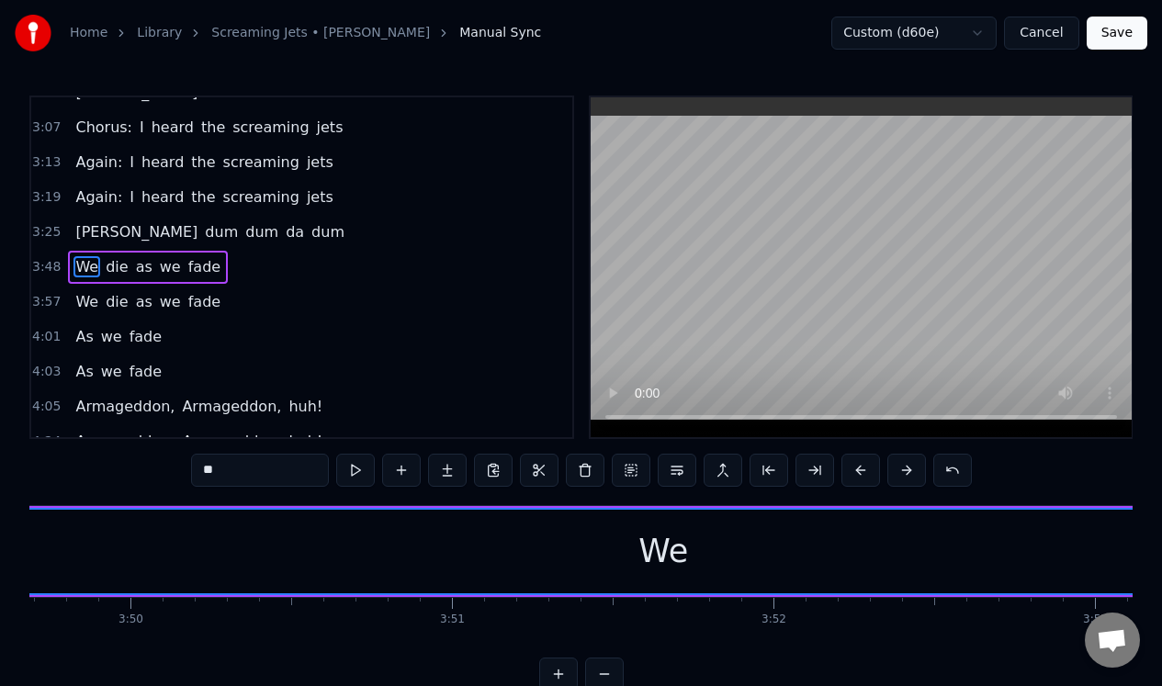
scroll to position [0, 61353]
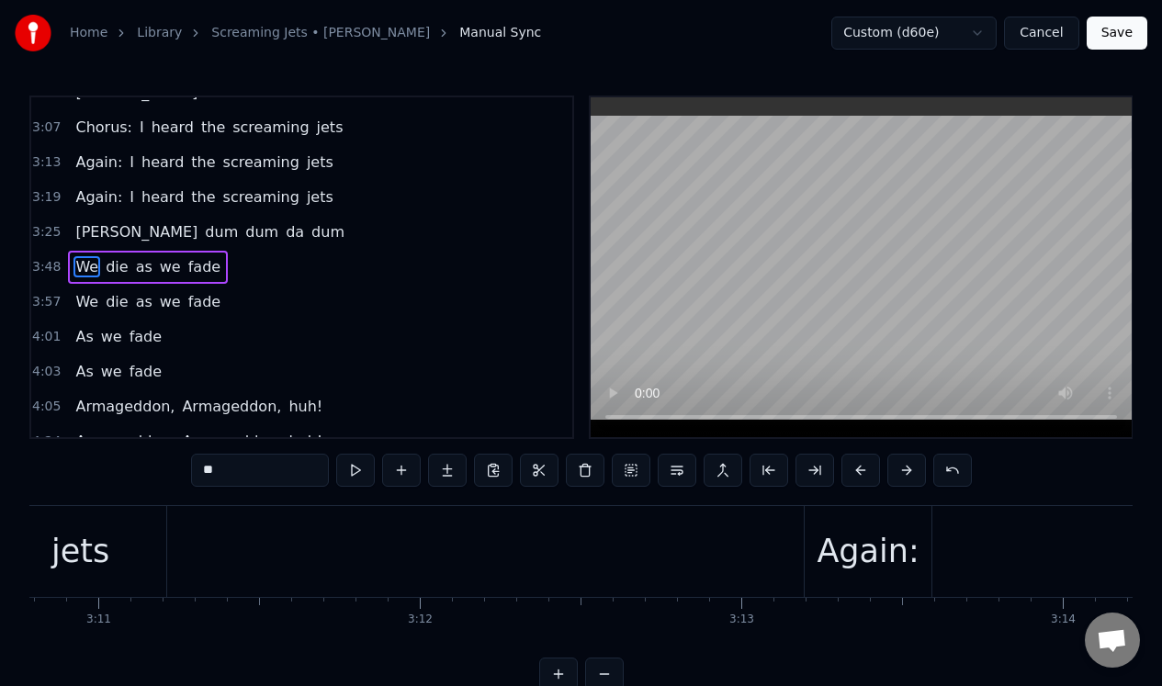
click at [1121, 25] on button "Save" at bounding box center [1117, 33] width 61 height 33
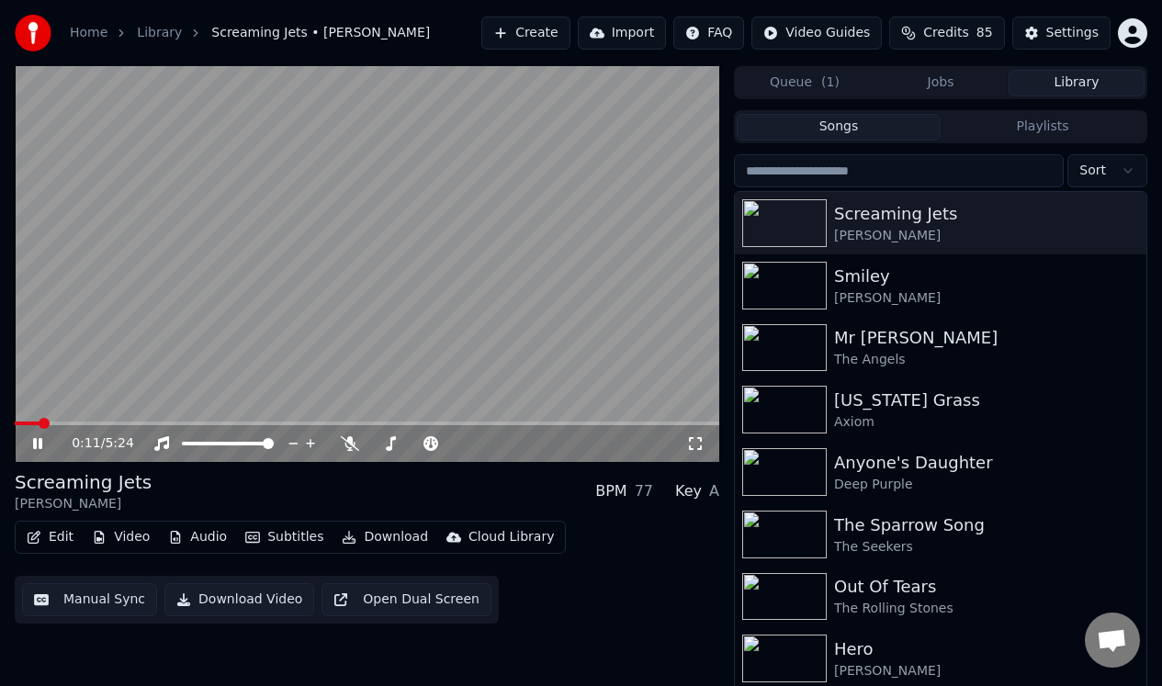
click at [38, 444] on icon at bounding box center [50, 443] width 42 height 15
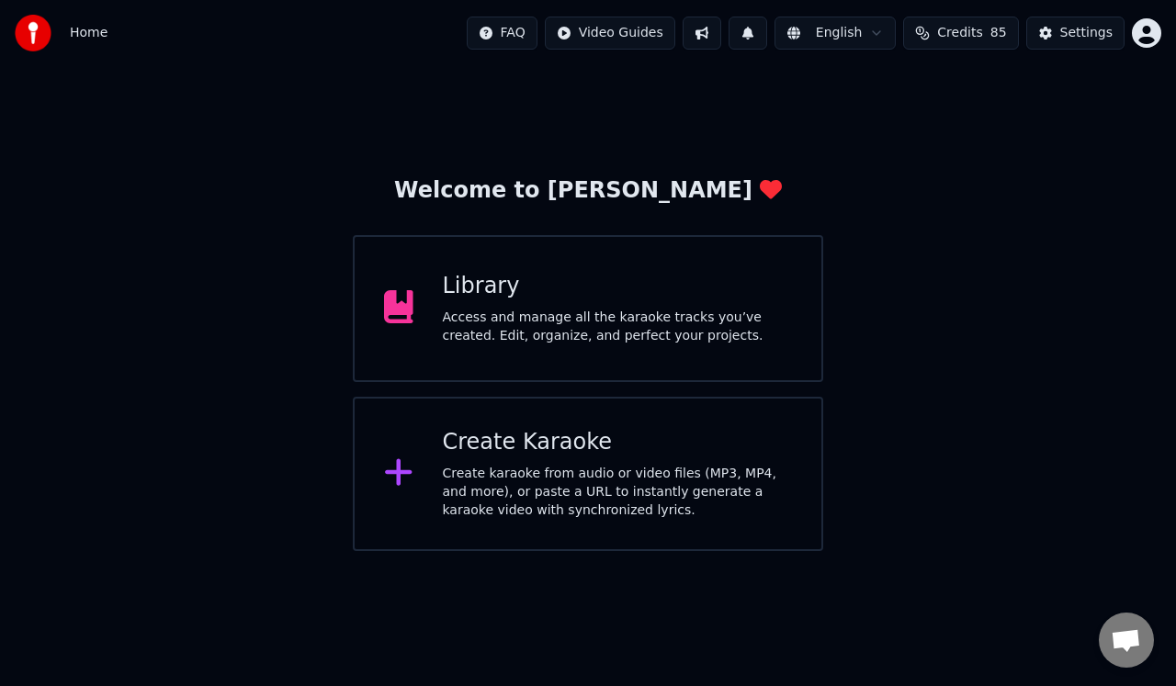
click at [580, 474] on div "Create karaoke from audio or video files (MP3, MP4, and more), or paste a URL t…" at bounding box center [618, 492] width 350 height 55
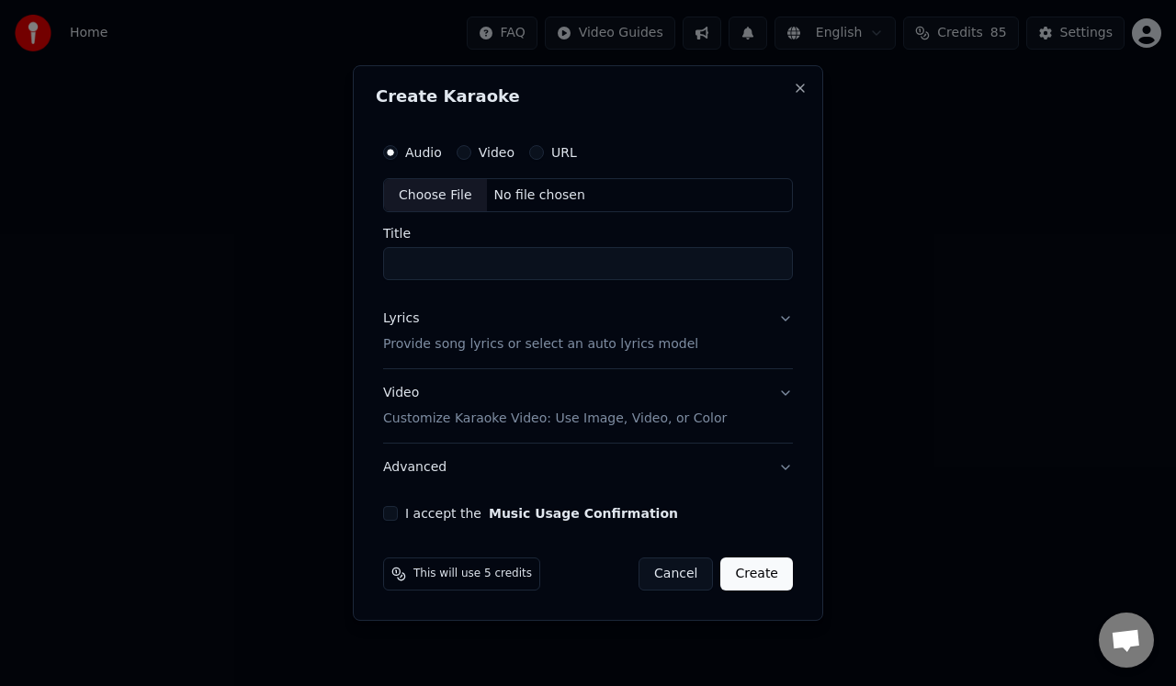
click at [440, 193] on div "Choose File" at bounding box center [435, 195] width 103 height 33
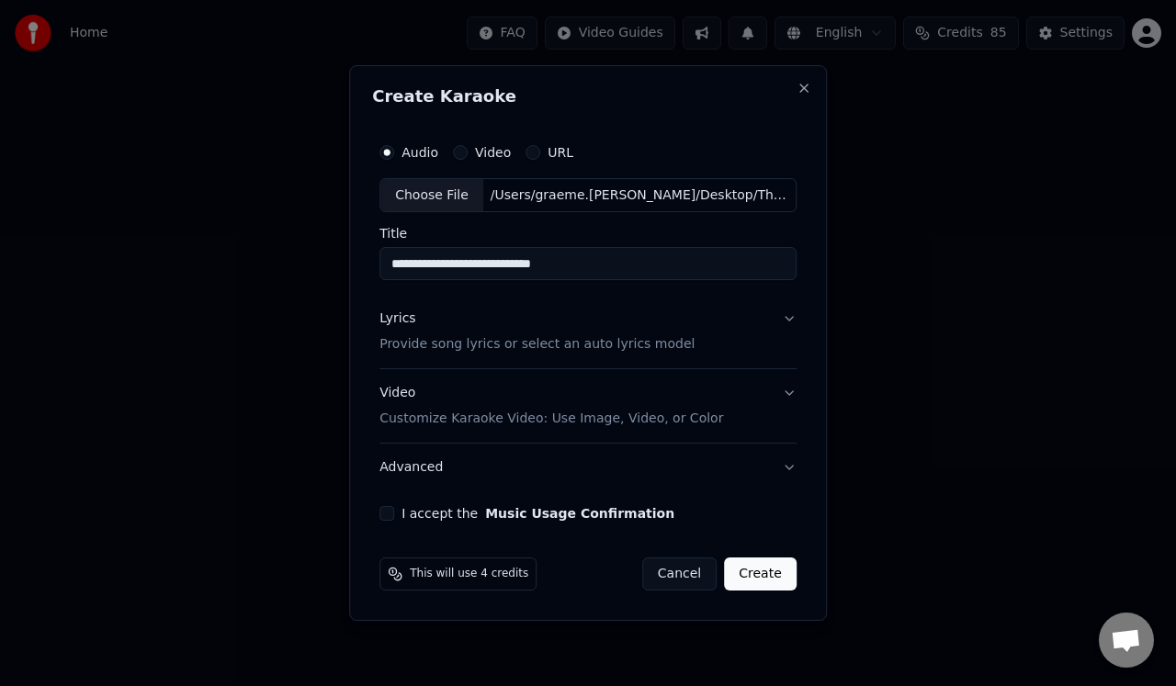
click at [591, 266] on input "**********" at bounding box center [587, 264] width 417 height 33
click at [600, 263] on input "**********" at bounding box center [587, 264] width 417 height 33
click at [485, 264] on input "**********" at bounding box center [587, 264] width 417 height 33
type input "**********"
click at [386, 516] on button "I accept the Music Usage Confirmation" at bounding box center [386, 513] width 15 height 15
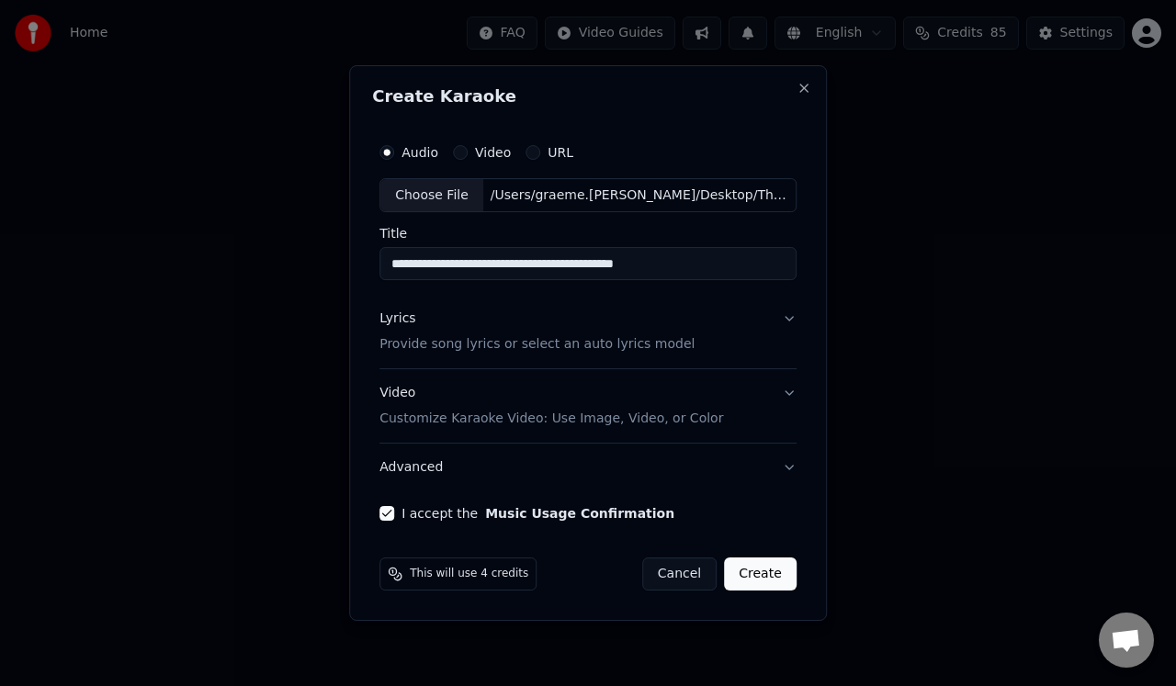
click at [757, 568] on button "Create" at bounding box center [760, 574] width 73 height 33
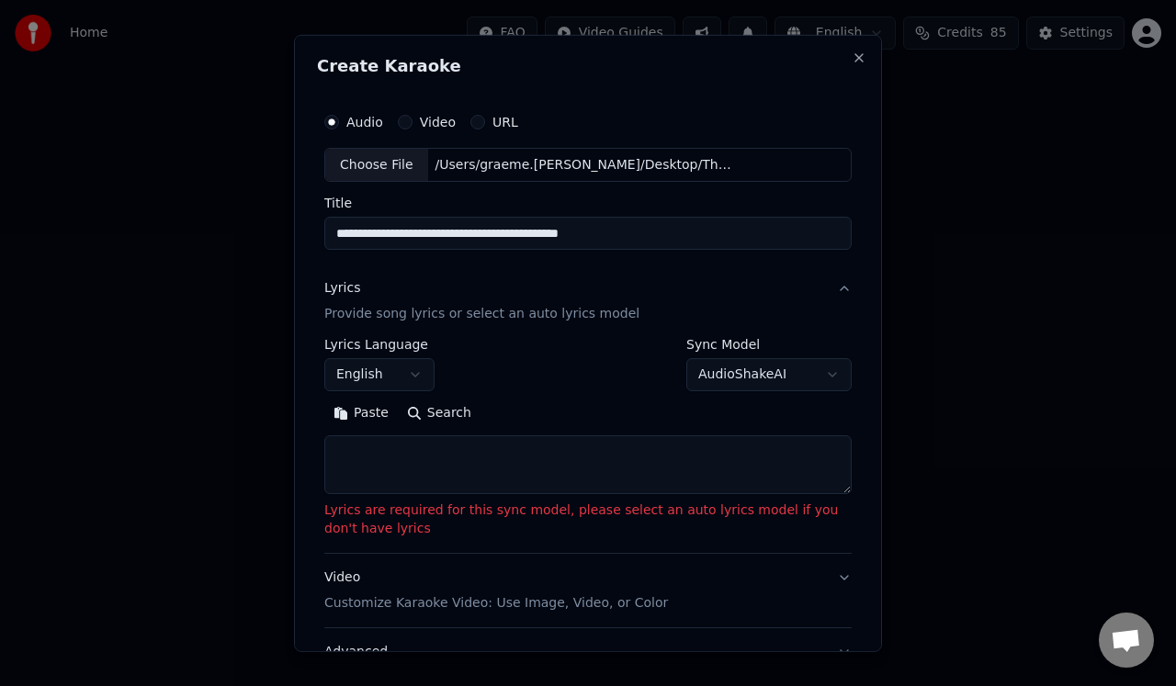
click at [391, 321] on p "Provide song lyrics or select an auto lyrics model" at bounding box center [481, 314] width 315 height 18
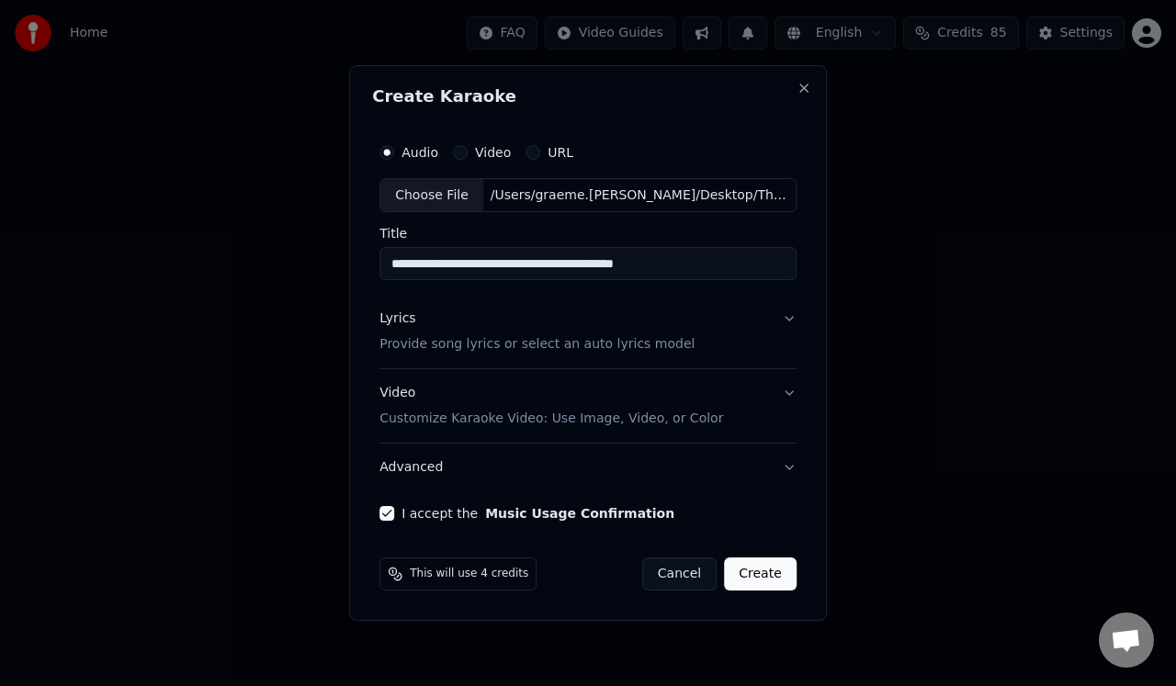
click at [401, 346] on p "Provide song lyrics or select an auto lyrics model" at bounding box center [536, 345] width 315 height 18
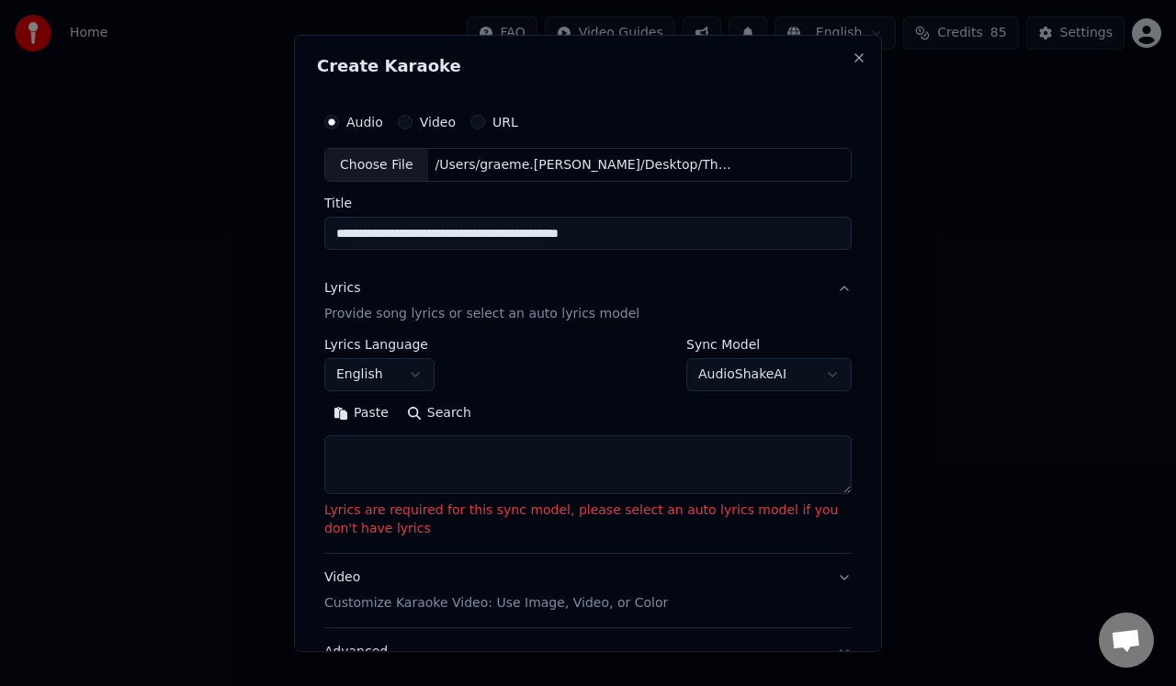
click at [359, 446] on textarea at bounding box center [587, 465] width 527 height 59
paste textarea "**********"
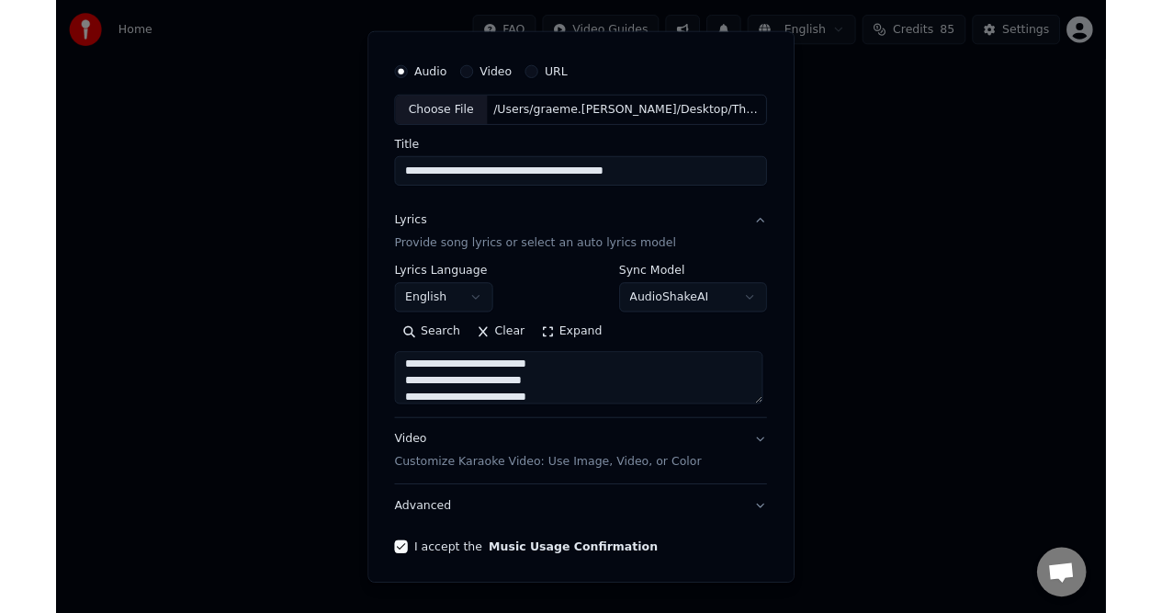
scroll to position [109, 0]
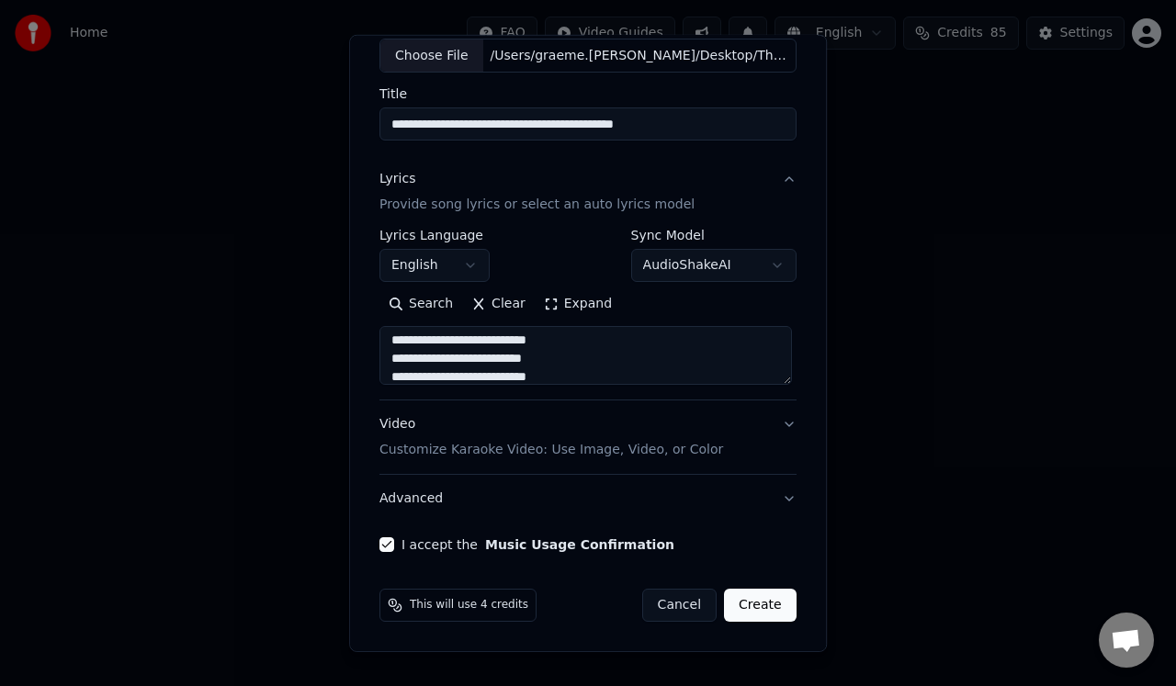
type textarea "**********"
click at [744, 598] on button "Create" at bounding box center [760, 605] width 73 height 33
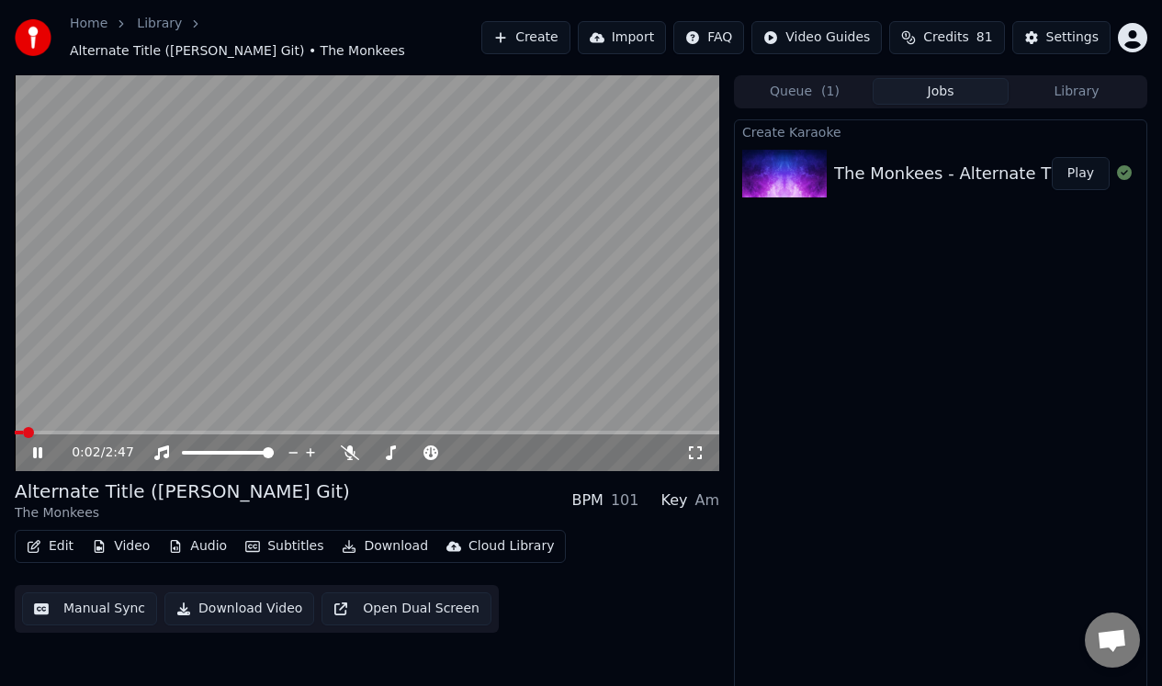
click at [37, 456] on icon at bounding box center [50, 453] width 42 height 15
click at [348, 449] on icon at bounding box center [350, 453] width 18 height 15
click at [32, 452] on icon at bounding box center [37, 453] width 11 height 13
click at [31, 452] on icon at bounding box center [50, 453] width 42 height 15
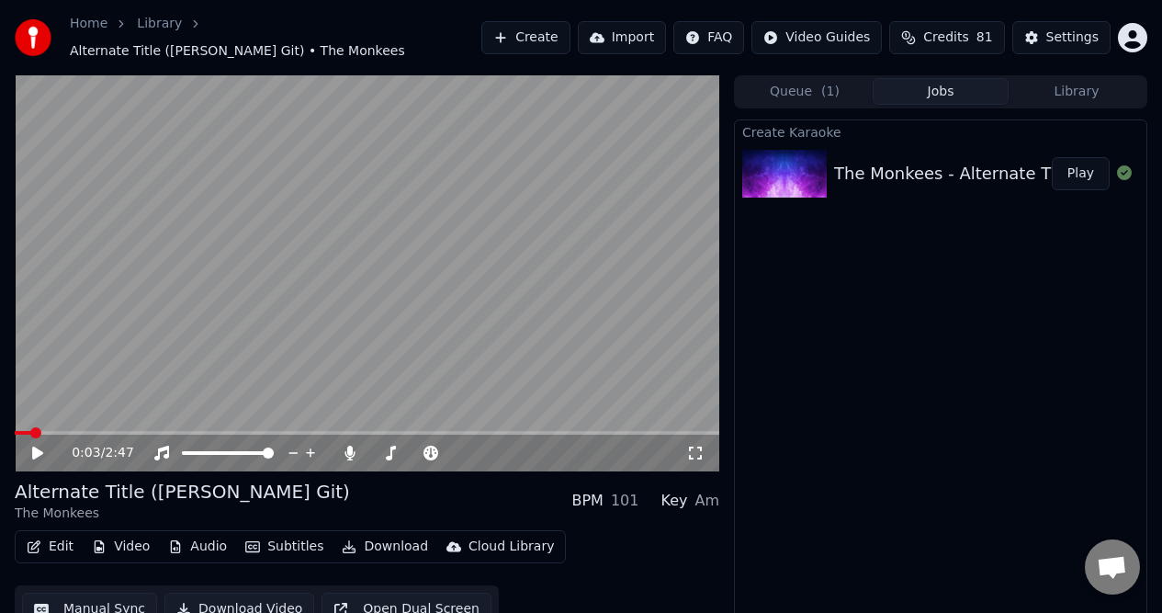
click at [39, 452] on icon at bounding box center [37, 453] width 11 height 13
click at [38, 452] on icon at bounding box center [50, 453] width 42 height 15
click at [60, 605] on button "Manual Sync" at bounding box center [89, 609] width 135 height 33
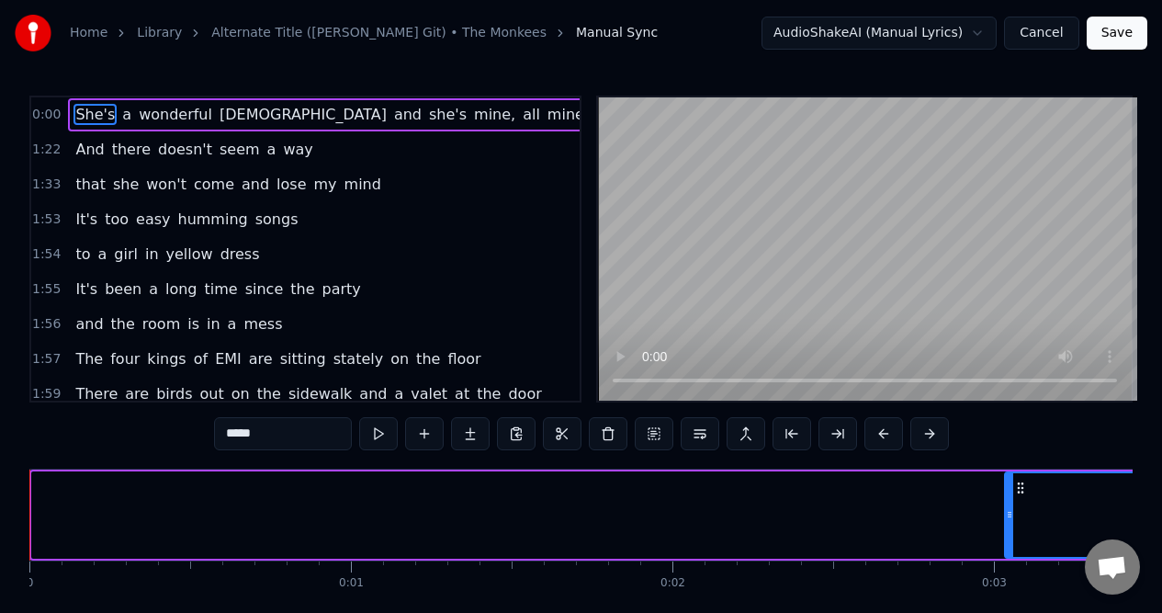
drag, startPoint x: 35, startPoint y: 530, endPoint x: 1008, endPoint y: 495, distance: 973.6
click at [1008, 495] on div at bounding box center [1009, 515] width 7 height 84
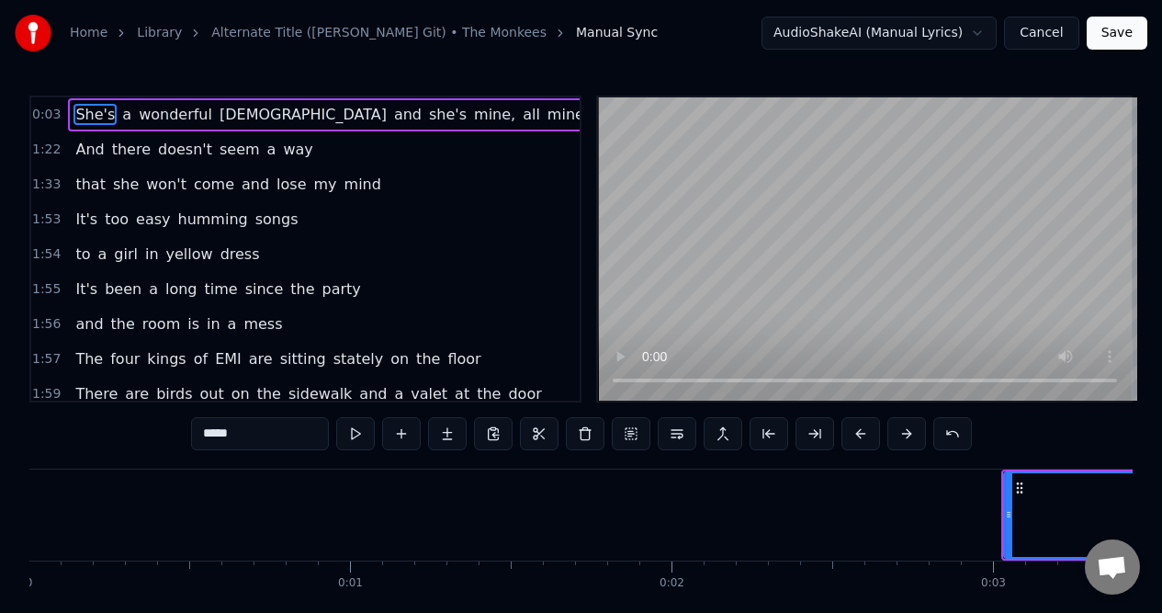
scroll to position [85, 0]
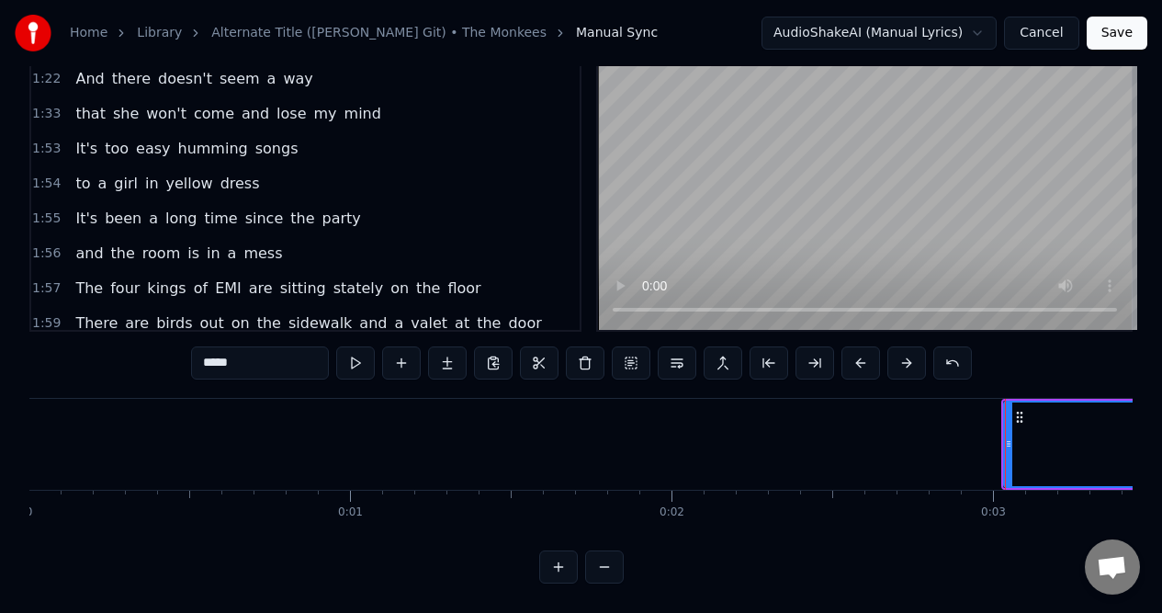
click at [601, 568] on button at bounding box center [604, 566] width 39 height 33
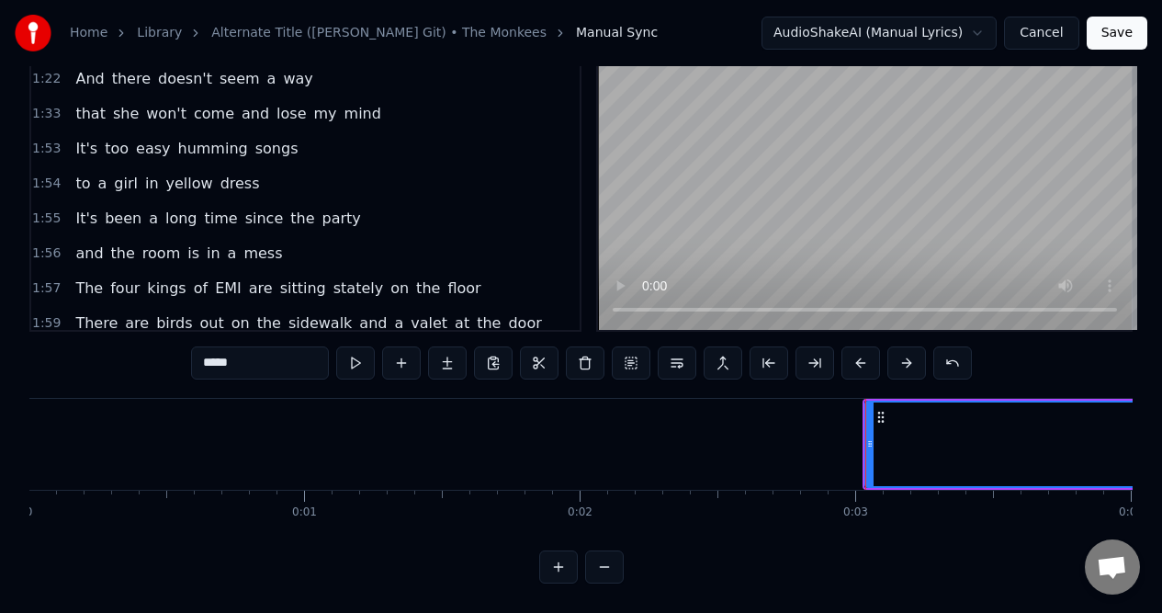
click at [601, 568] on button at bounding box center [604, 566] width 39 height 33
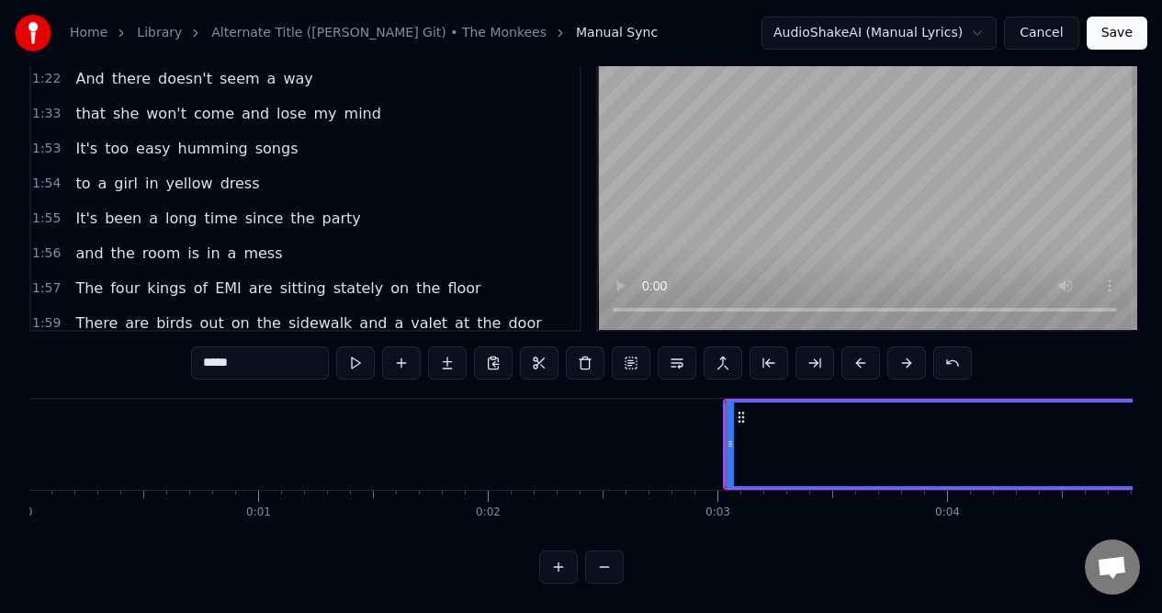
click at [605, 569] on button at bounding box center [604, 566] width 39 height 33
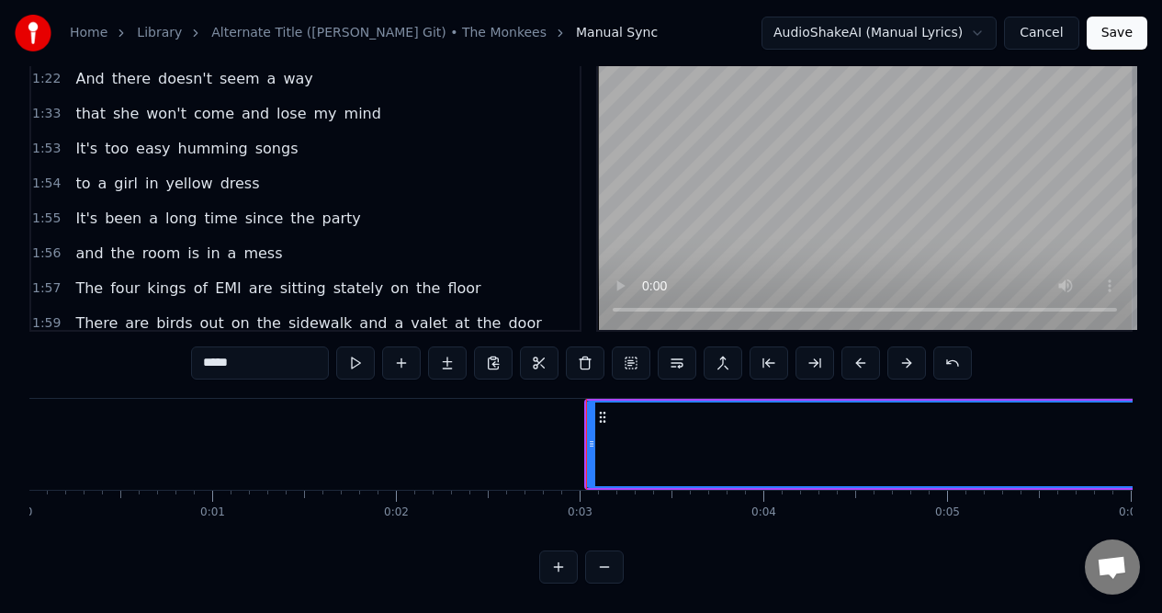
click at [605, 569] on button at bounding box center [604, 566] width 39 height 33
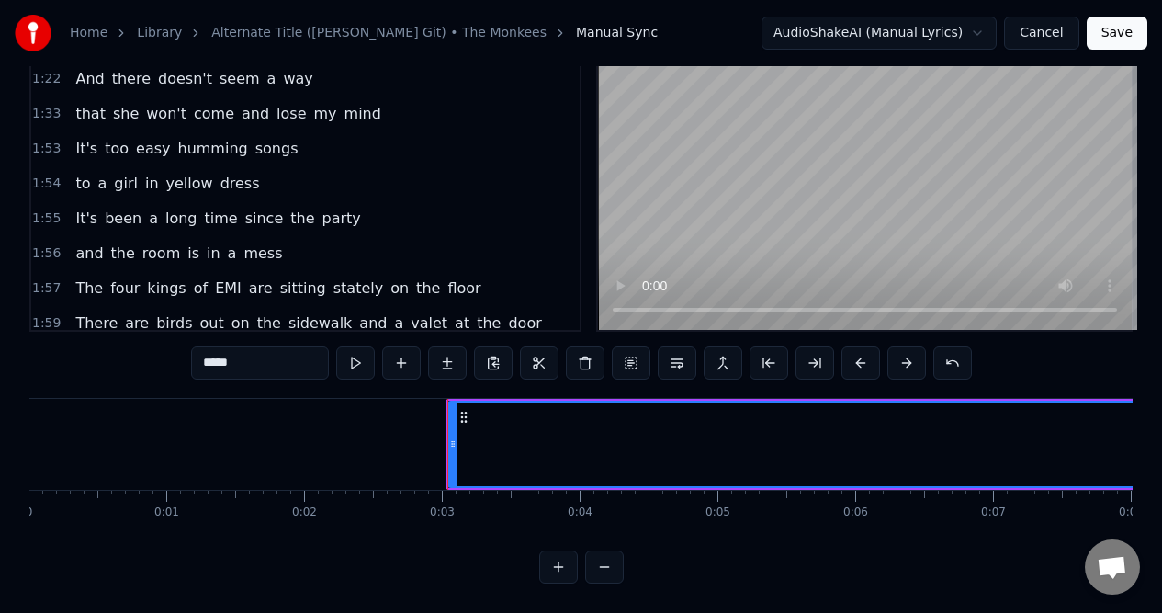
click at [605, 569] on button at bounding box center [604, 566] width 39 height 33
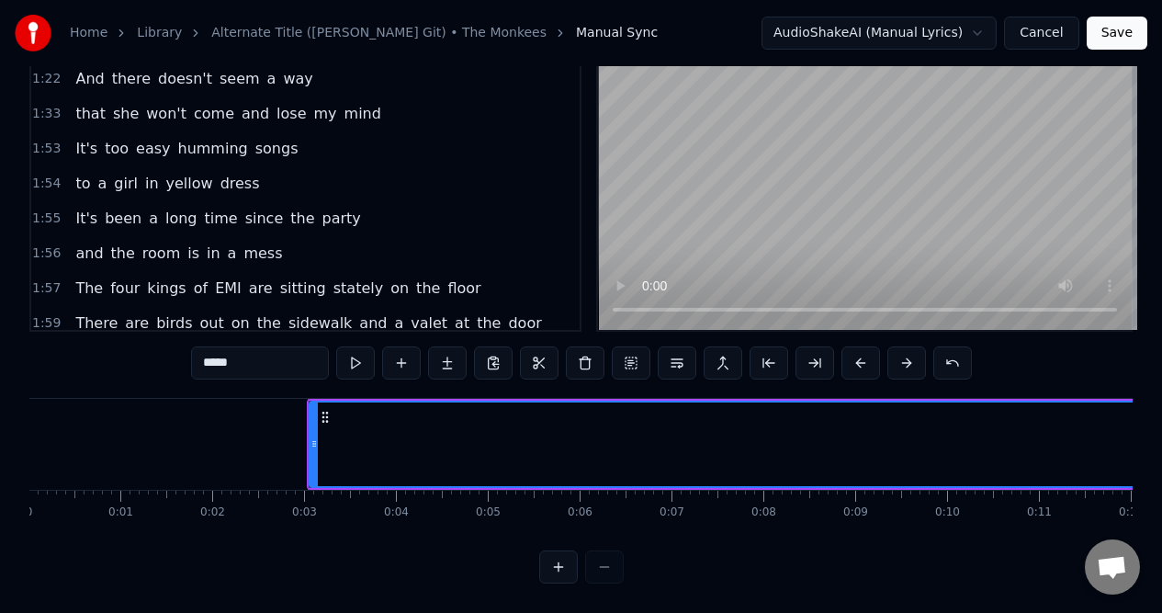
click at [605, 569] on div at bounding box center [581, 566] width 85 height 33
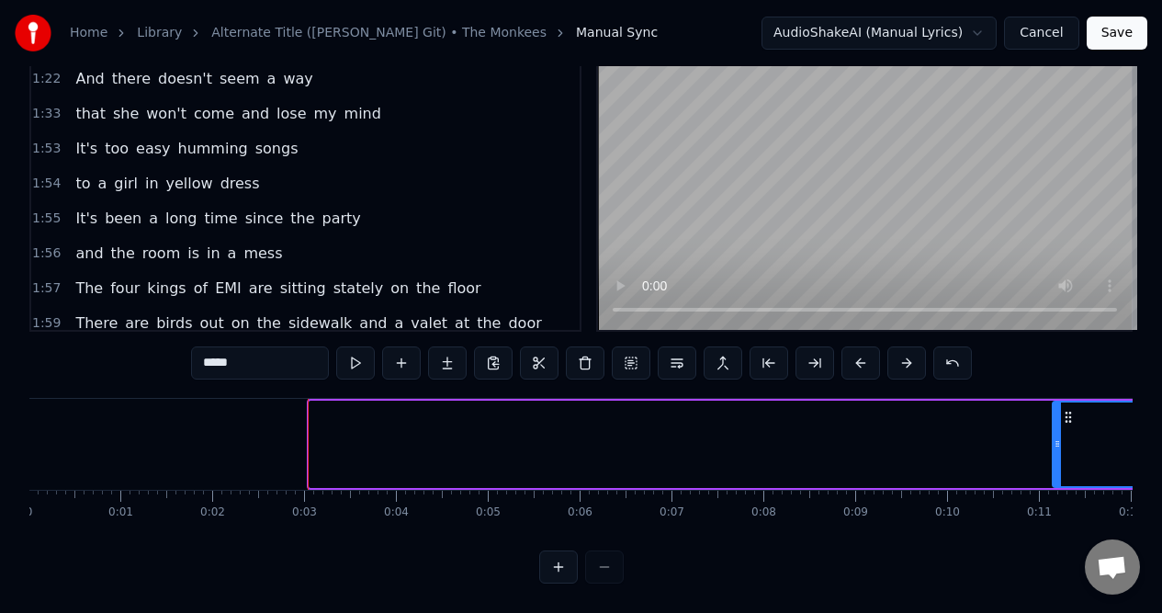
drag, startPoint x: 311, startPoint y: 447, endPoint x: 1049, endPoint y: 390, distance: 739.9
click at [1054, 402] on div at bounding box center [1057, 444] width 7 height 84
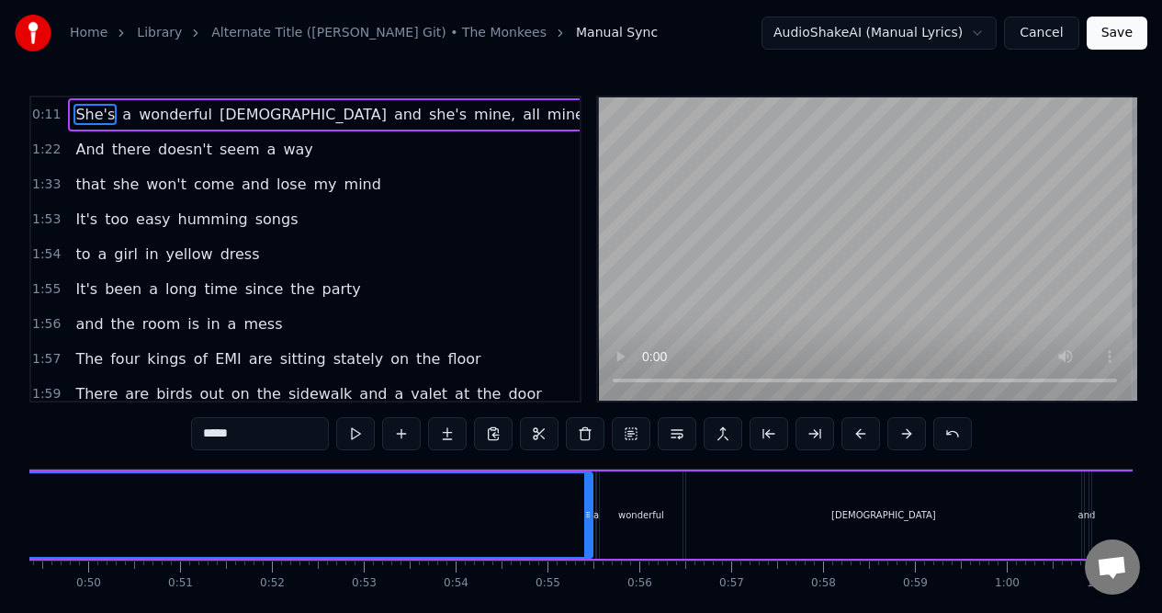
scroll to position [0, 4522]
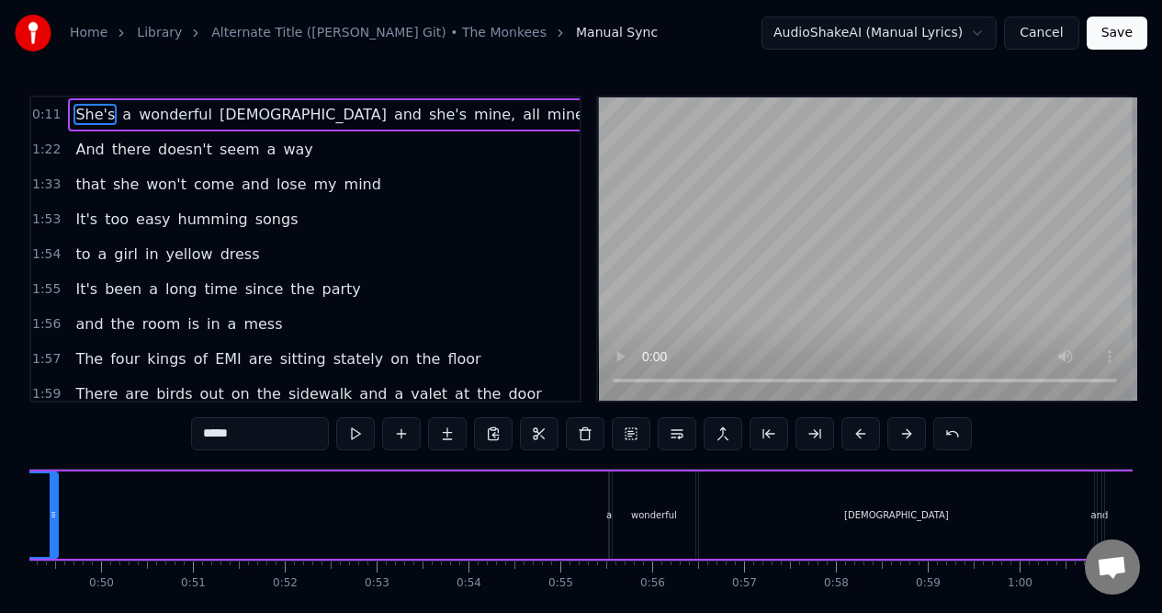
drag, startPoint x: 598, startPoint y: 530, endPoint x: 54, endPoint y: 503, distance: 544.6
click at [54, 504] on div at bounding box center [53, 515] width 7 height 84
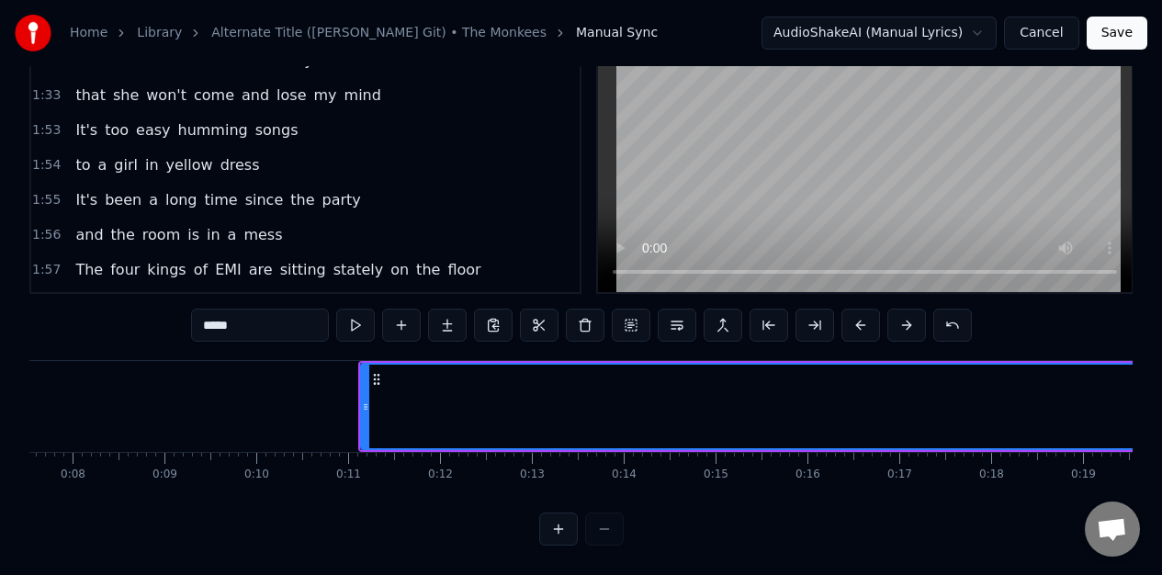
scroll to position [0, 795]
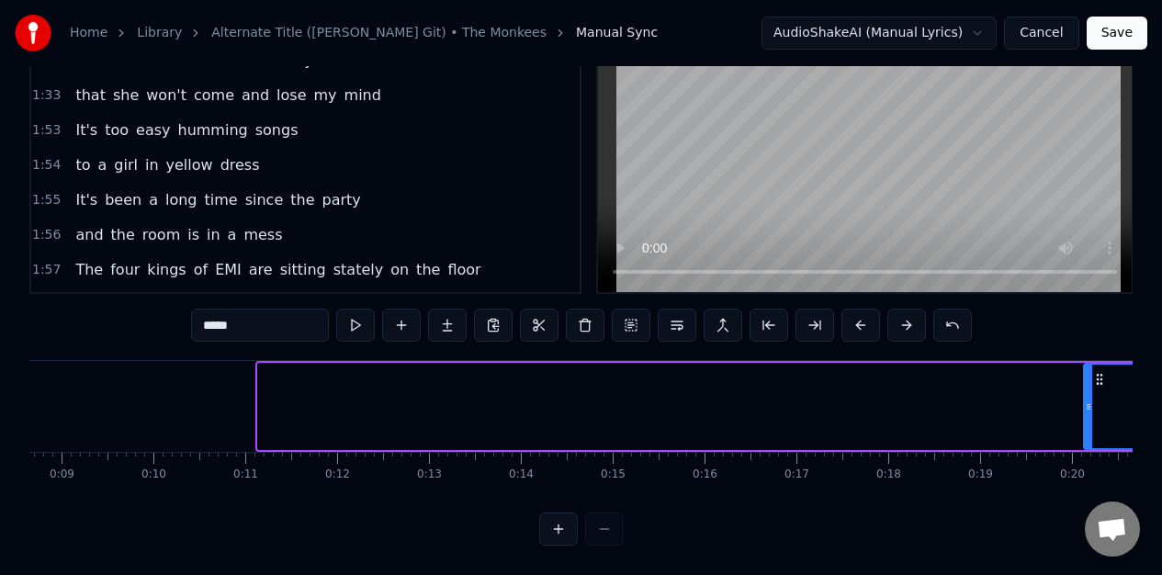
drag, startPoint x: 262, startPoint y: 417, endPoint x: 1085, endPoint y: 420, distance: 823.3
click at [1086, 423] on div at bounding box center [1088, 407] width 7 height 84
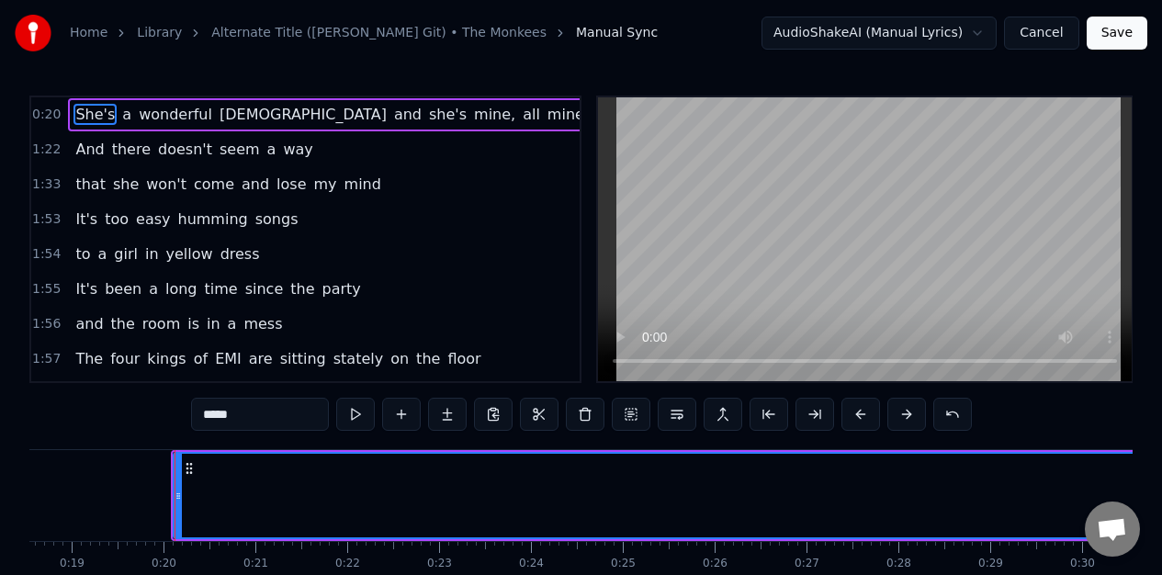
scroll to position [0, 1757]
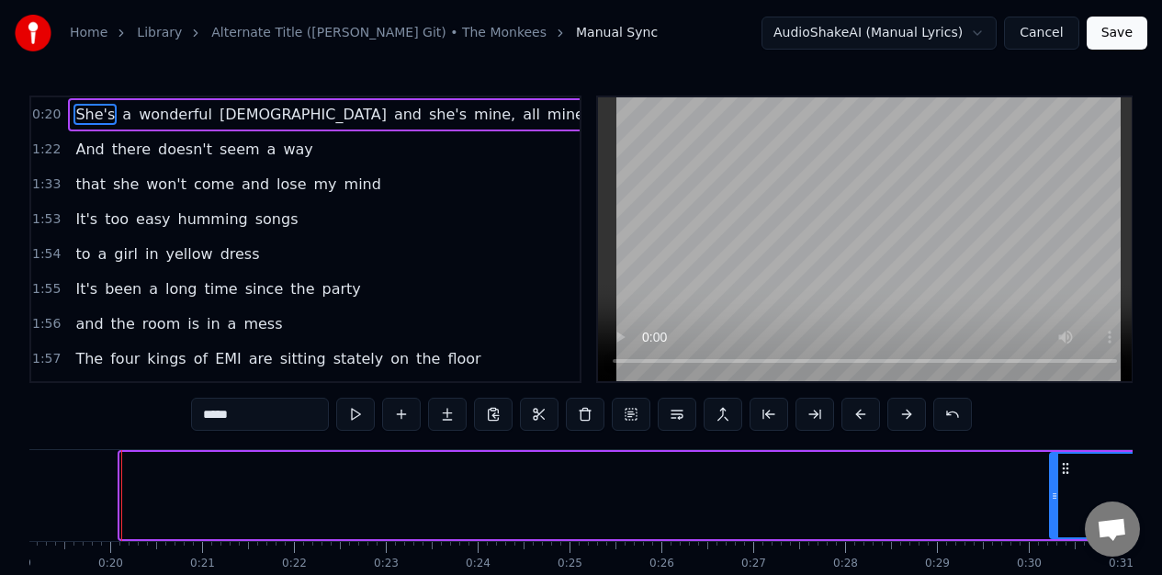
drag, startPoint x: 126, startPoint y: 524, endPoint x: 1056, endPoint y: 507, distance: 930.0
click at [1056, 507] on div at bounding box center [1054, 496] width 7 height 84
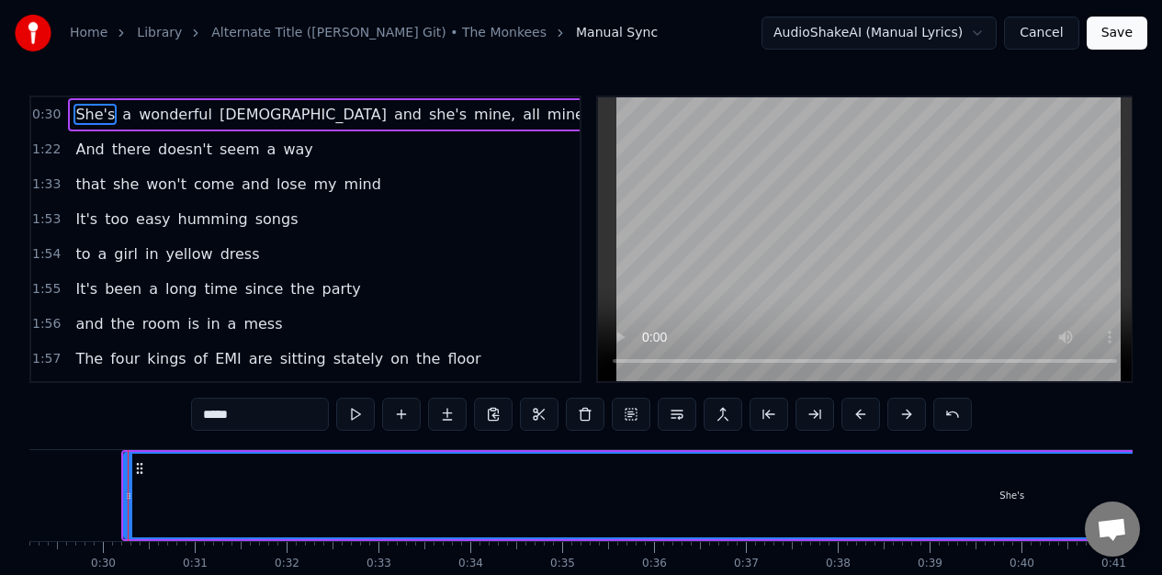
scroll to position [0, 2689]
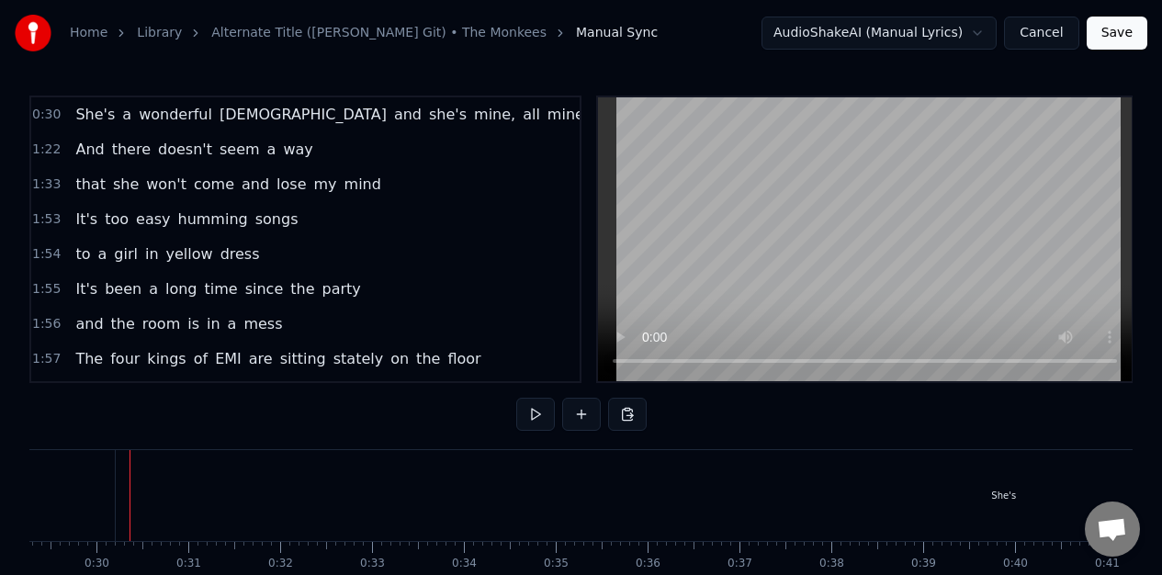
click at [153, 507] on div "She's" at bounding box center [1004, 495] width 1777 height 91
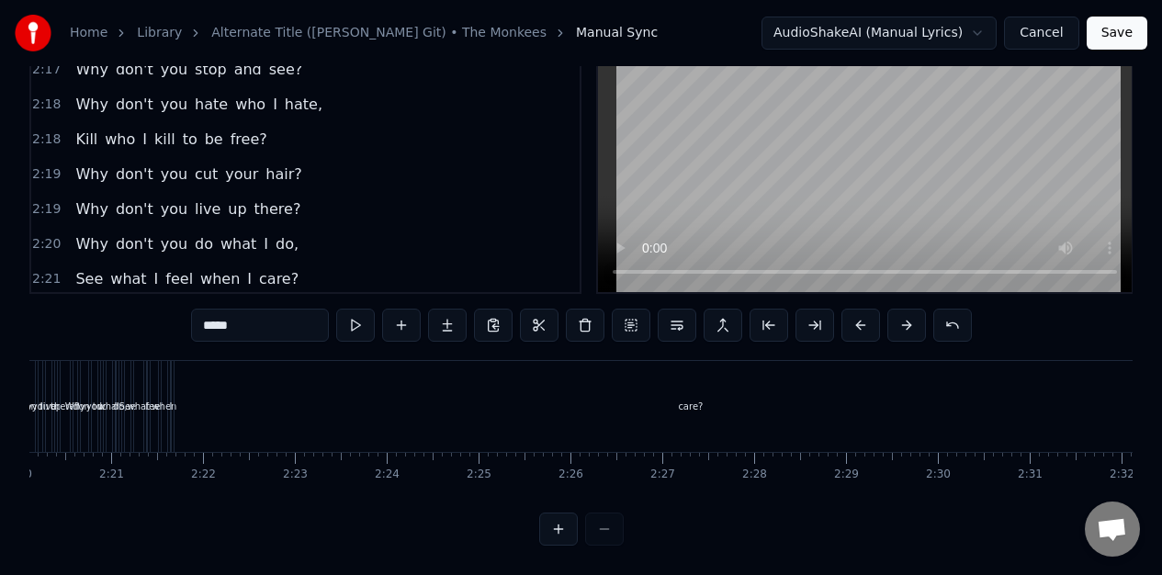
scroll to position [1078, 0]
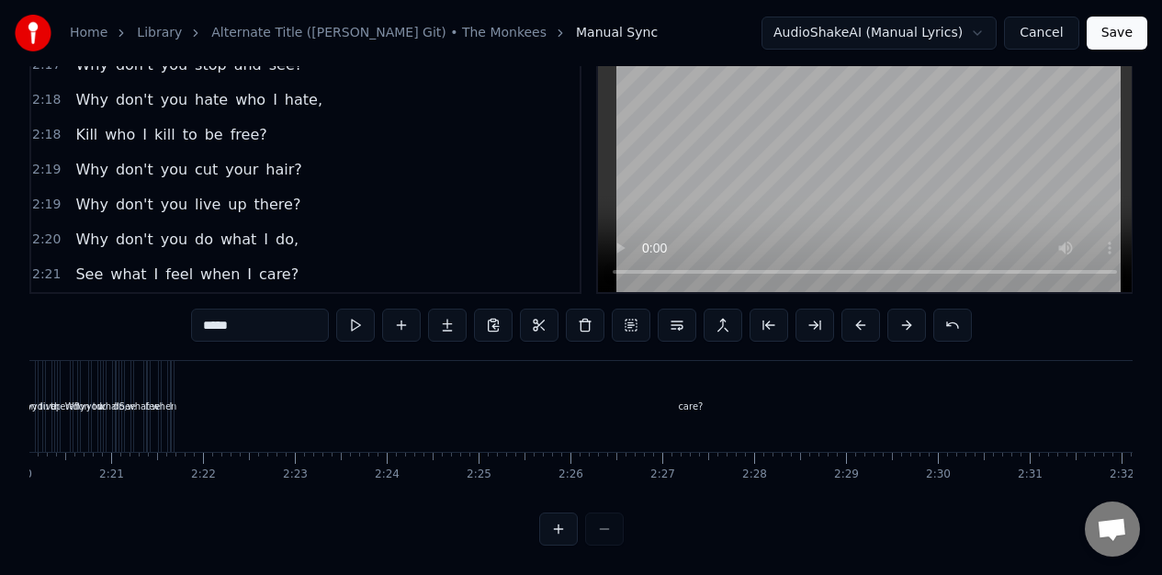
click at [317, 263] on div "2:21 See what I feel when I care?" at bounding box center [305, 274] width 549 height 35
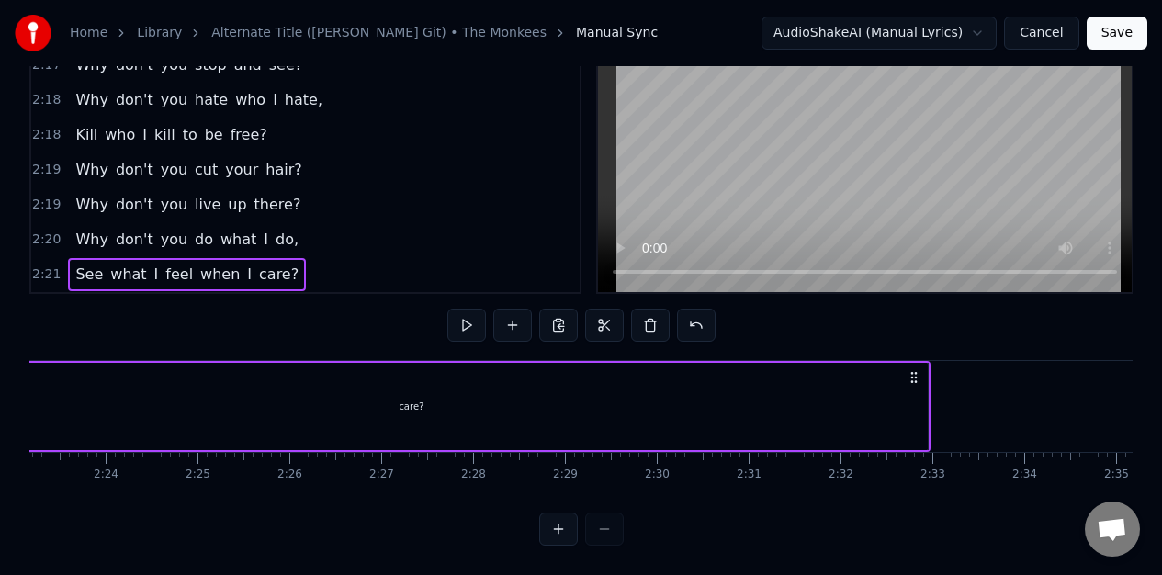
scroll to position [0, 13142]
click at [933, 397] on div "care?" at bounding box center [424, 406] width 1033 height 87
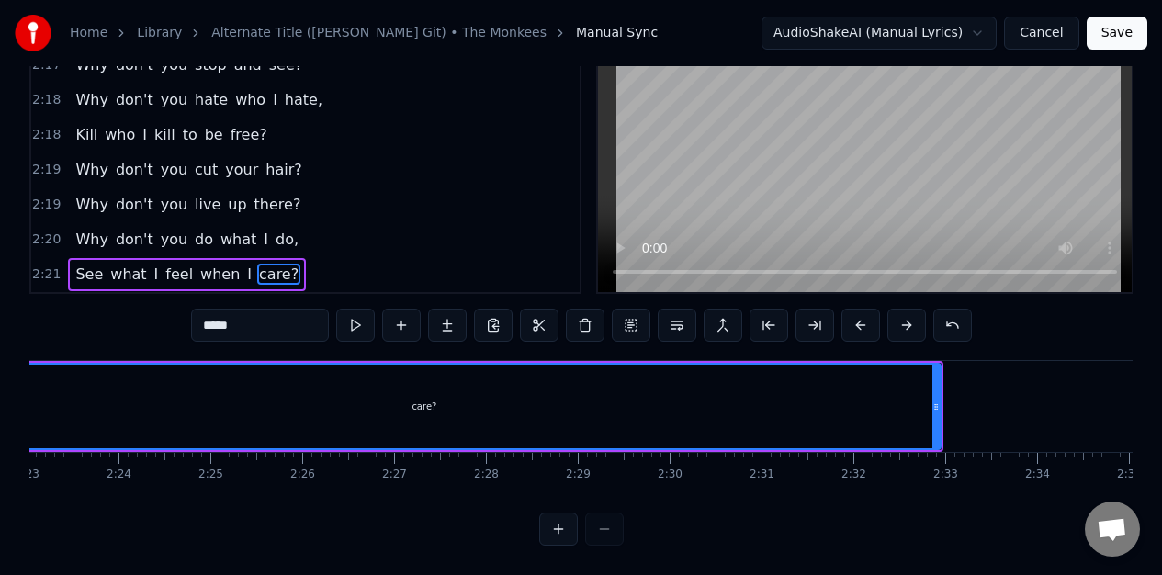
scroll to position [76, 0]
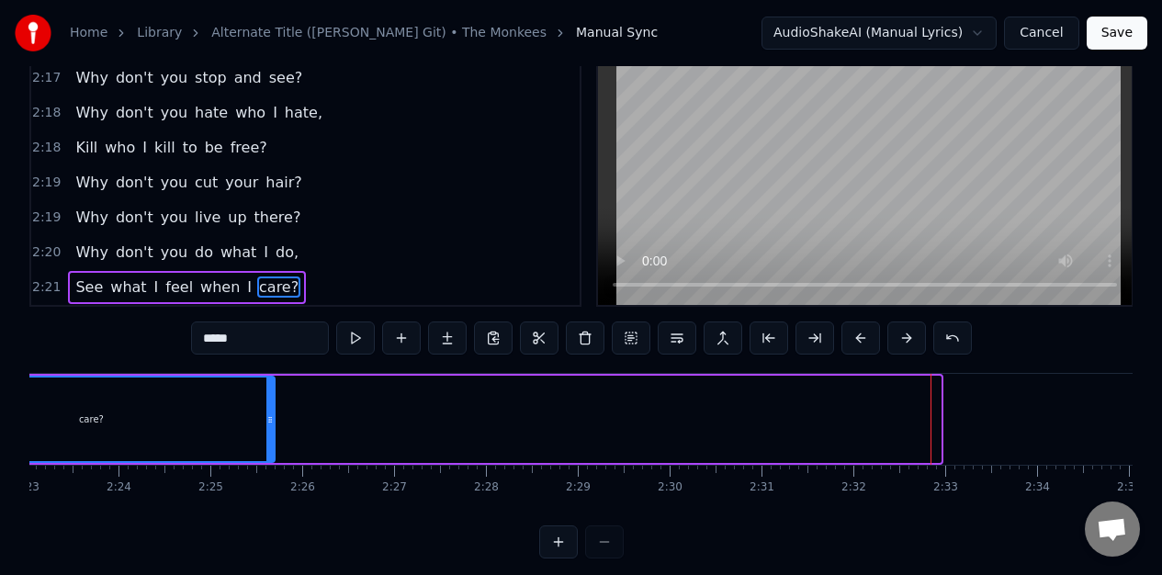
drag, startPoint x: 934, startPoint y: 396, endPoint x: 255, endPoint y: 396, distance: 678.1
click at [266, 396] on div at bounding box center [269, 420] width 7 height 84
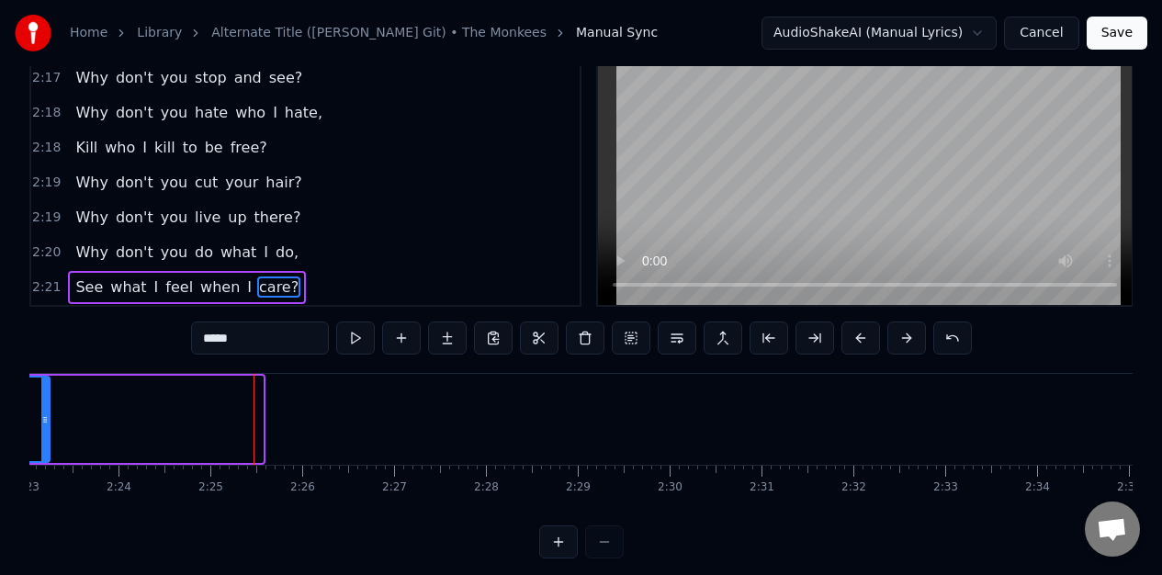
drag, startPoint x: 258, startPoint y: 396, endPoint x: 52, endPoint y: 413, distance: 206.5
click at [47, 412] on div "care?" at bounding box center [85, 419] width 356 height 87
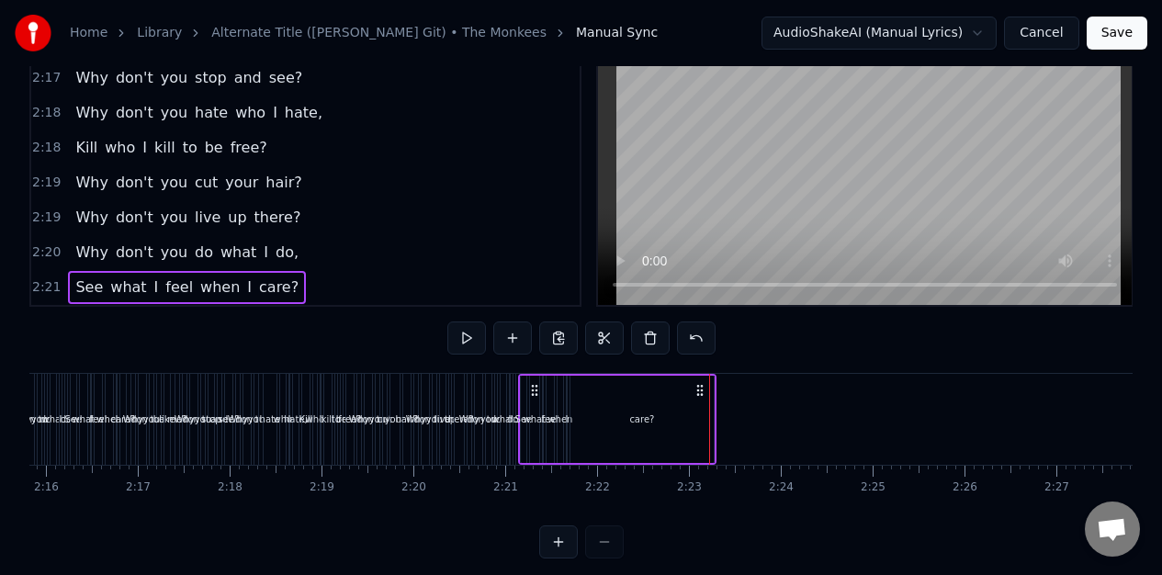
scroll to position [0, 12453]
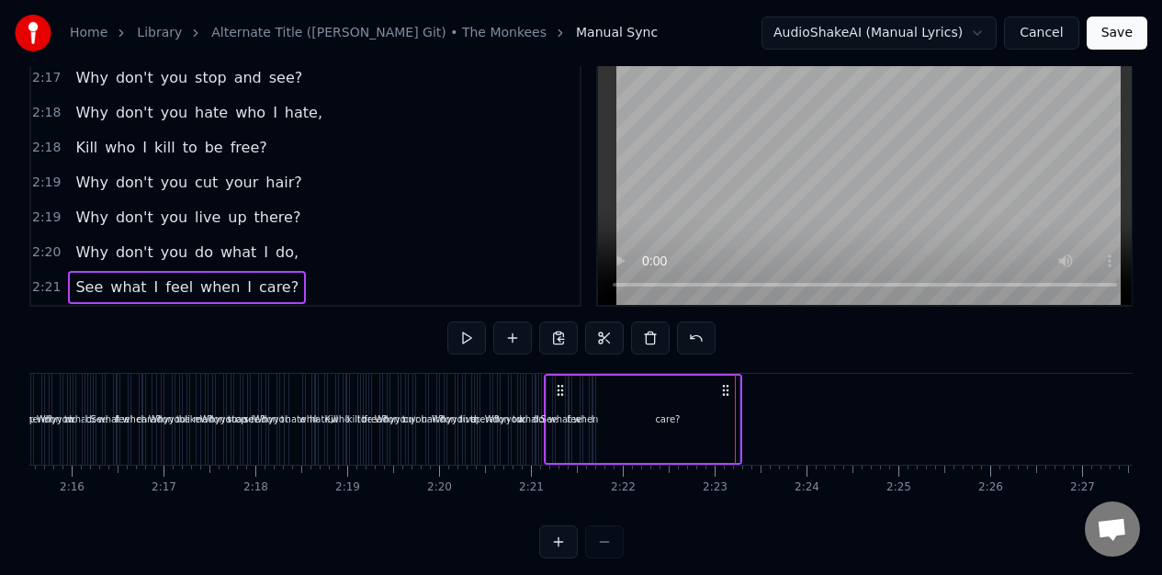
click at [718, 426] on div "care?" at bounding box center [667, 419] width 143 height 87
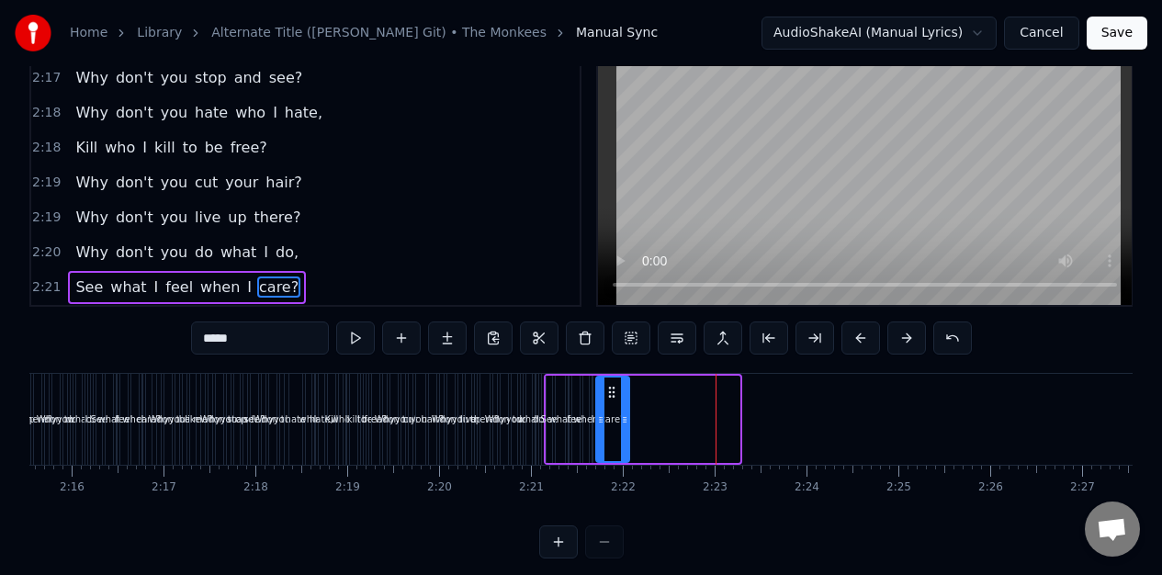
drag, startPoint x: 735, startPoint y: 425, endPoint x: 625, endPoint y: 436, distance: 110.7
click at [625, 436] on div at bounding box center [624, 420] width 7 height 84
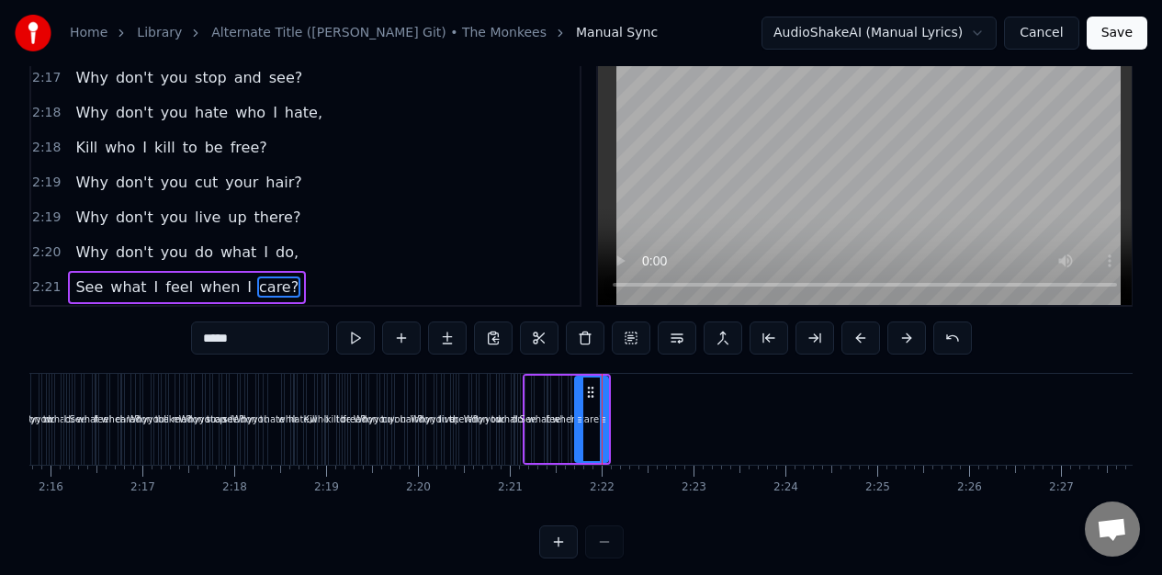
scroll to position [0, 12477]
click at [1126, 28] on button "Save" at bounding box center [1117, 33] width 61 height 33
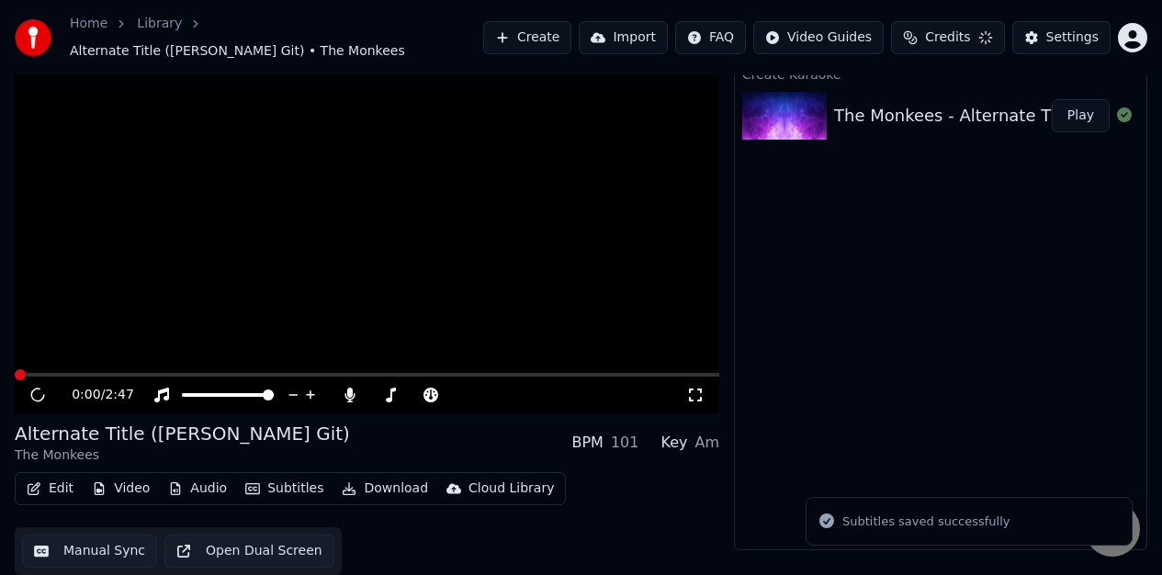
scroll to position [58, 0]
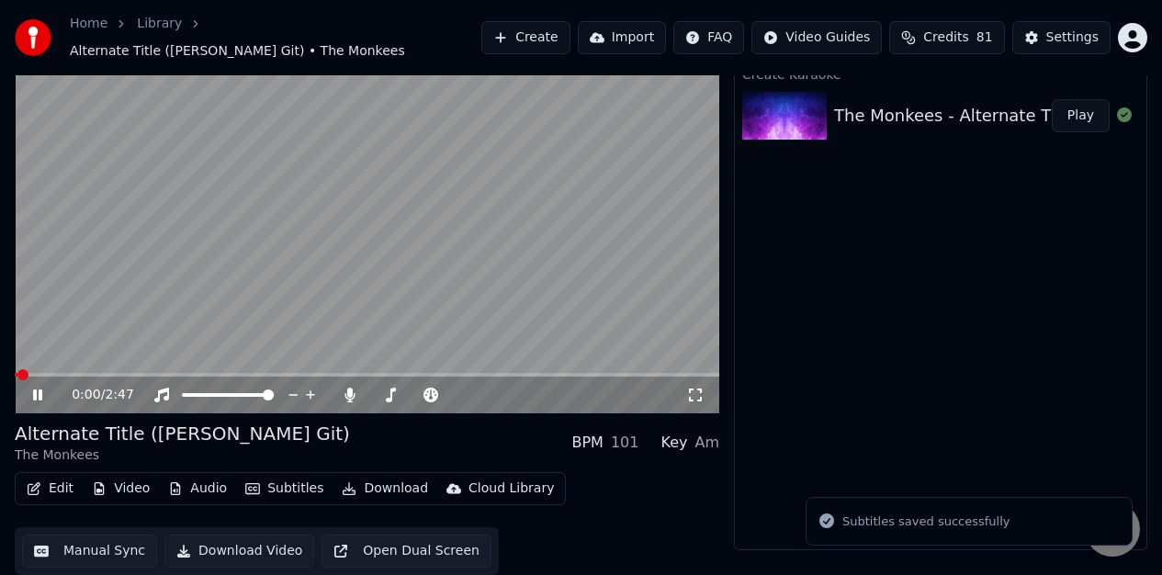
click at [37, 392] on icon at bounding box center [50, 395] width 42 height 15
click at [36, 392] on icon at bounding box center [37, 395] width 11 height 13
click at [37, 391] on icon at bounding box center [50, 395] width 42 height 15
click at [37, 394] on icon at bounding box center [37, 395] width 9 height 11
click at [37, 395] on icon at bounding box center [50, 395] width 42 height 15
